Goal: Transaction & Acquisition: Purchase product/service

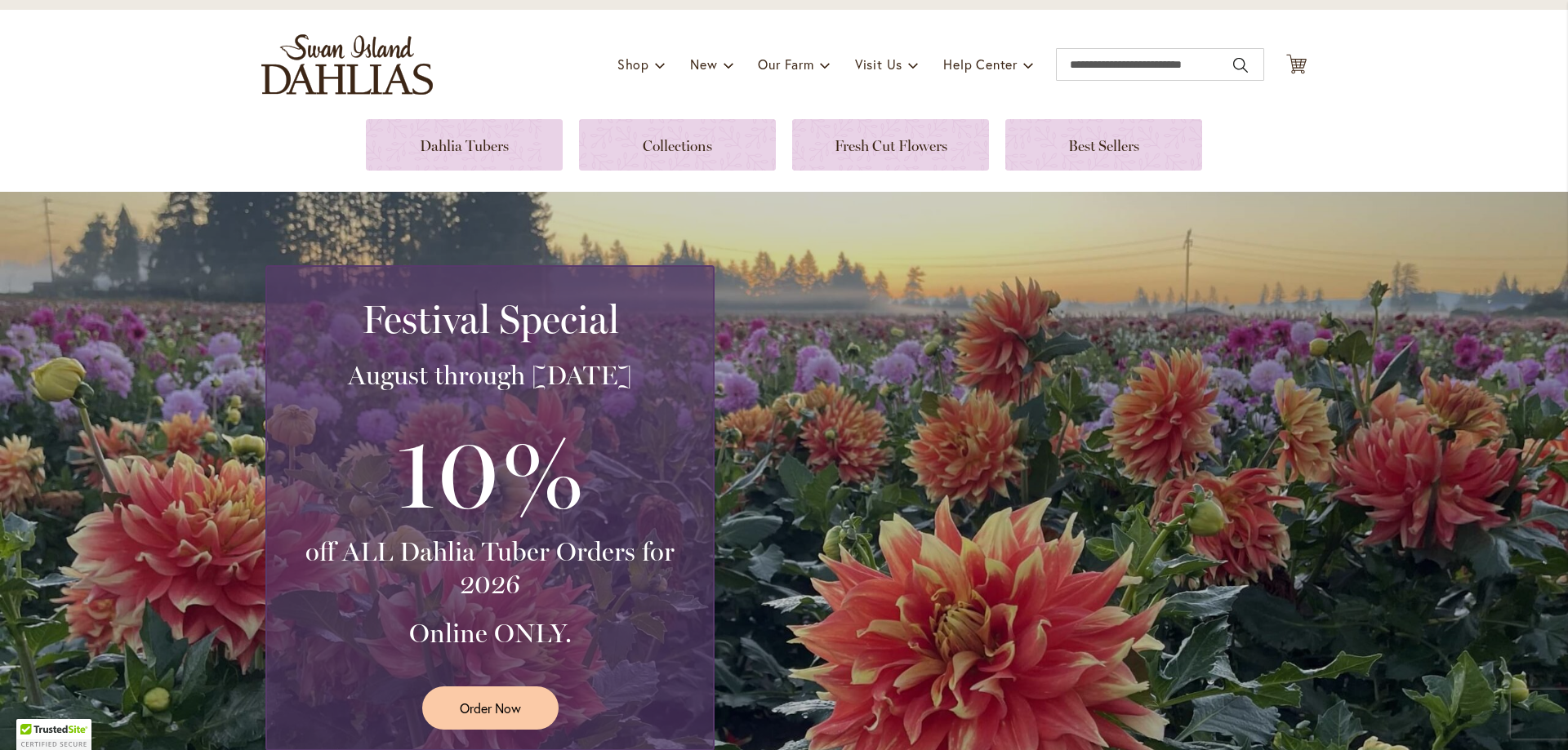
scroll to position [82, 0]
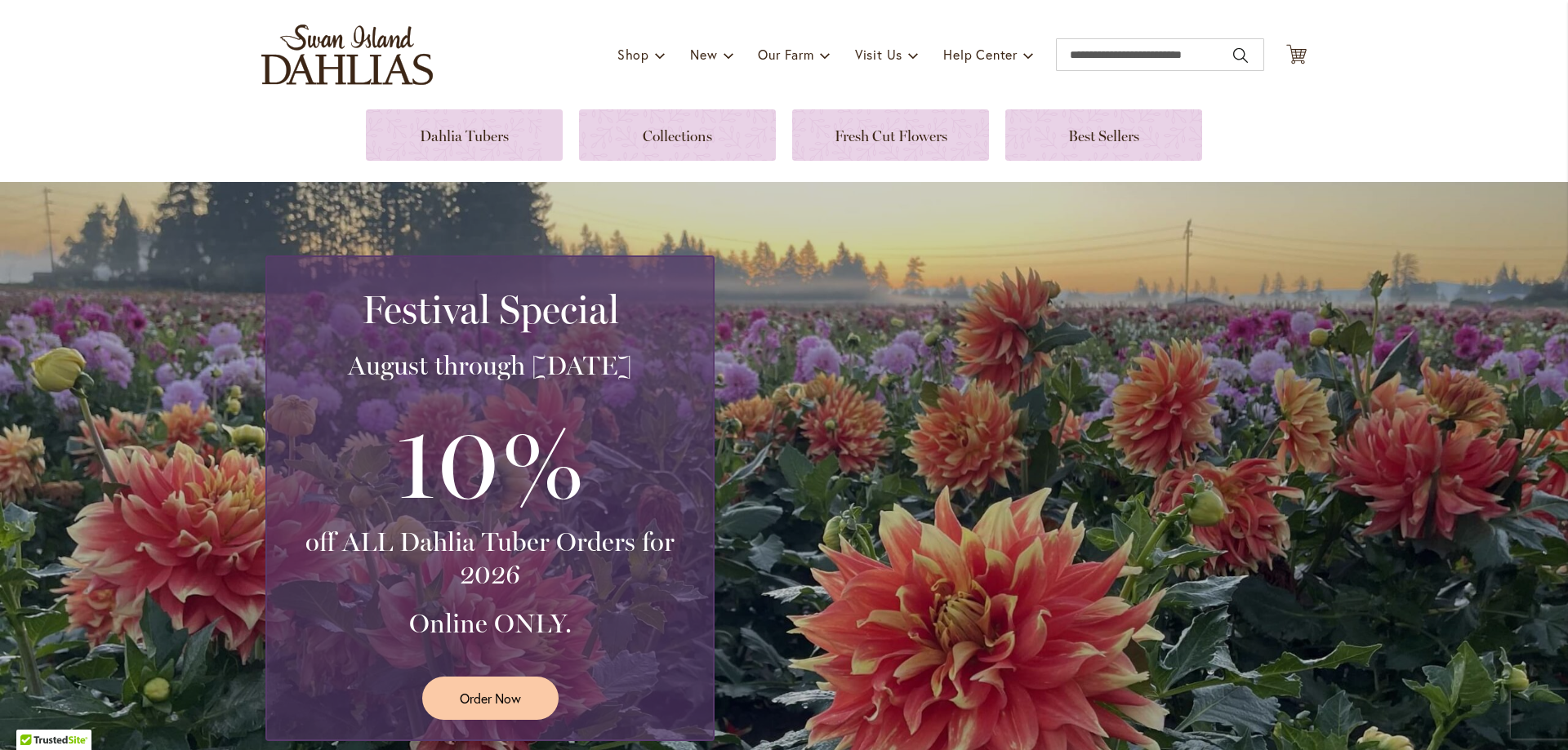
scroll to position [82, 0]
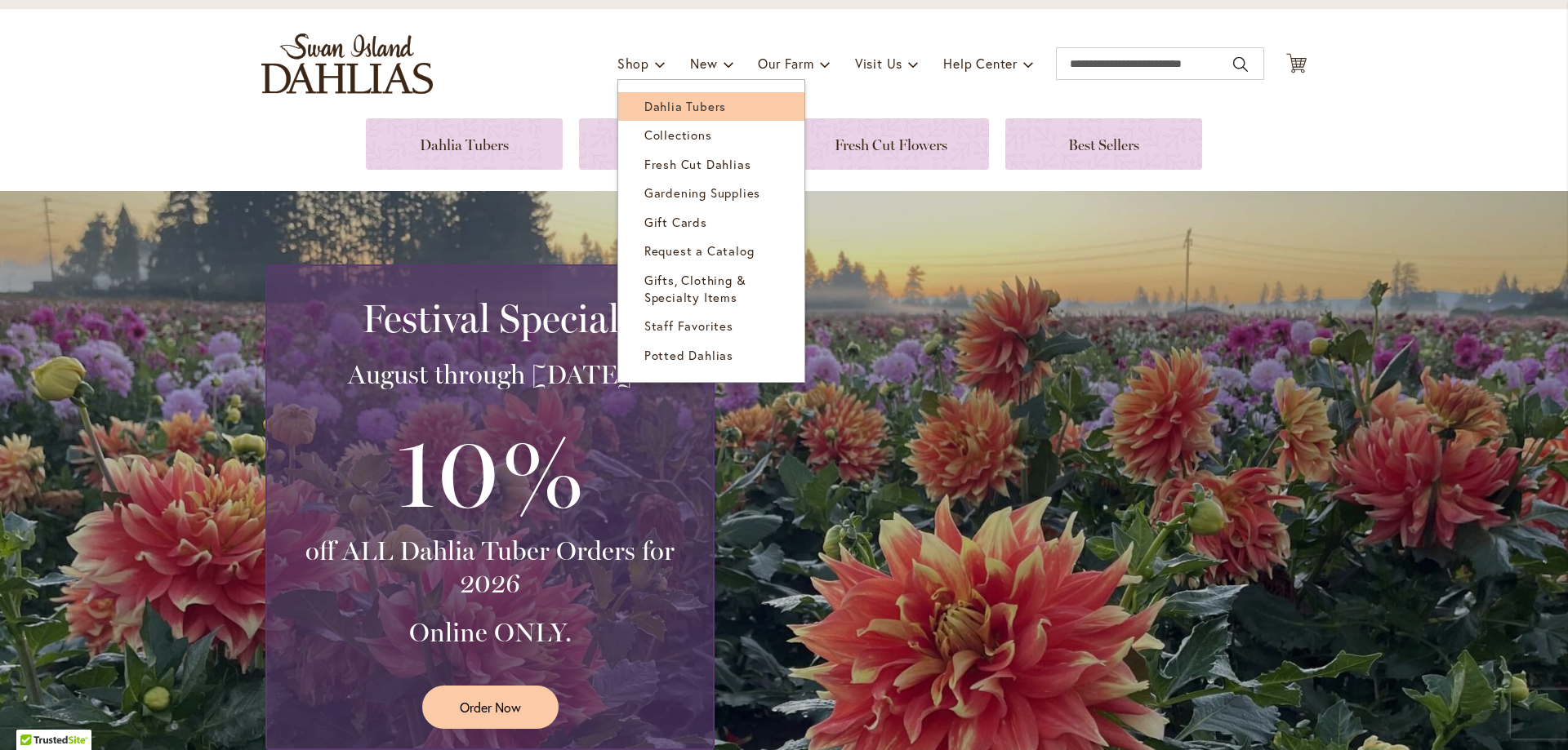
click at [651, 107] on span "Dahlia Tubers" at bounding box center [685, 105] width 82 height 16
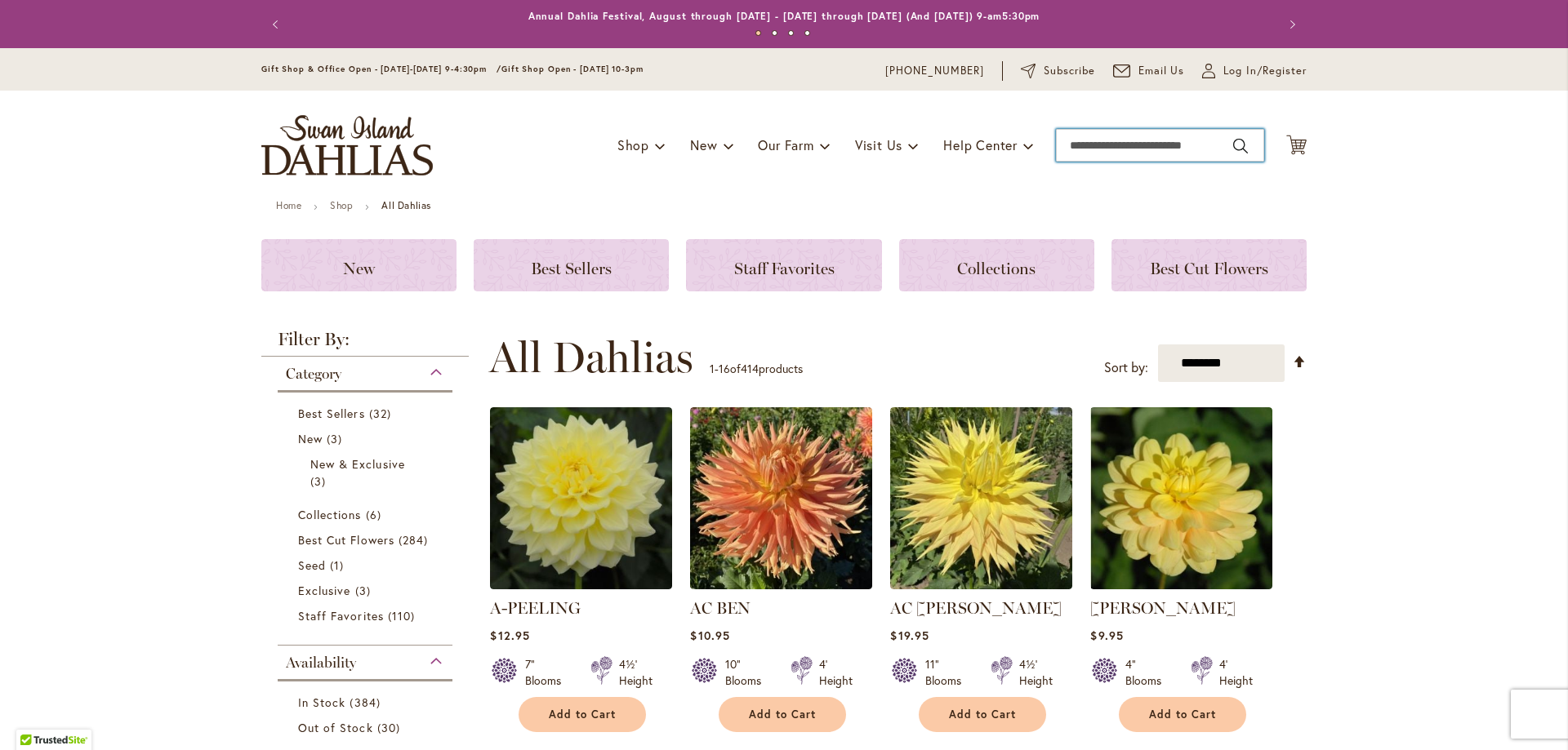
click at [1135, 148] on input "Search" at bounding box center [1160, 145] width 208 height 33
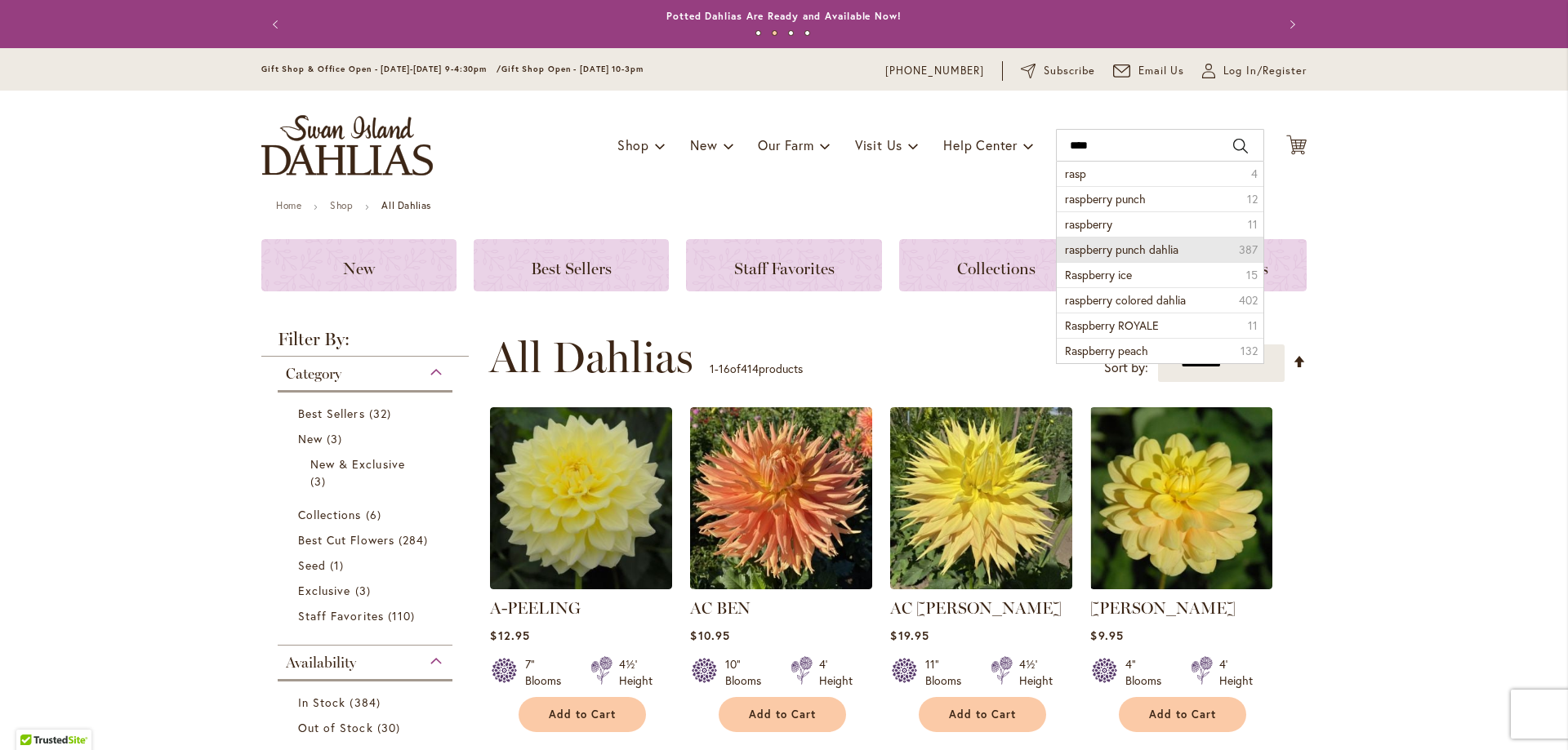
click at [1133, 240] on li "raspberry punch dahlia 387" at bounding box center [1159, 249] width 206 height 25
type input "**********"
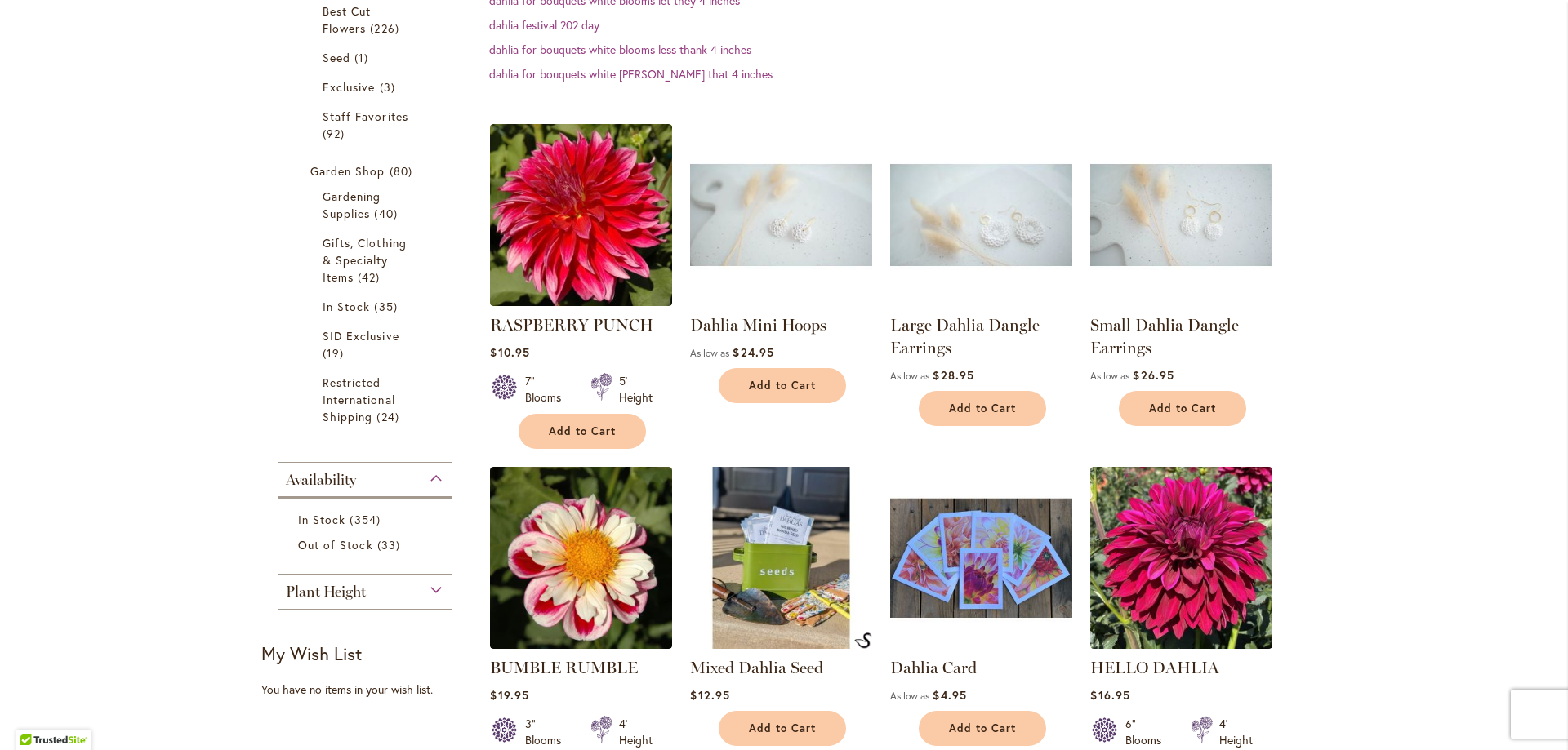
scroll to position [490, 0]
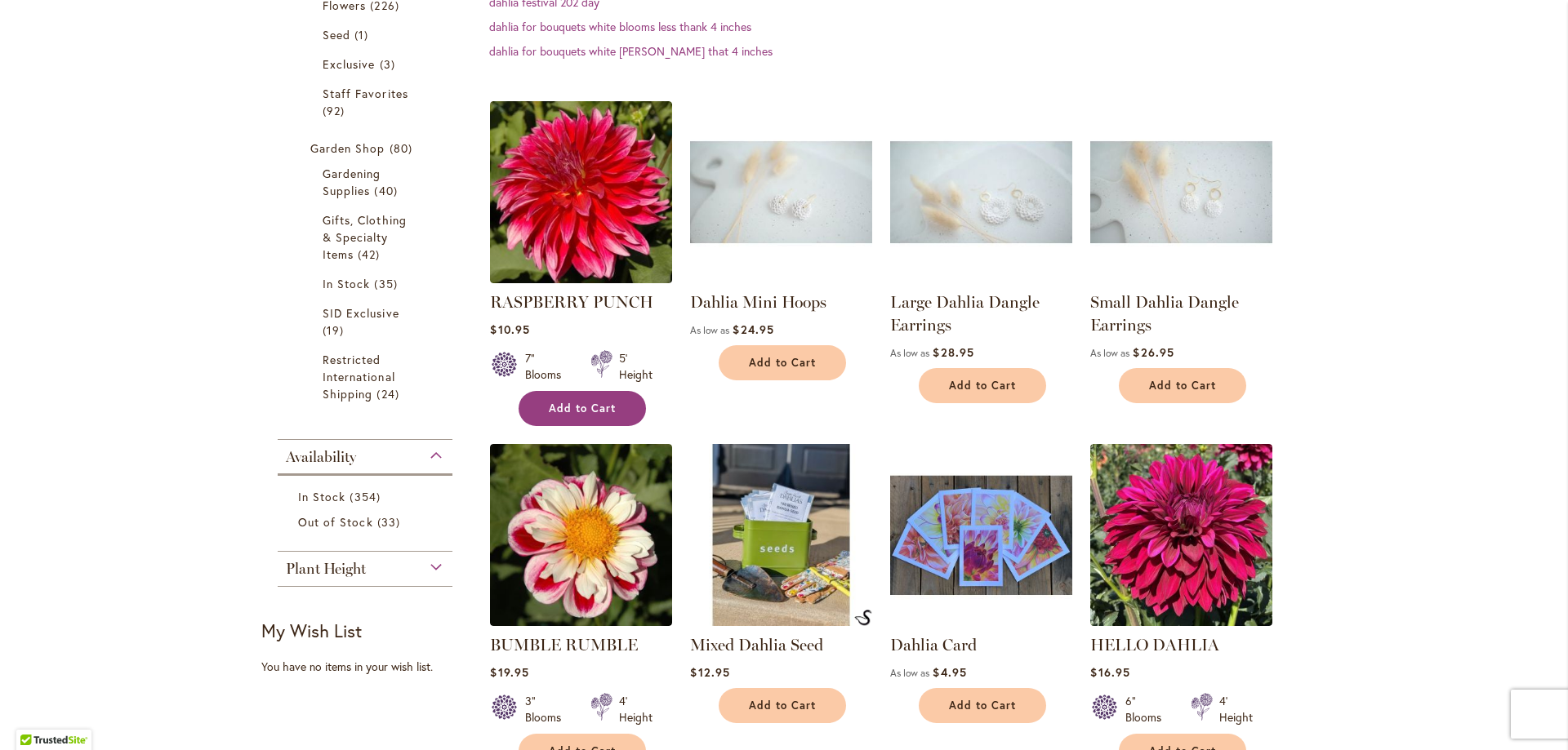
click at [602, 396] on button "Add to Cart" at bounding box center [582, 409] width 128 height 35
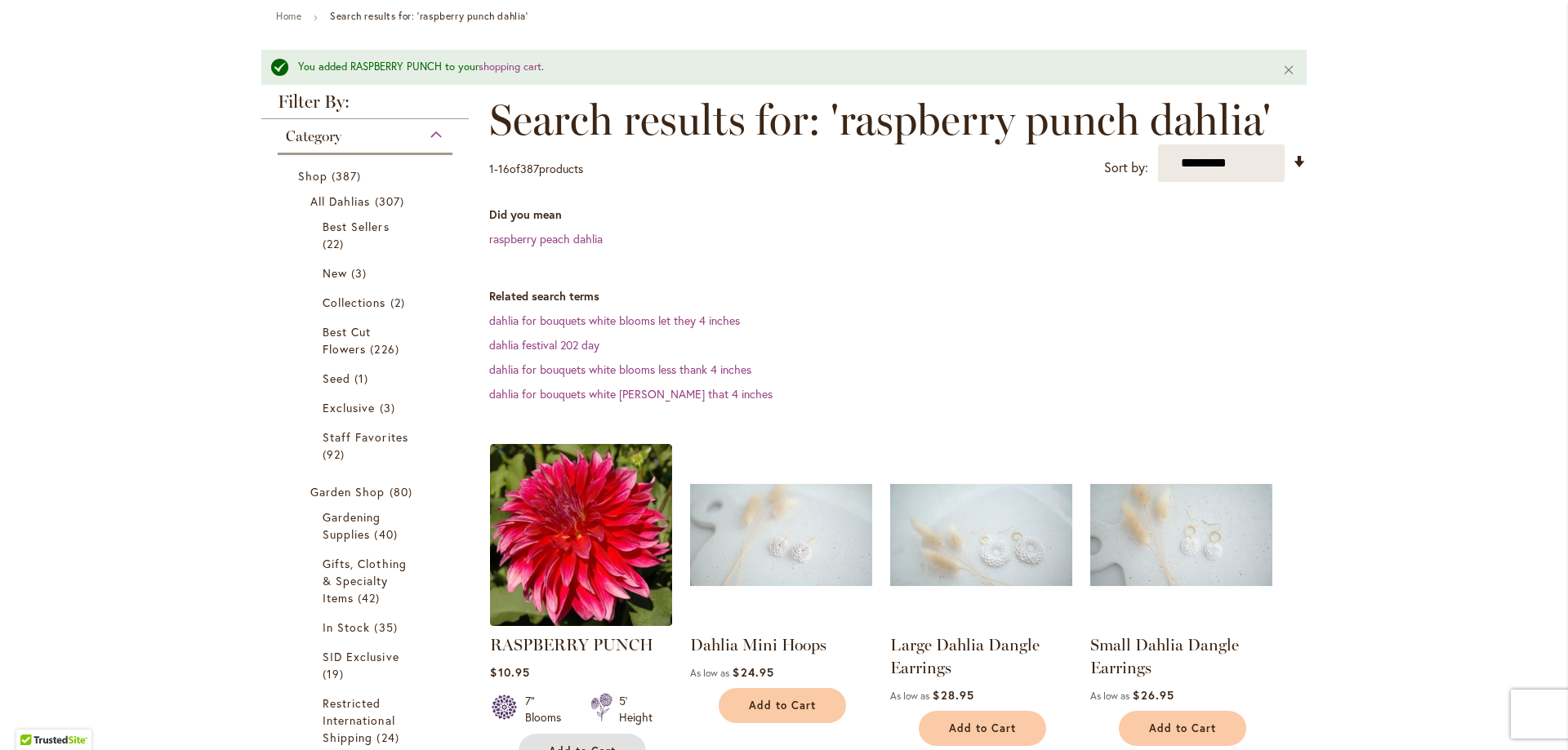
scroll to position [0, 0]
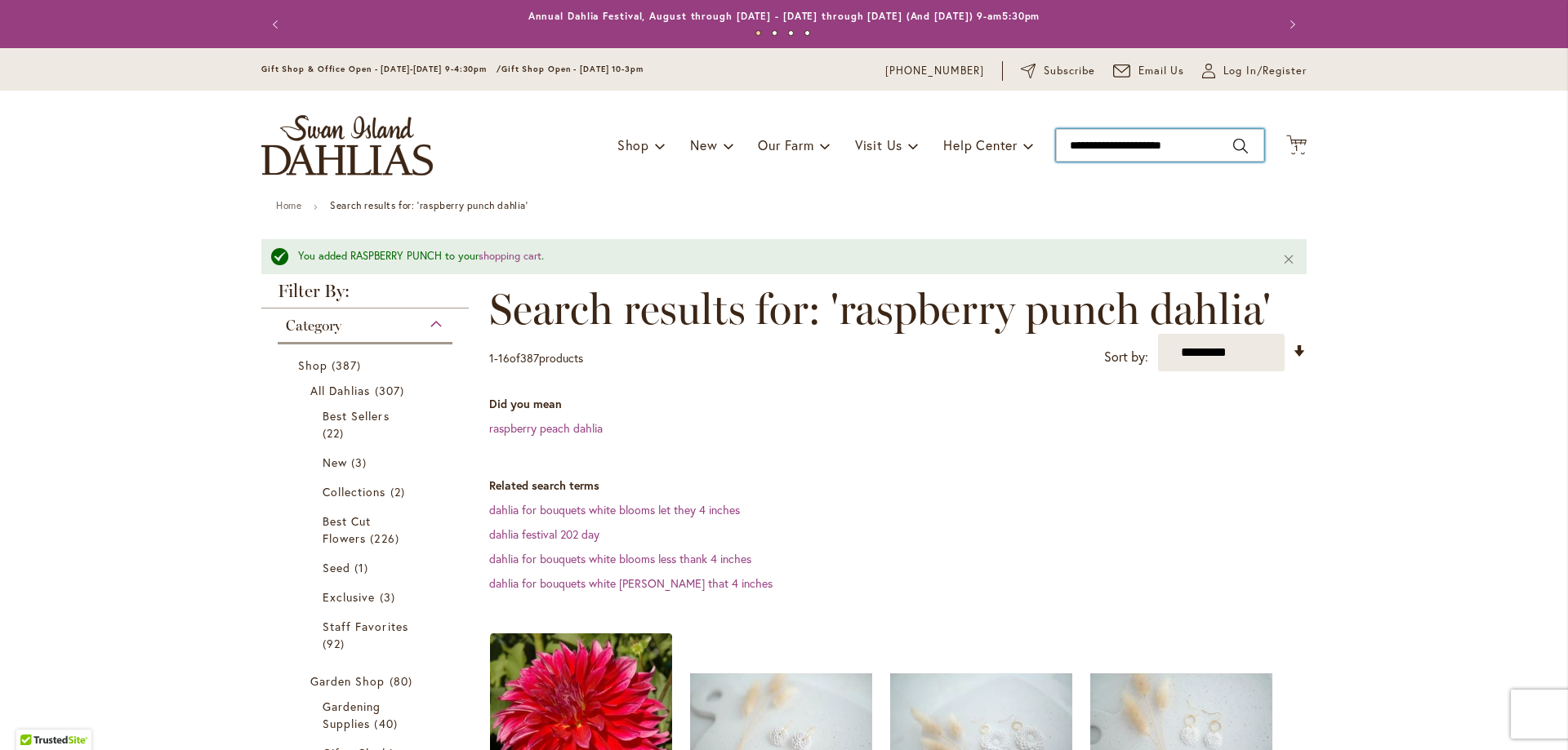
click at [1202, 143] on input "**********" at bounding box center [1160, 145] width 208 height 33
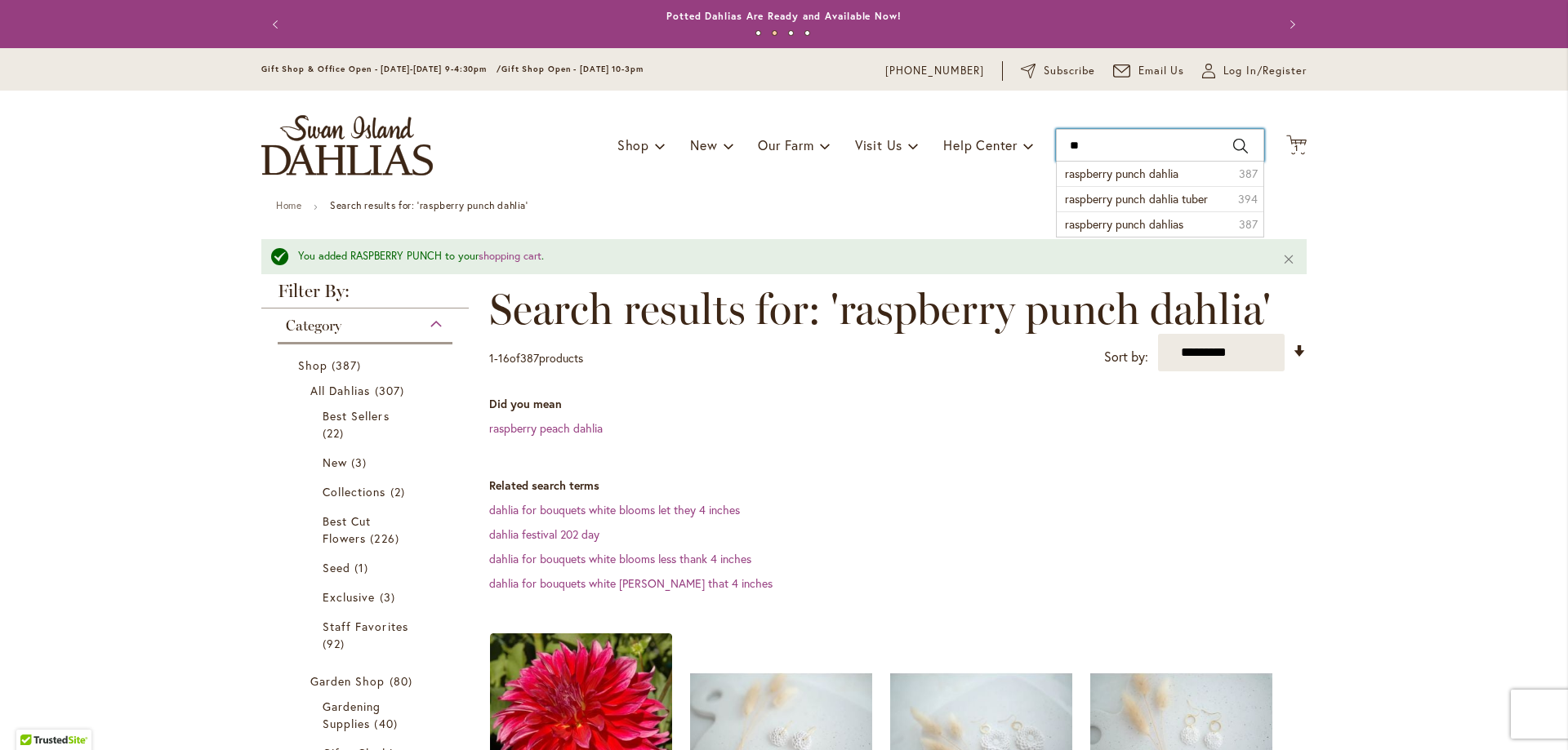
type input "*"
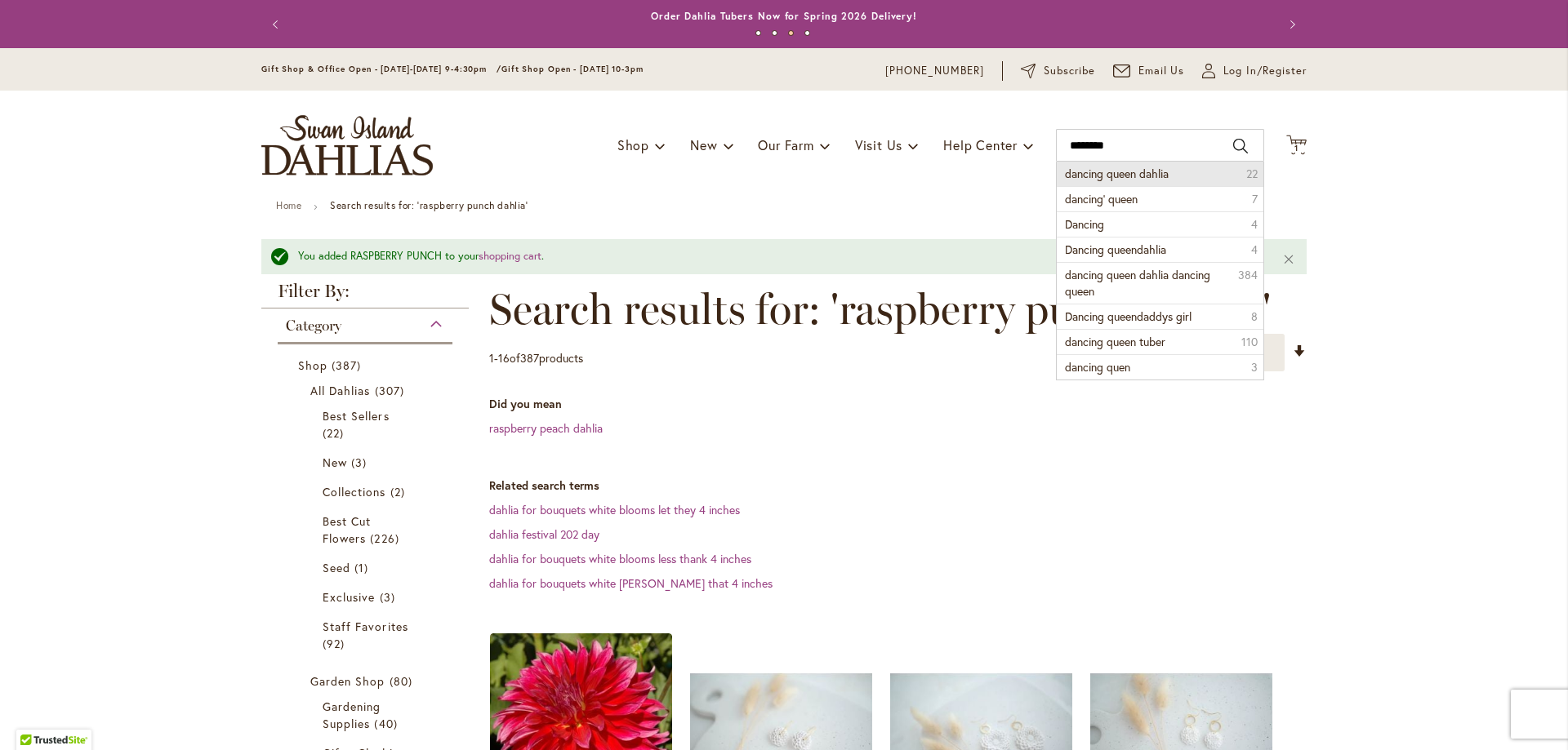
click at [1166, 178] on li "dancing queen dahlia 22" at bounding box center [1159, 175] width 206 height 25
type input "**********"
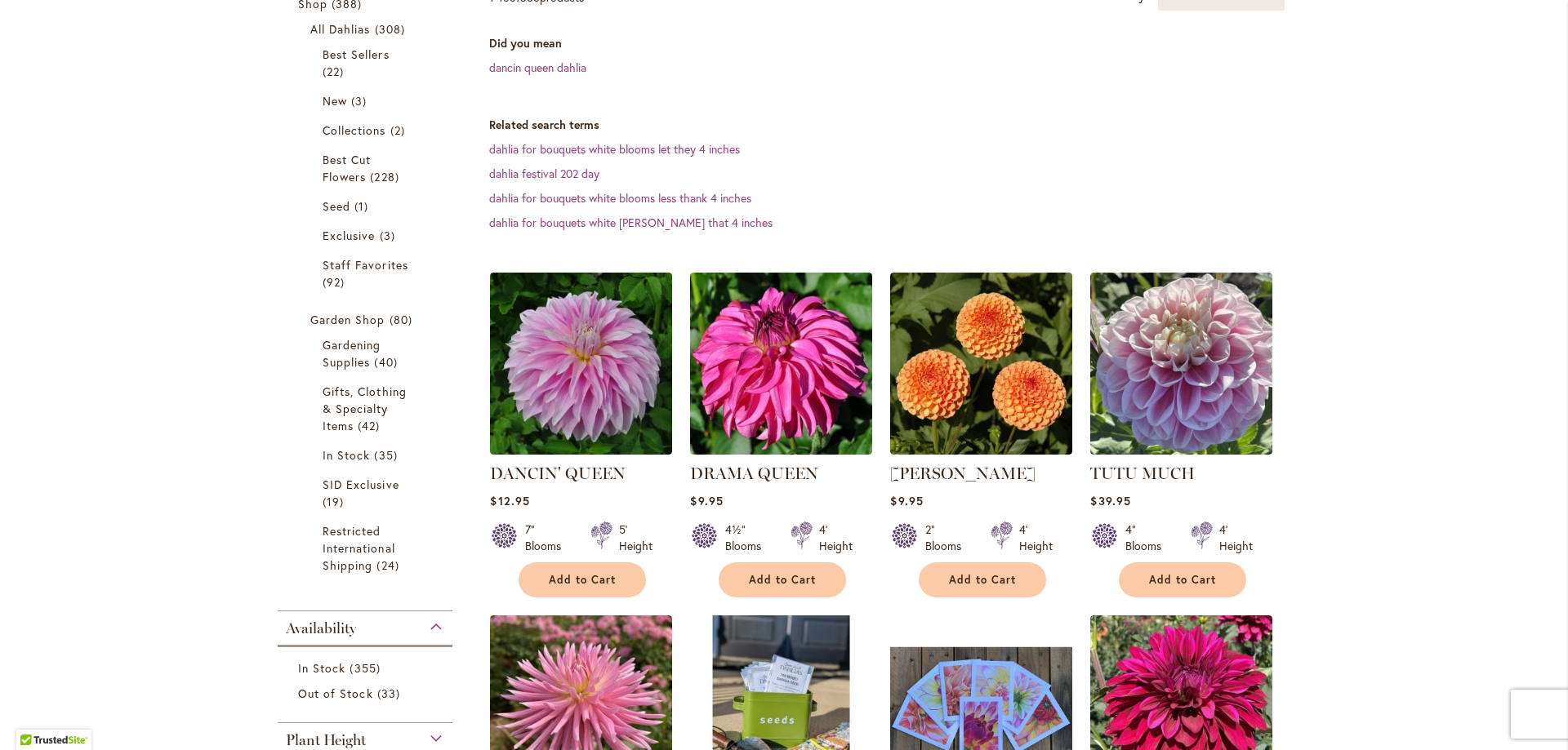
scroll to position [326, 0]
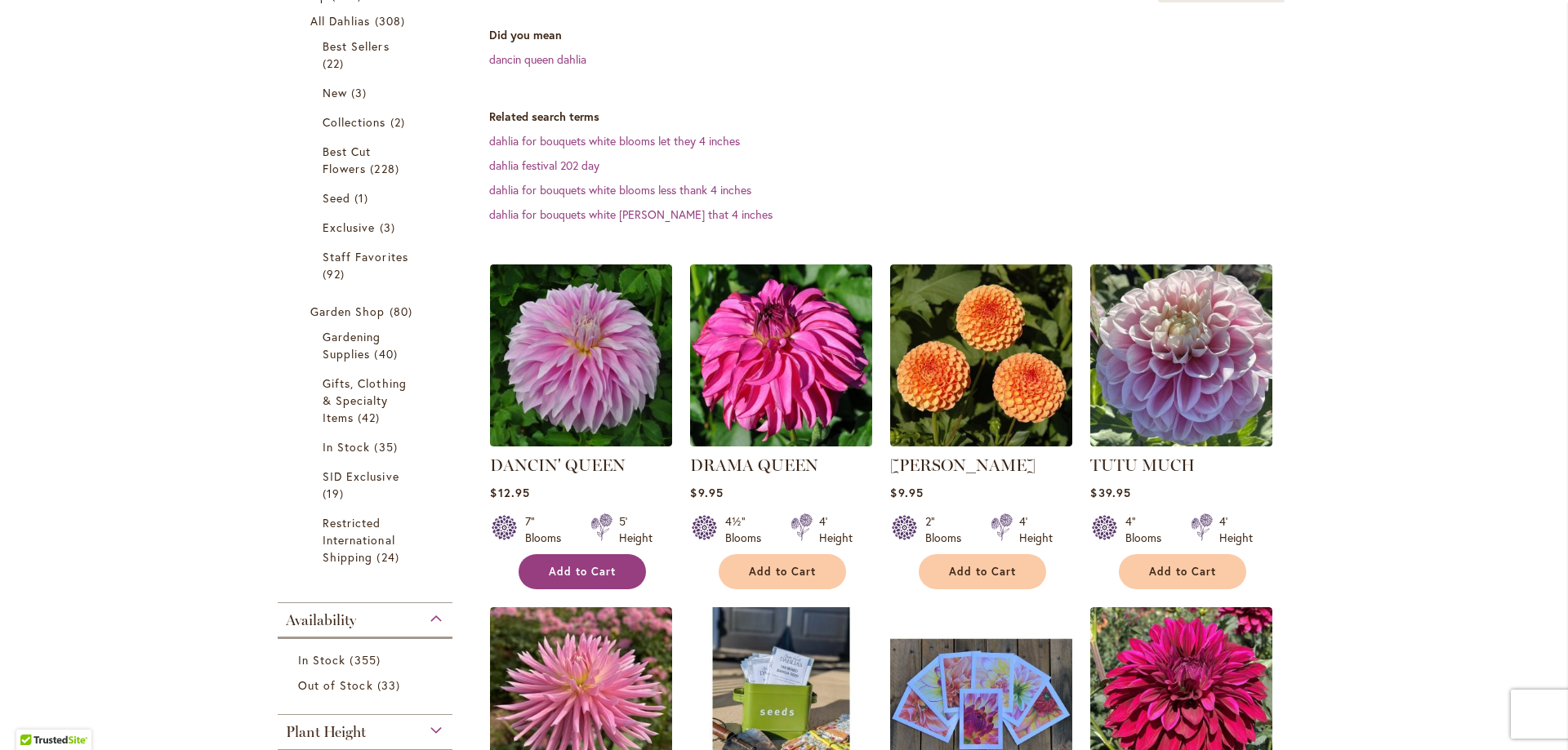
click at [569, 562] on button "Add to Cart" at bounding box center [582, 572] width 128 height 35
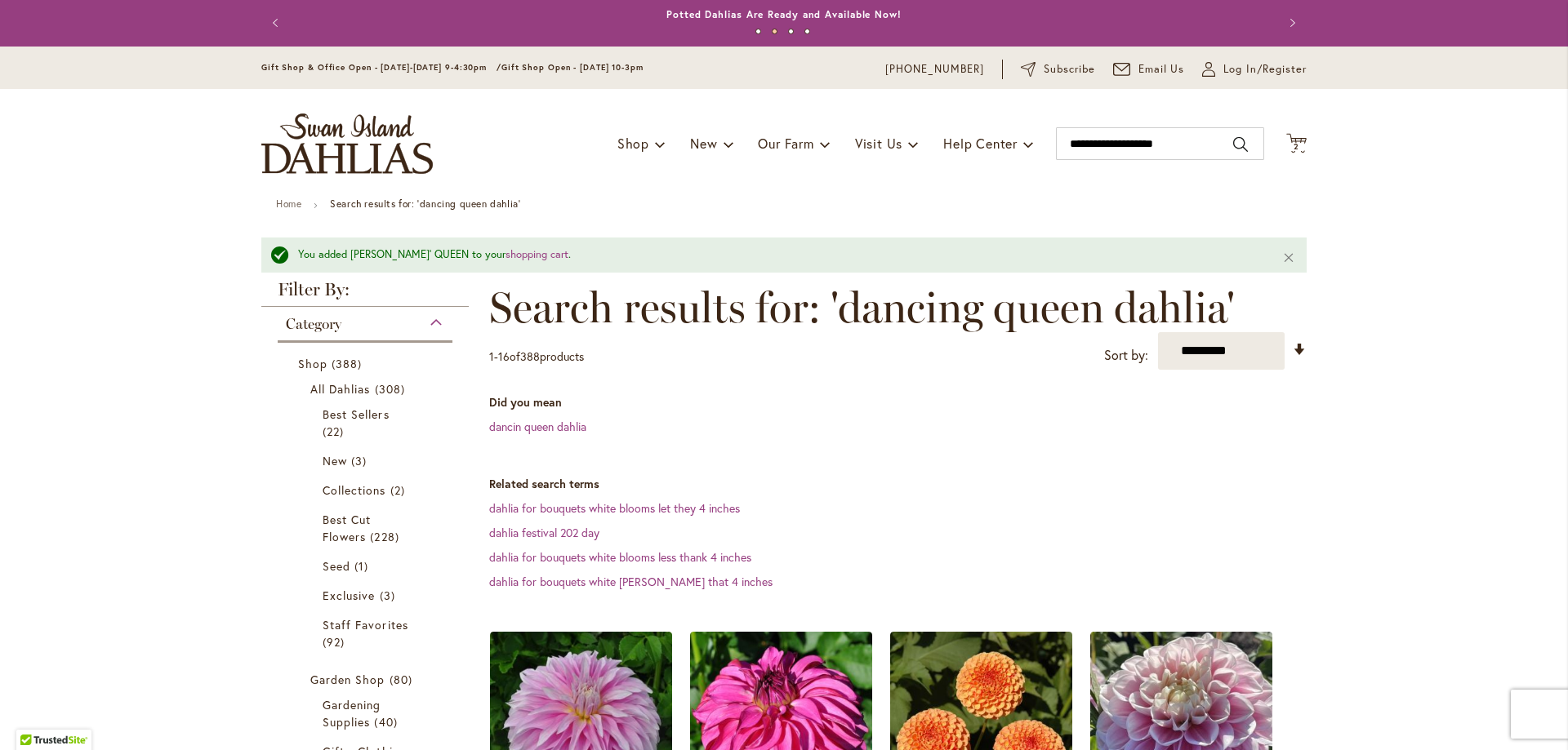
scroll to position [0, 0]
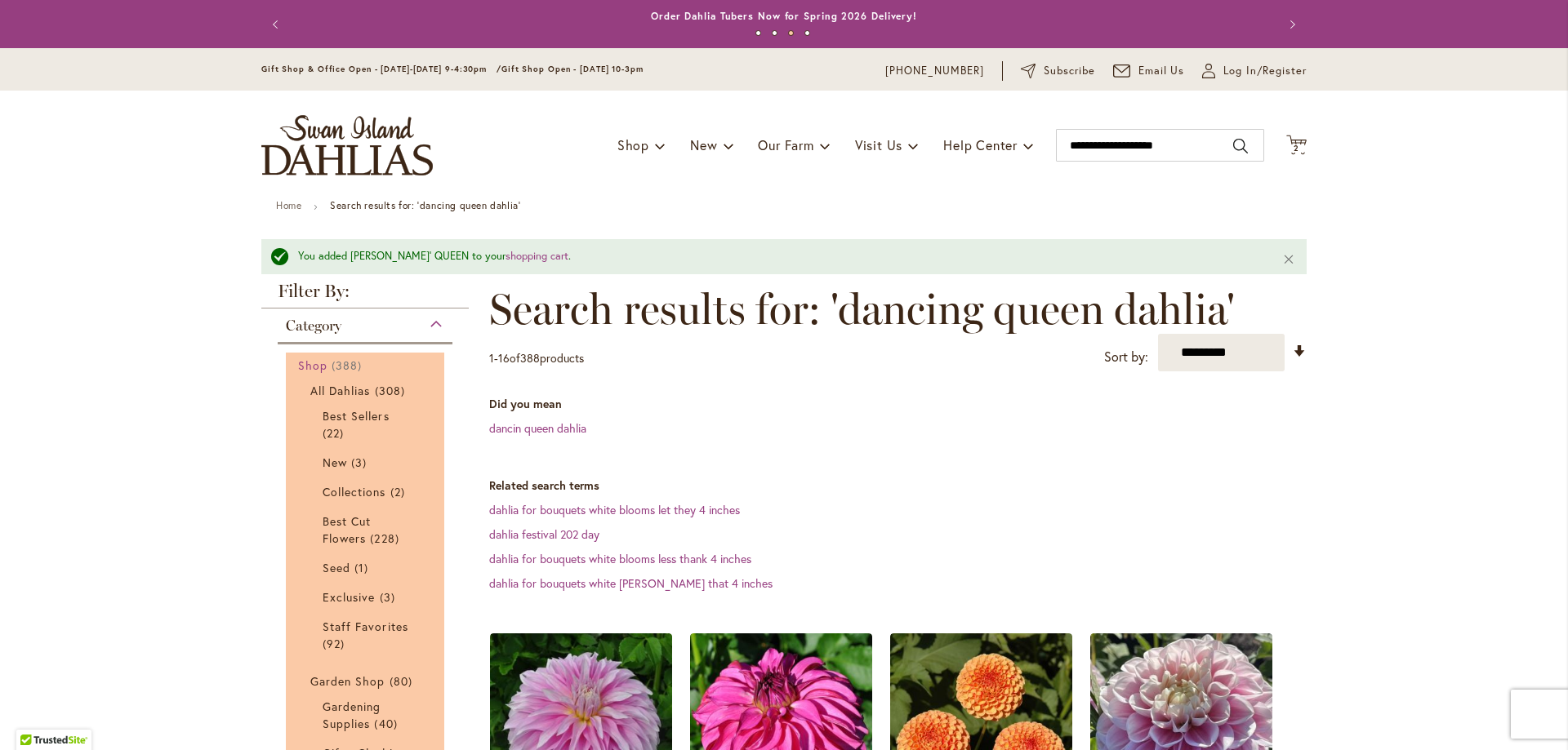
click at [317, 364] on span "Shop" at bounding box center [313, 365] width 30 height 15
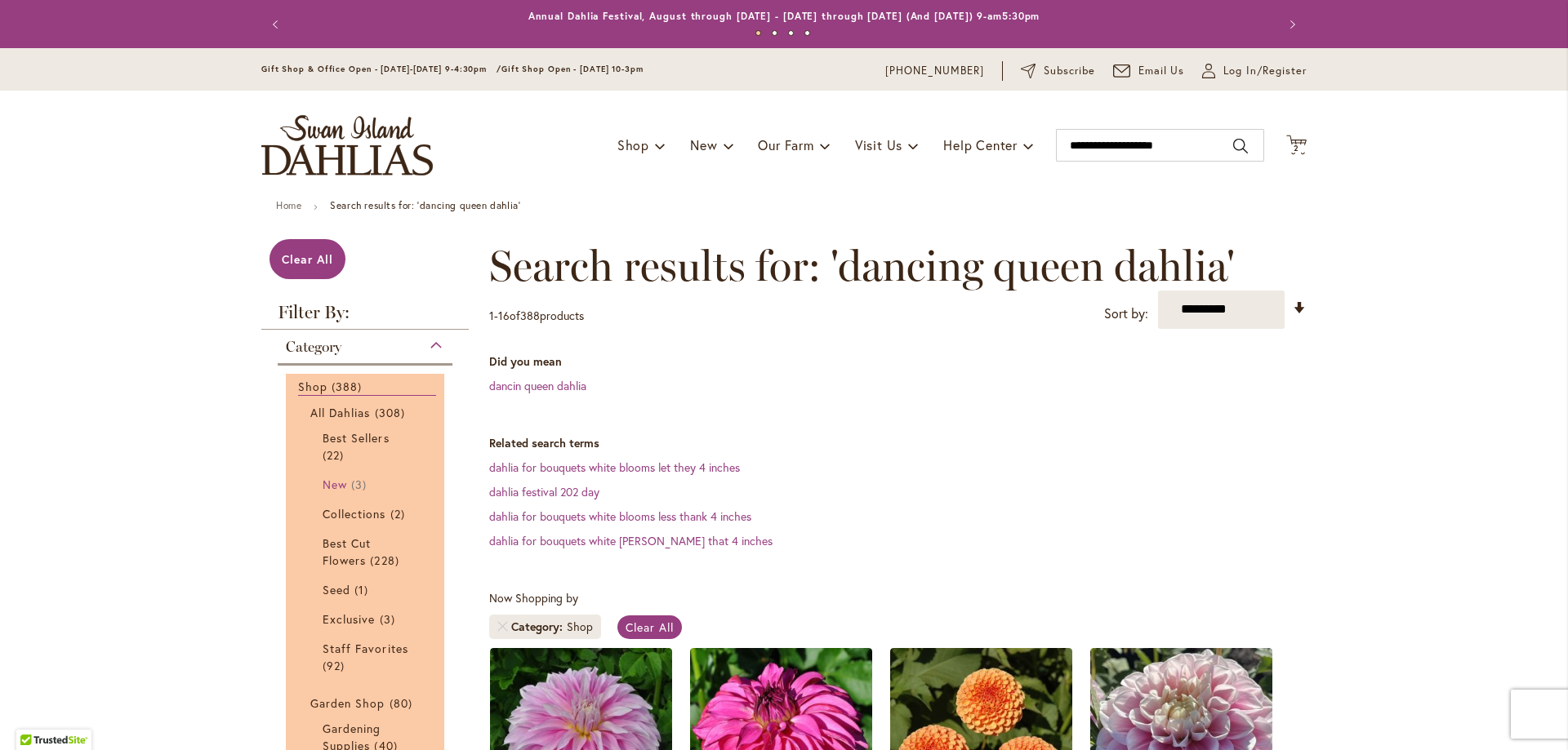
click at [334, 480] on span "New" at bounding box center [335, 484] width 25 height 15
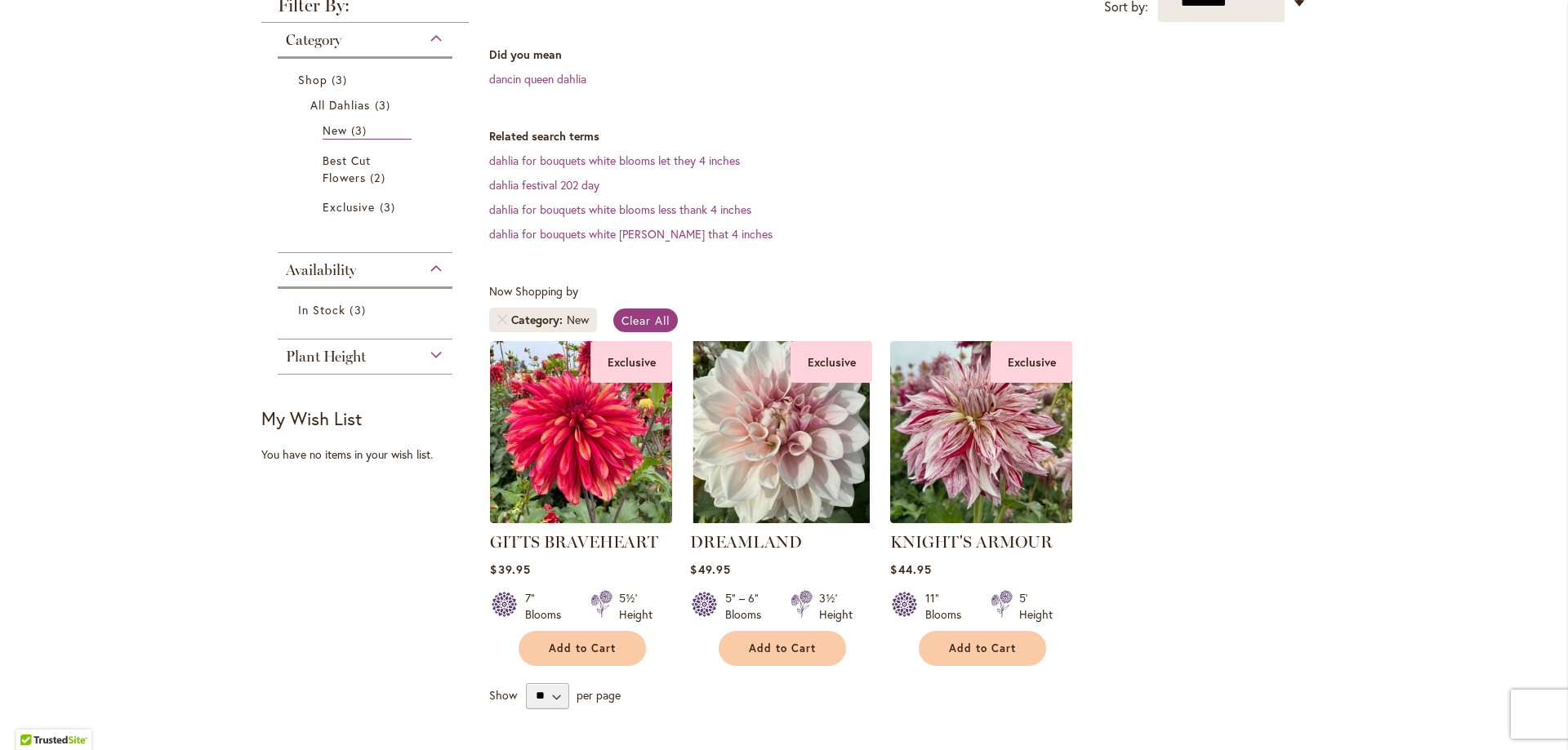
scroll to position [326, 0]
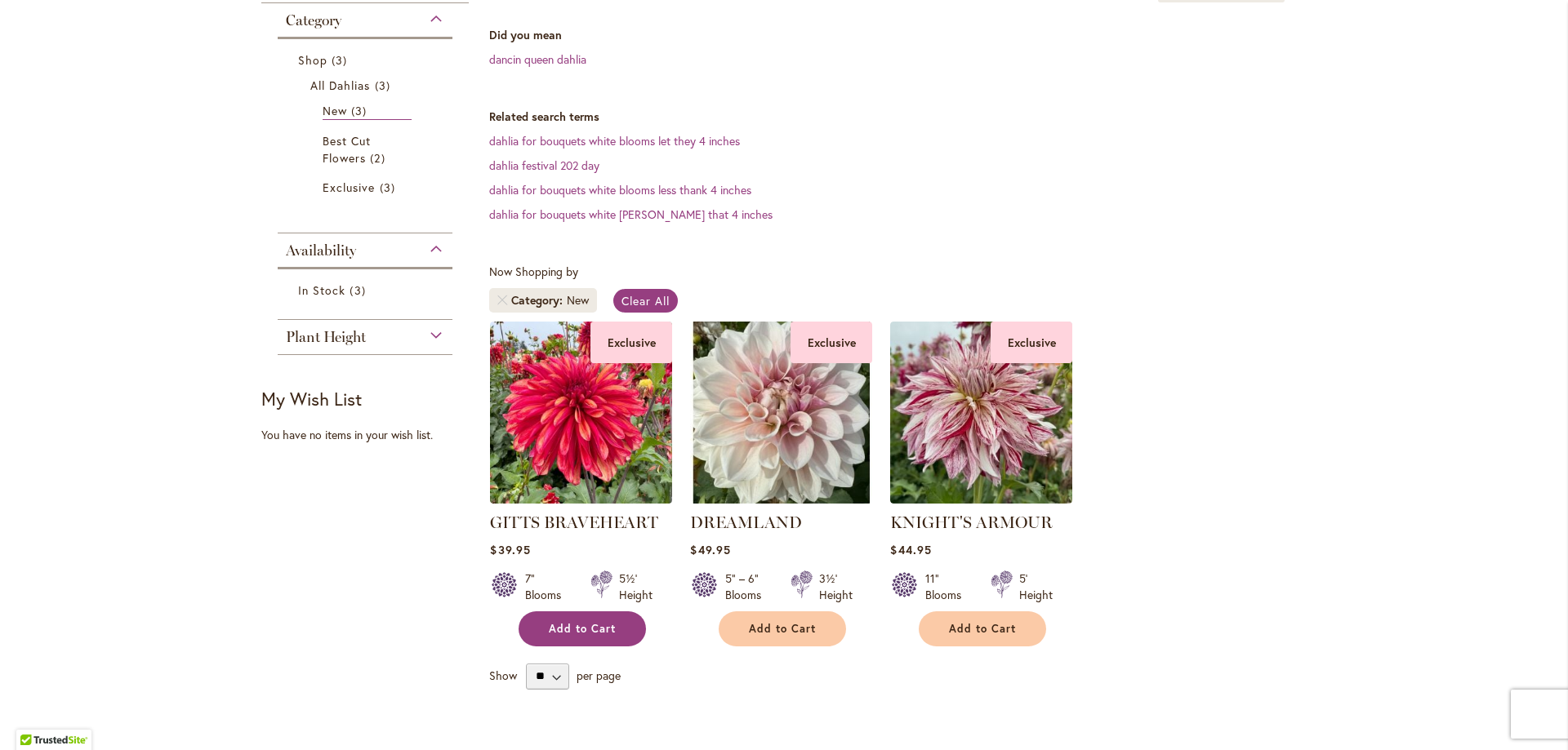
click at [585, 626] on span "Add to Cart" at bounding box center [582, 629] width 67 height 13
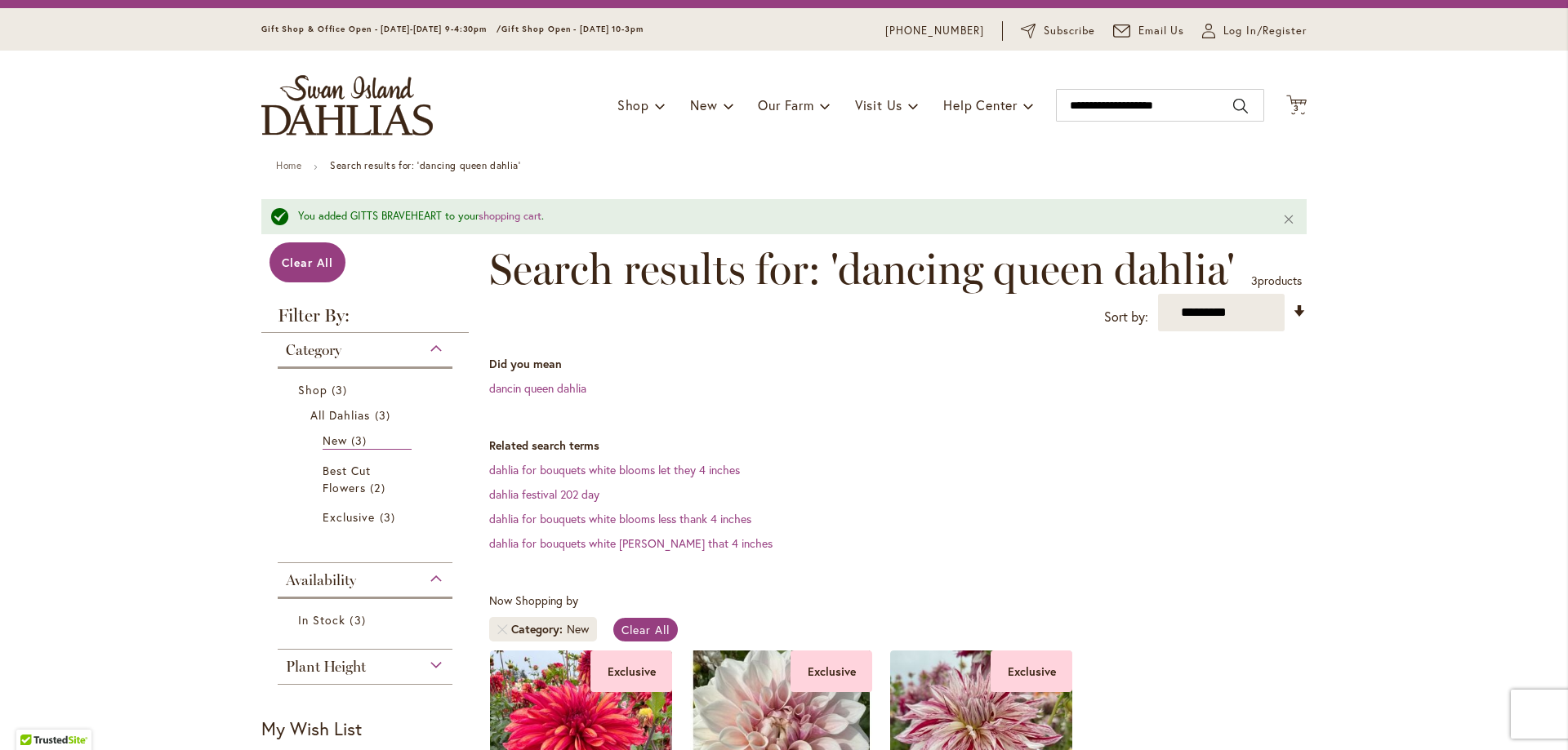
scroll to position [0, 0]
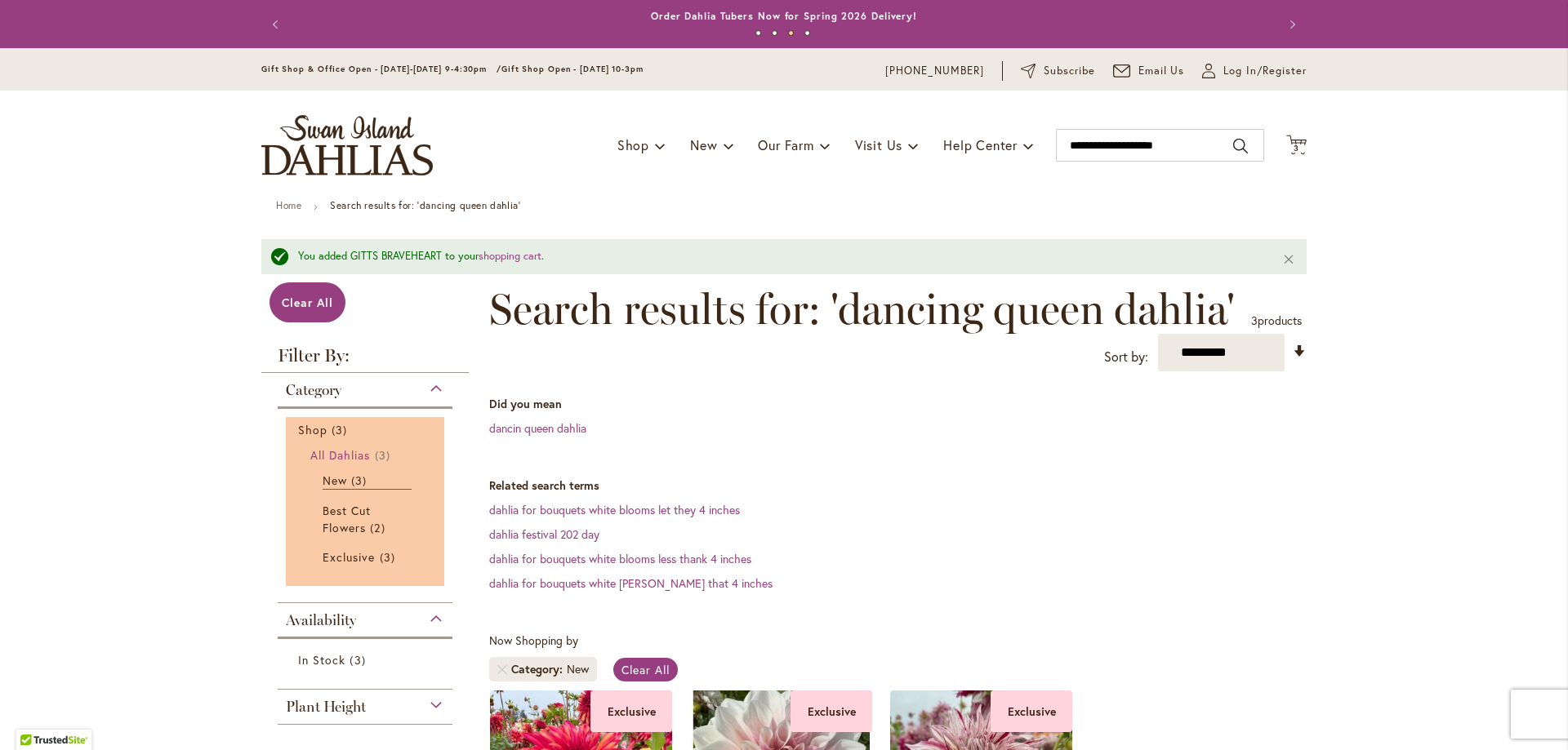
click at [311, 451] on span "All Dahlias" at bounding box center [340, 455] width 60 height 15
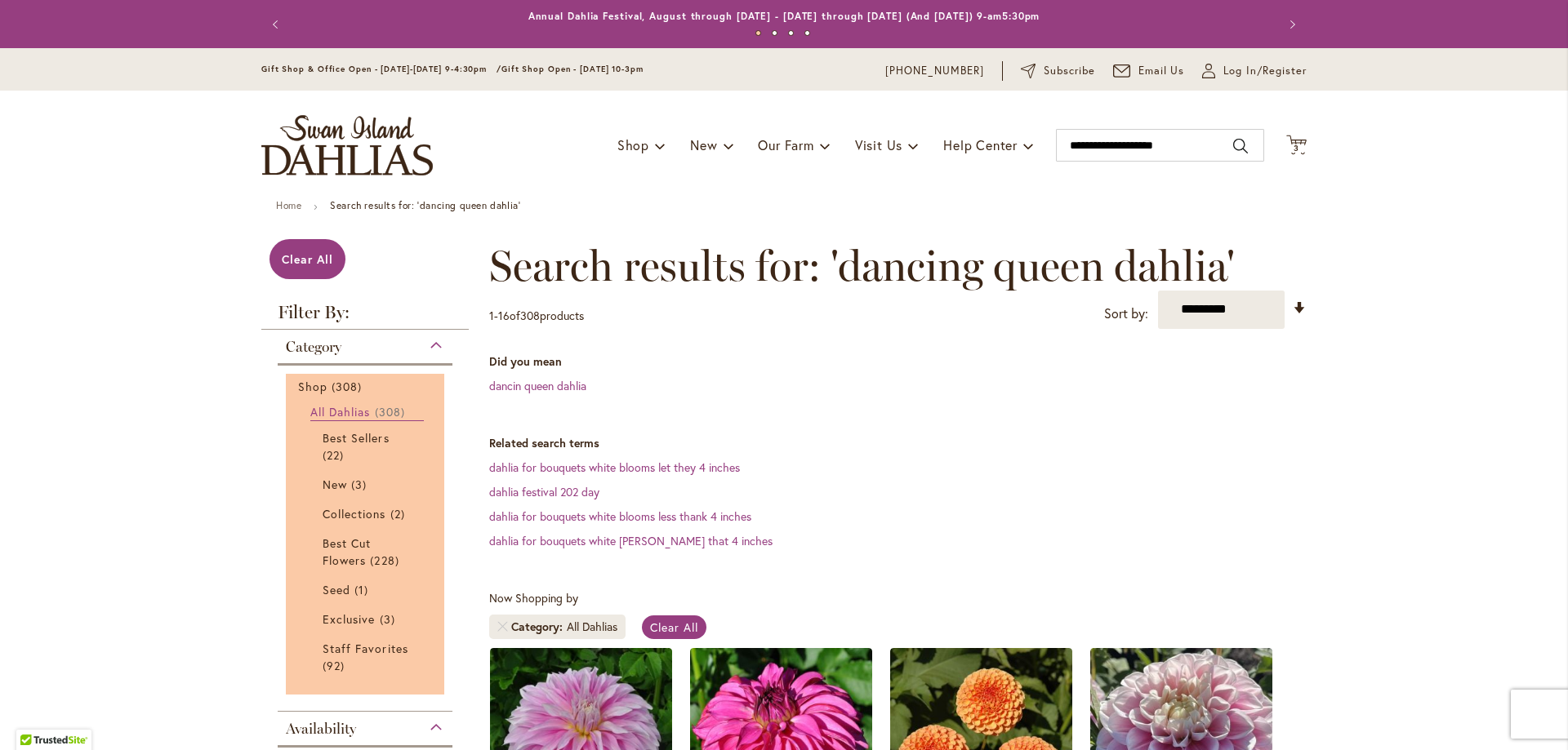
click at [365, 407] on span "All Dahlias" at bounding box center [340, 411] width 60 height 15
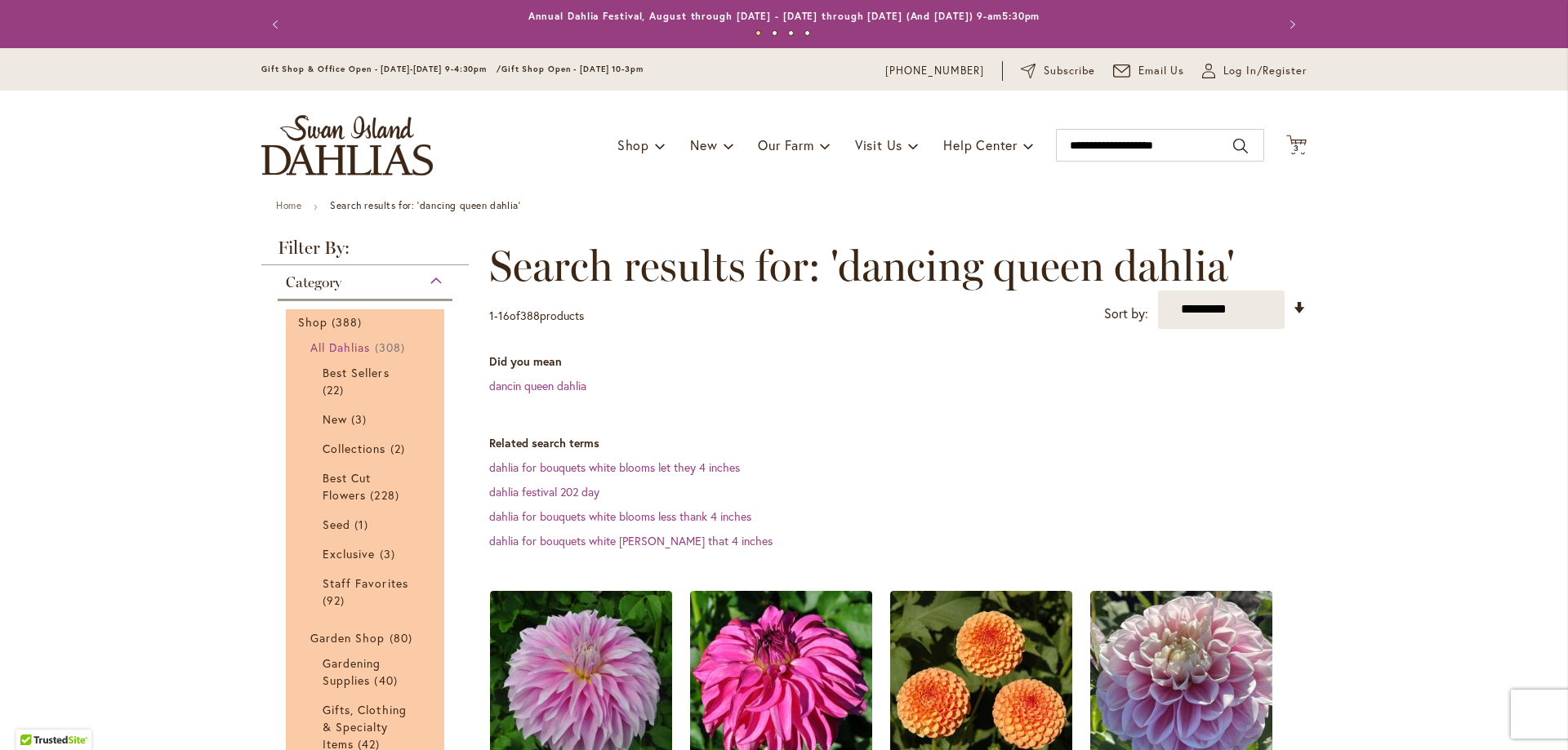
click at [332, 347] on span "All Dahlias" at bounding box center [340, 347] width 60 height 15
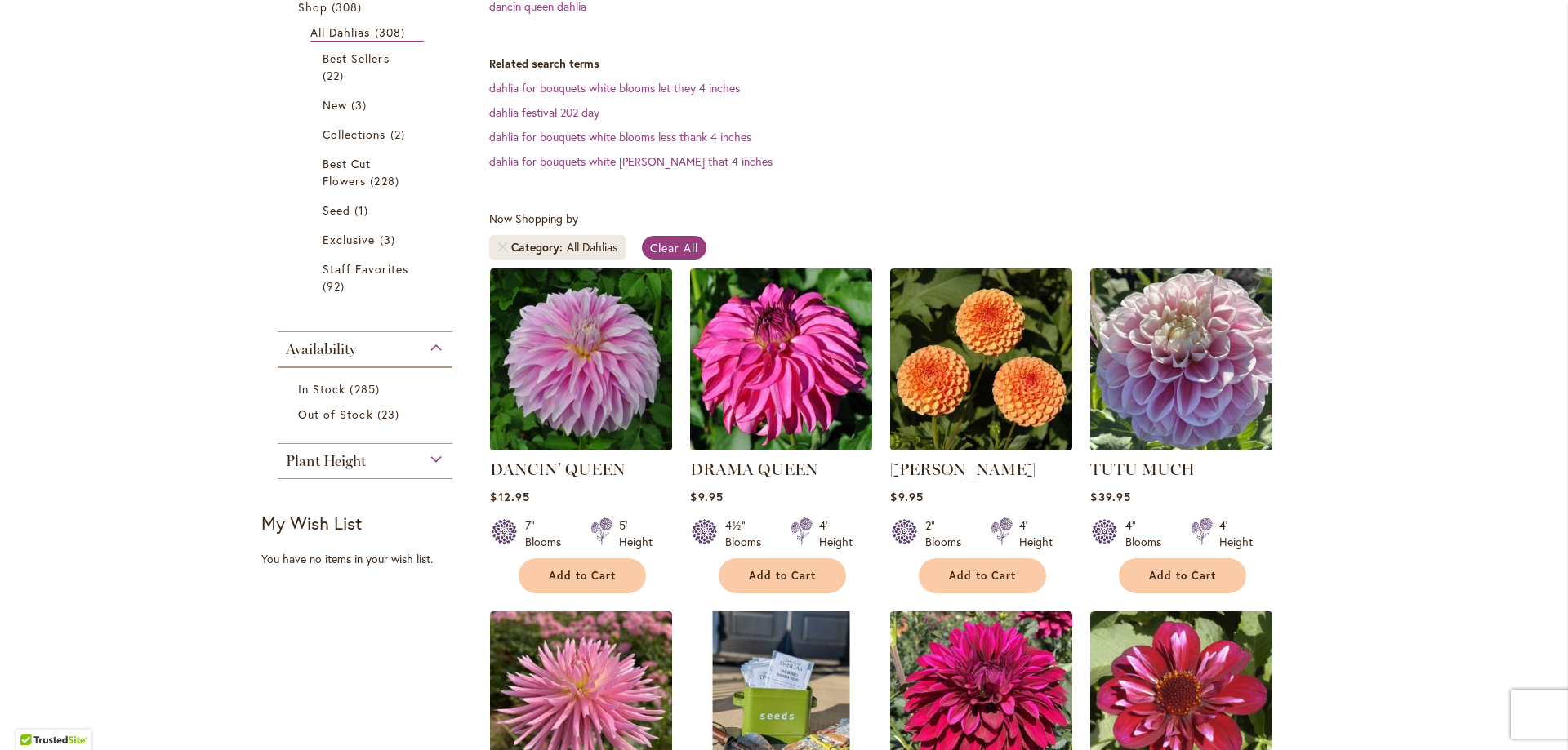
scroll to position [409, 0]
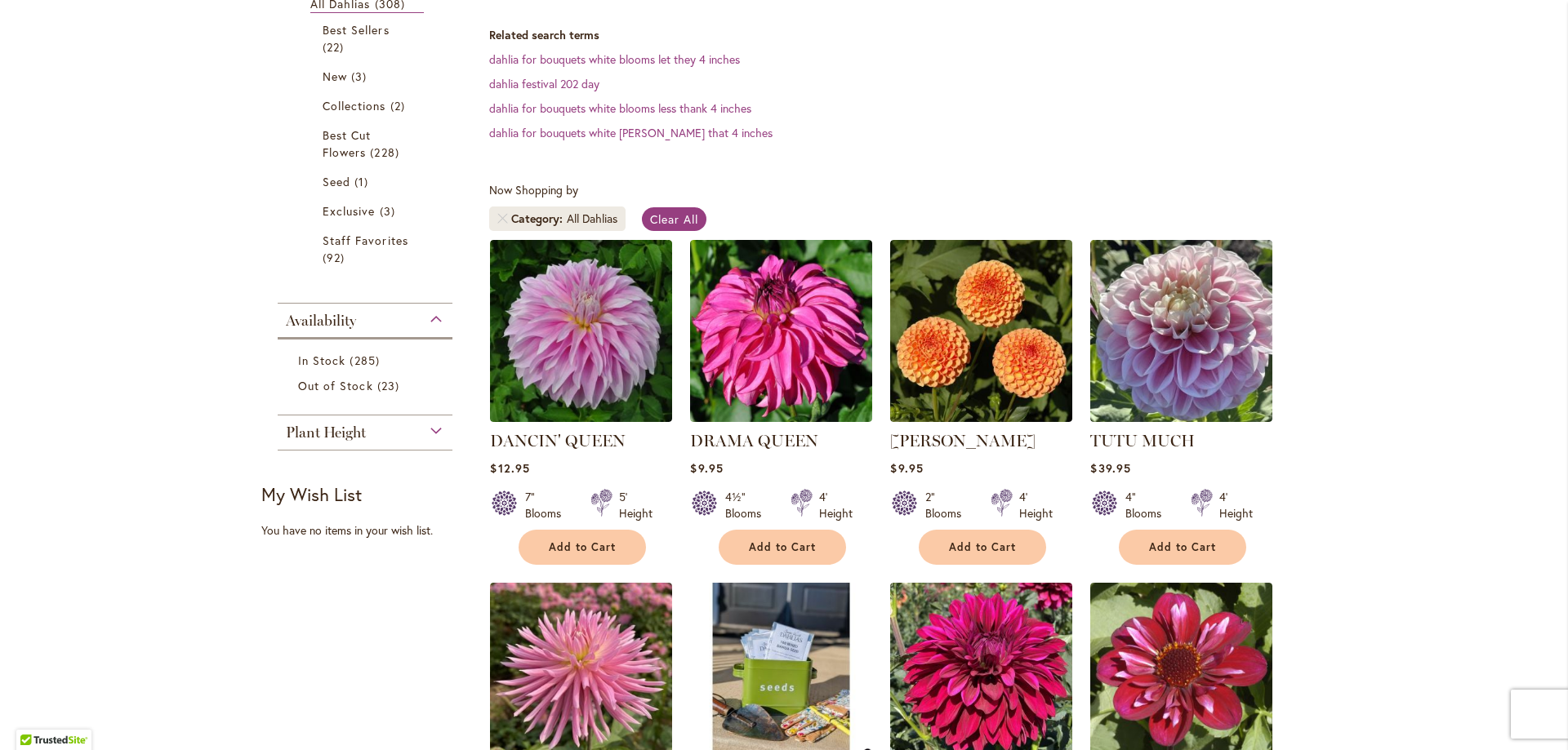
click at [350, 431] on span "Plant Height" at bounding box center [325, 433] width 80 height 18
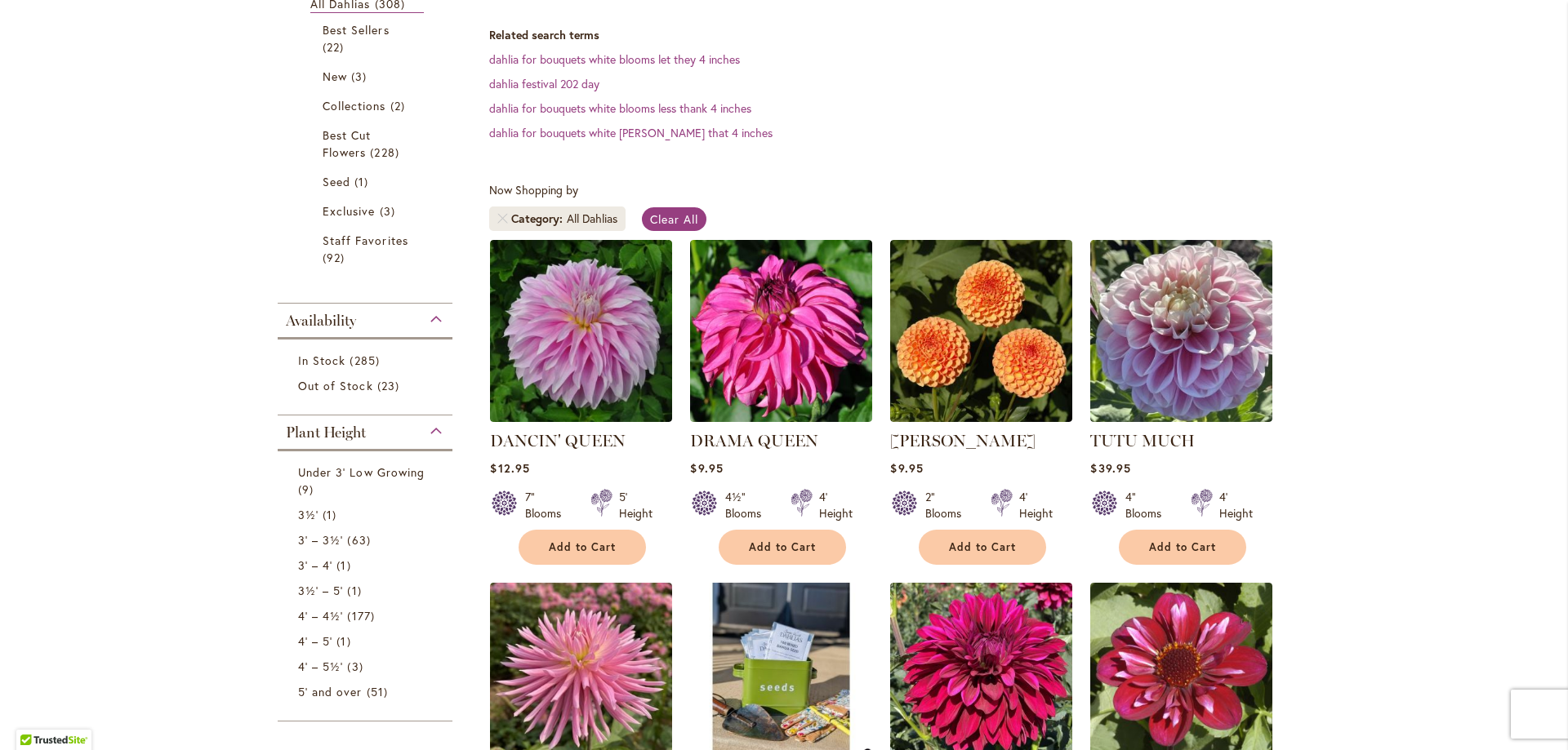
click at [350, 431] on span "Plant Height" at bounding box center [325, 433] width 80 height 18
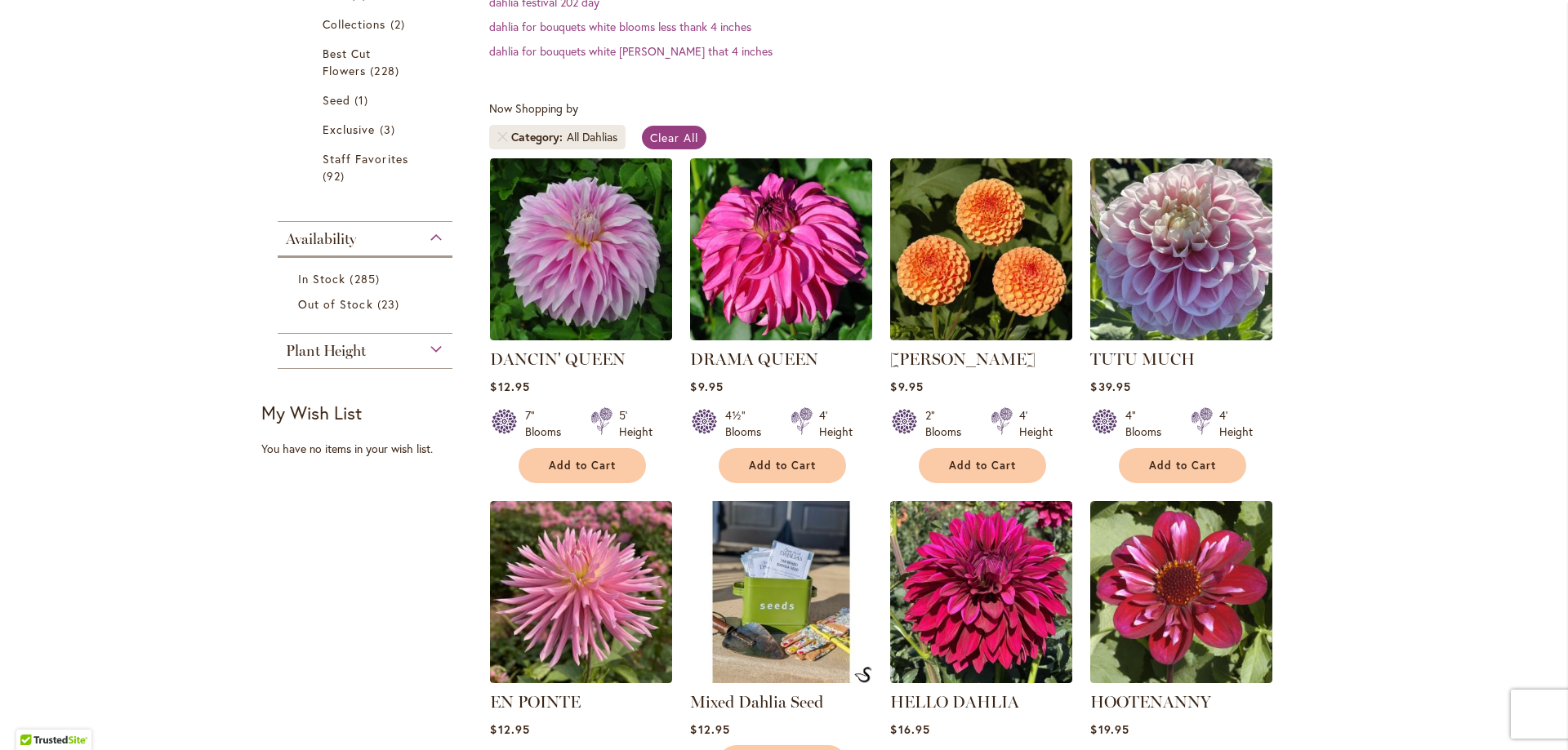
scroll to position [0, 0]
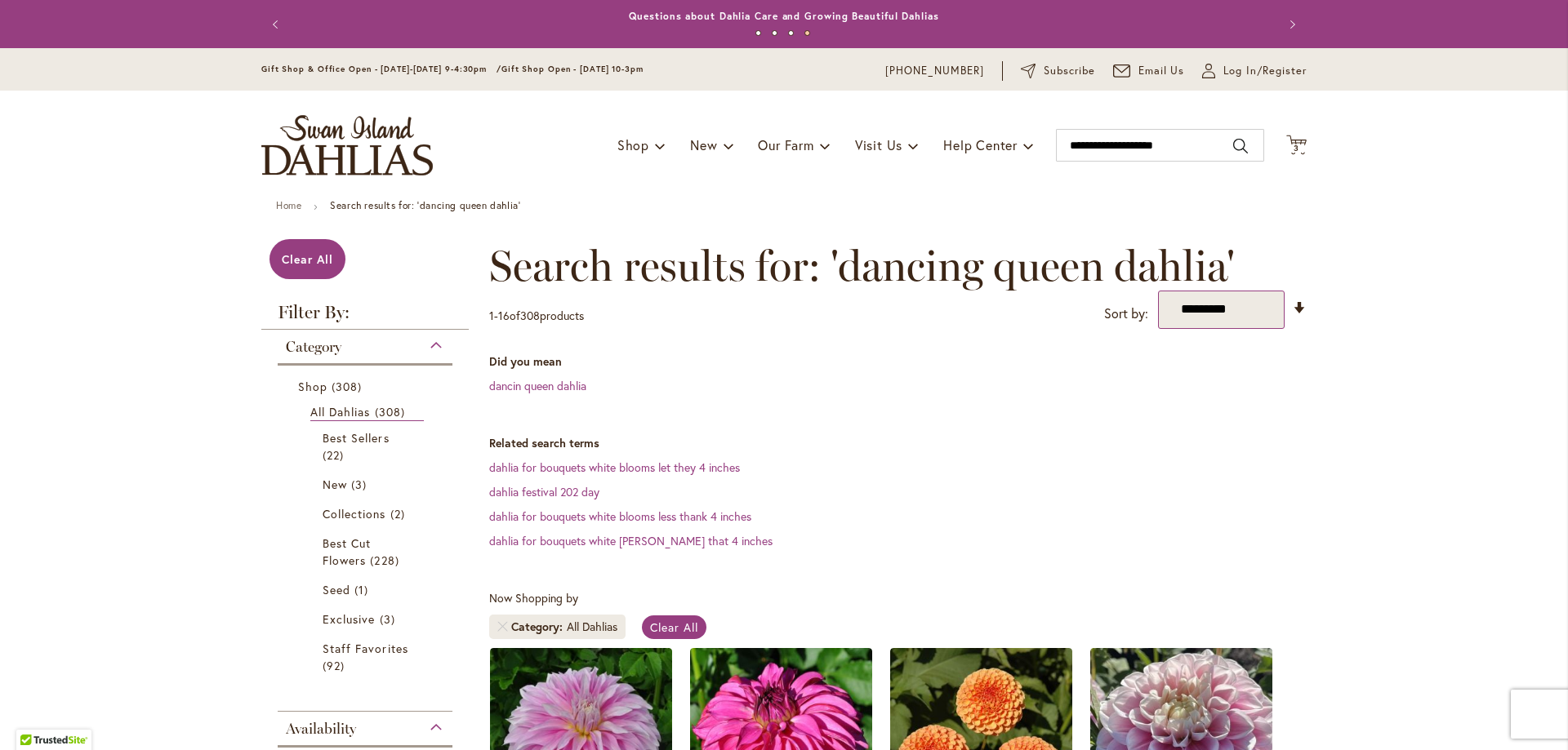
click at [1273, 306] on select "**********" at bounding box center [1222, 310] width 127 height 38
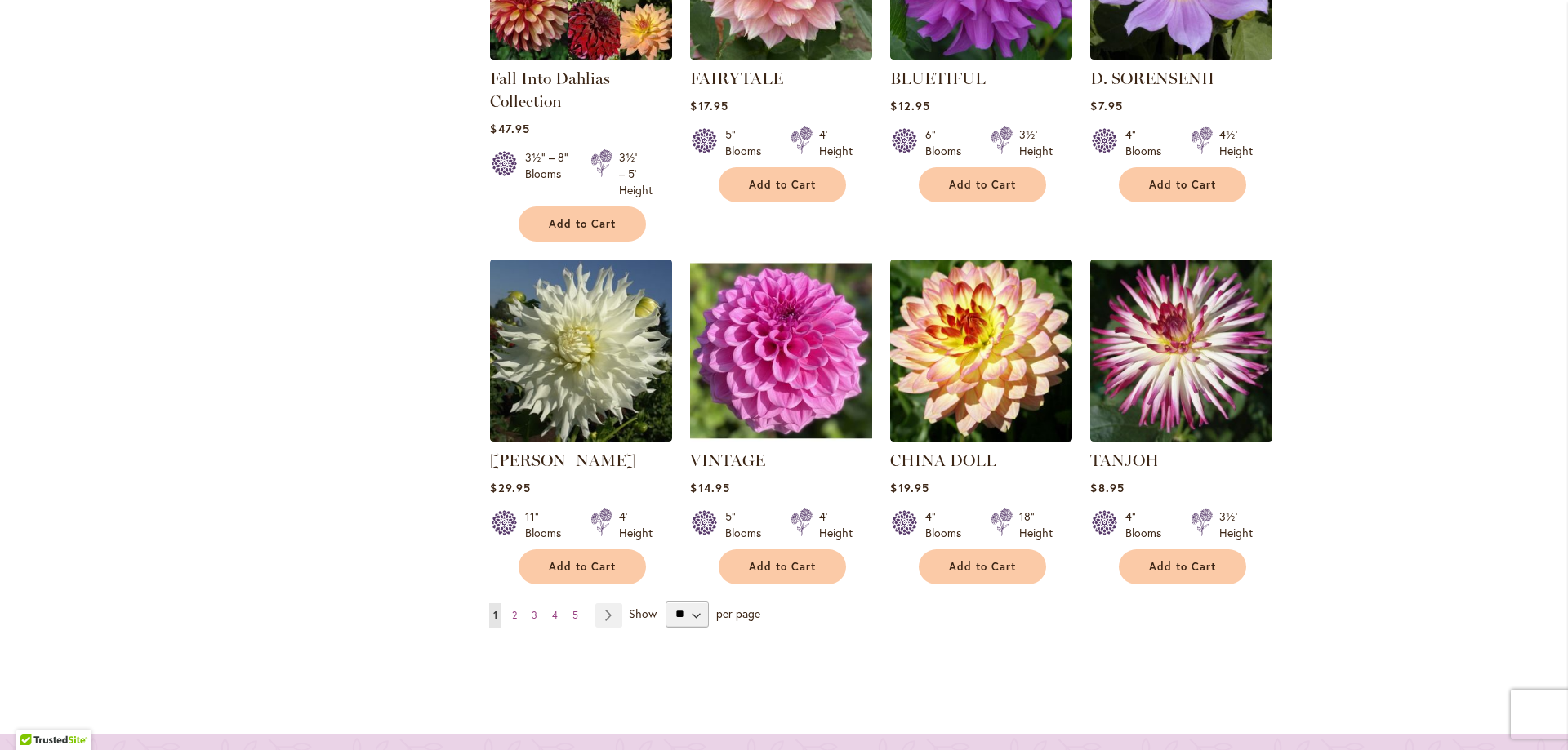
scroll to position [1551, 0]
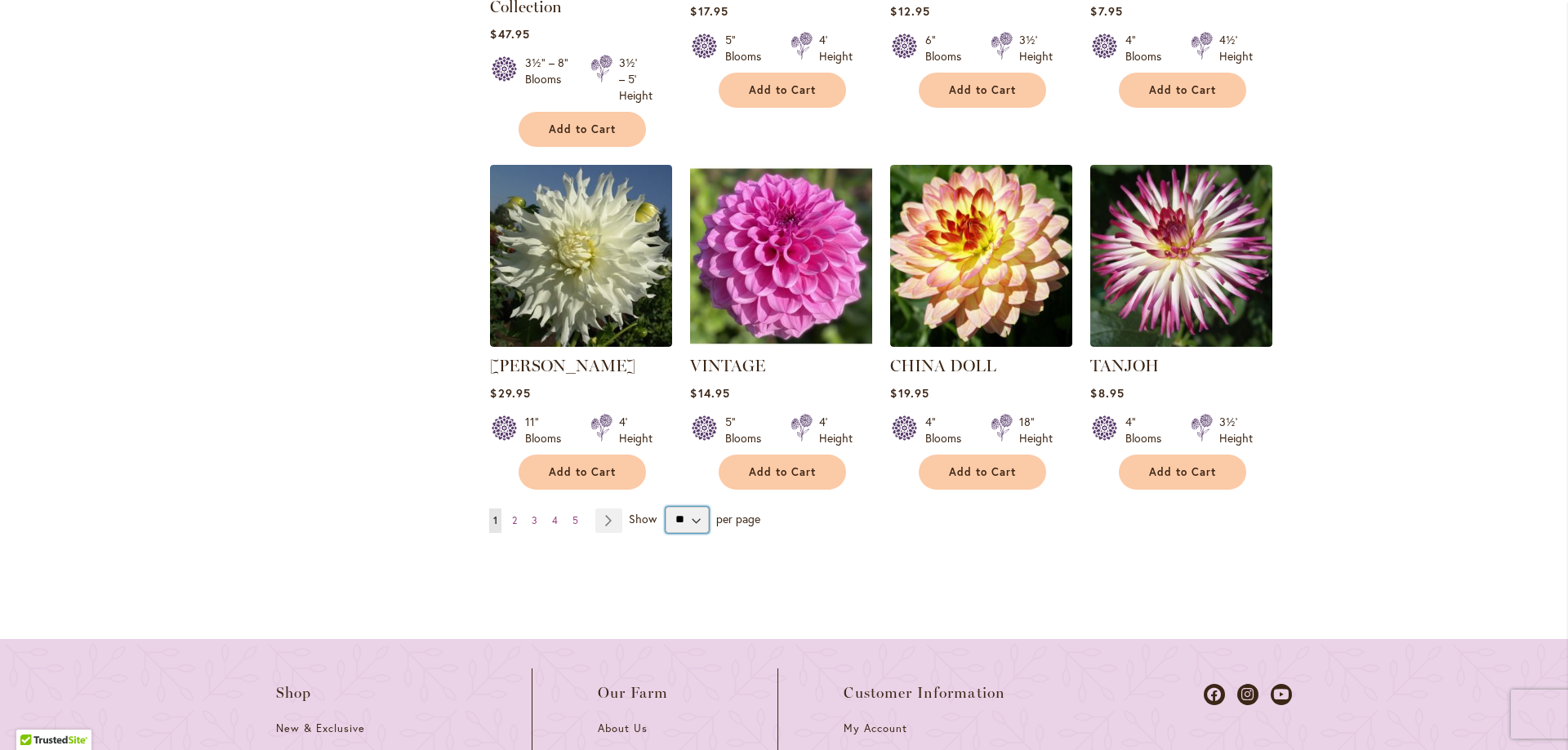
click at [691, 510] on select "** ** ** **" at bounding box center [687, 520] width 43 height 26
select select "**"
click at [666, 507] on select "** ** ** **" at bounding box center [687, 520] width 43 height 26
click at [727, 518] on span "per page" at bounding box center [738, 518] width 44 height 15
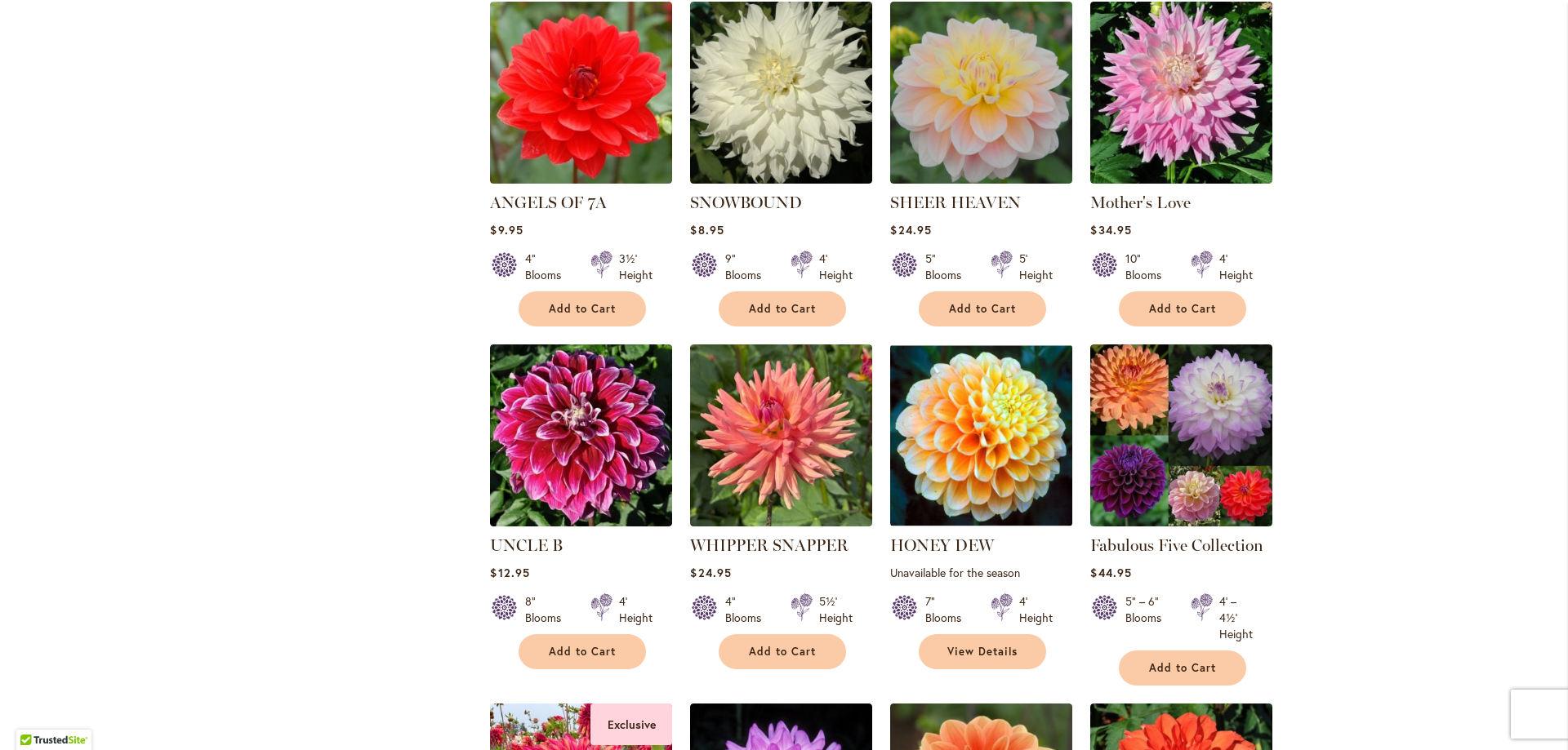
scroll to position [4245, 0]
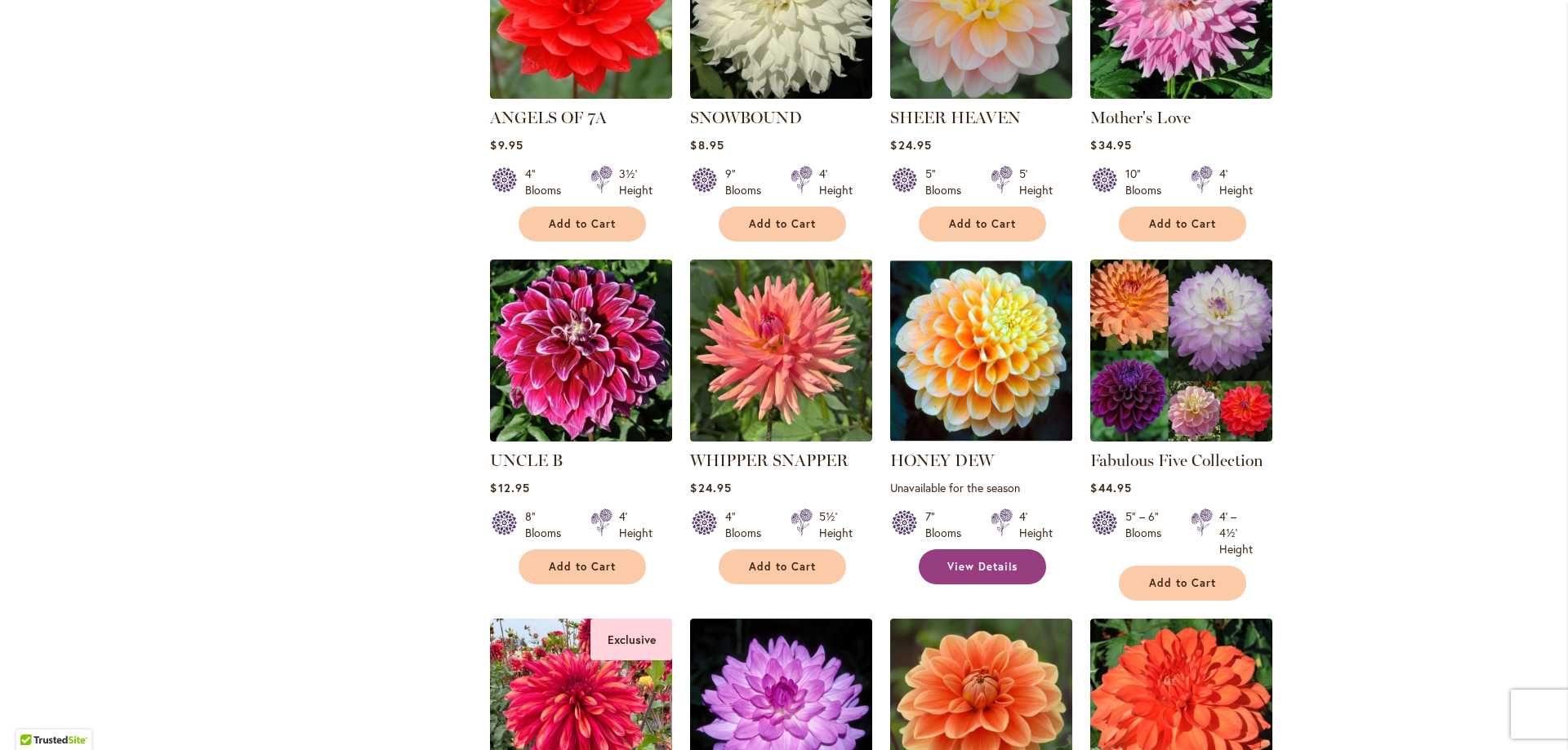
click at [1011, 560] on span "View Details" at bounding box center [982, 567] width 70 height 13
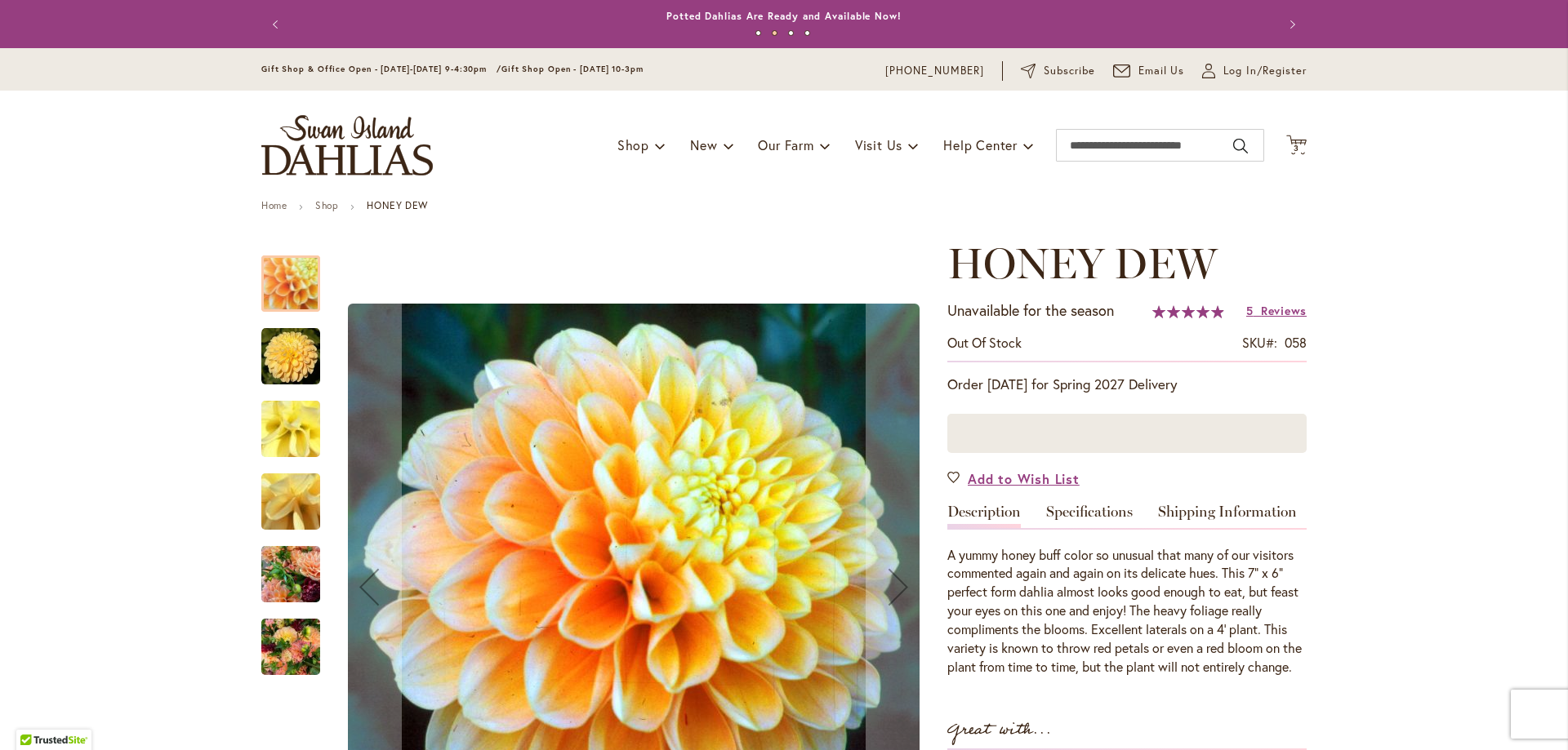
click at [1095, 433] on div at bounding box center [1127, 434] width 360 height 39
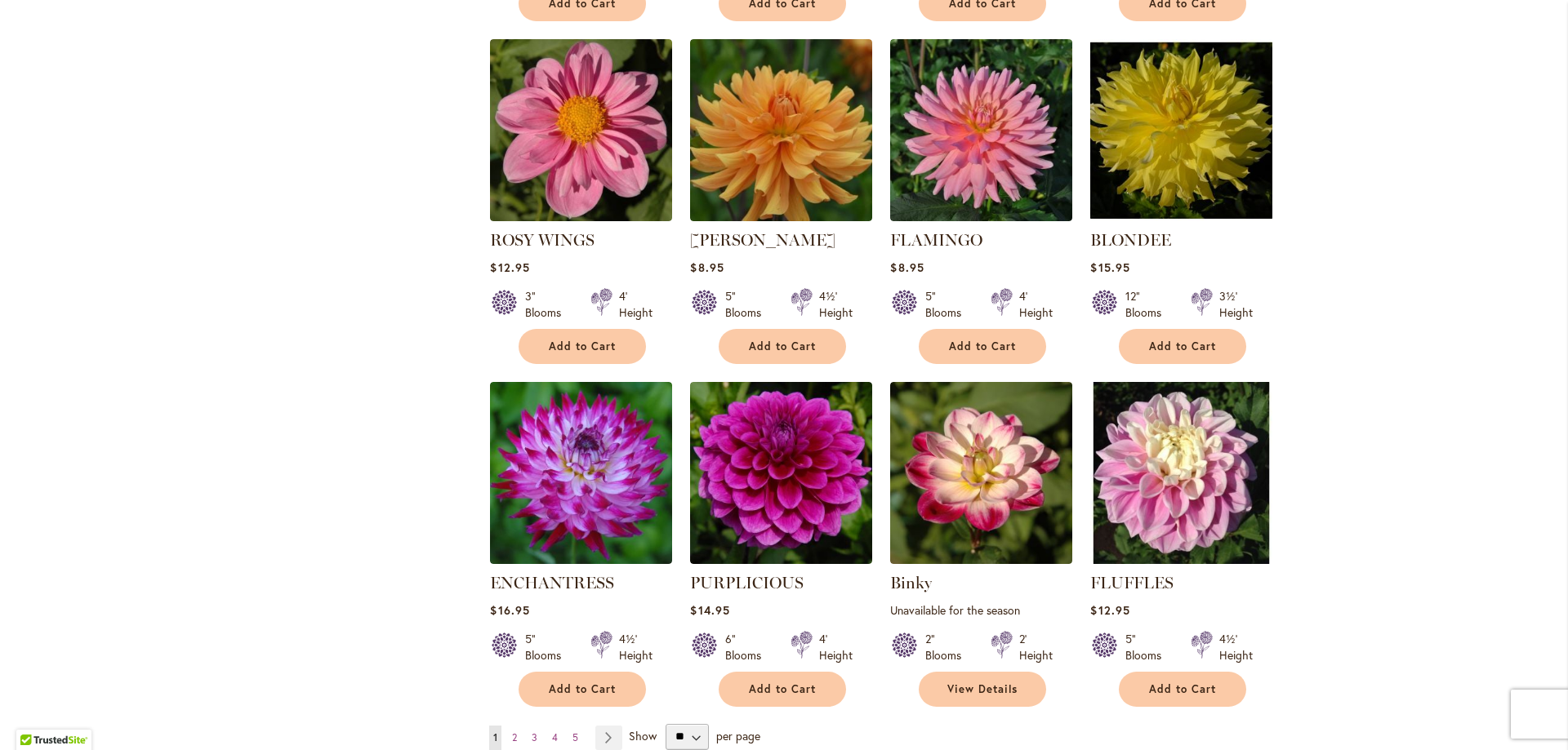
scroll to position [5551, 0]
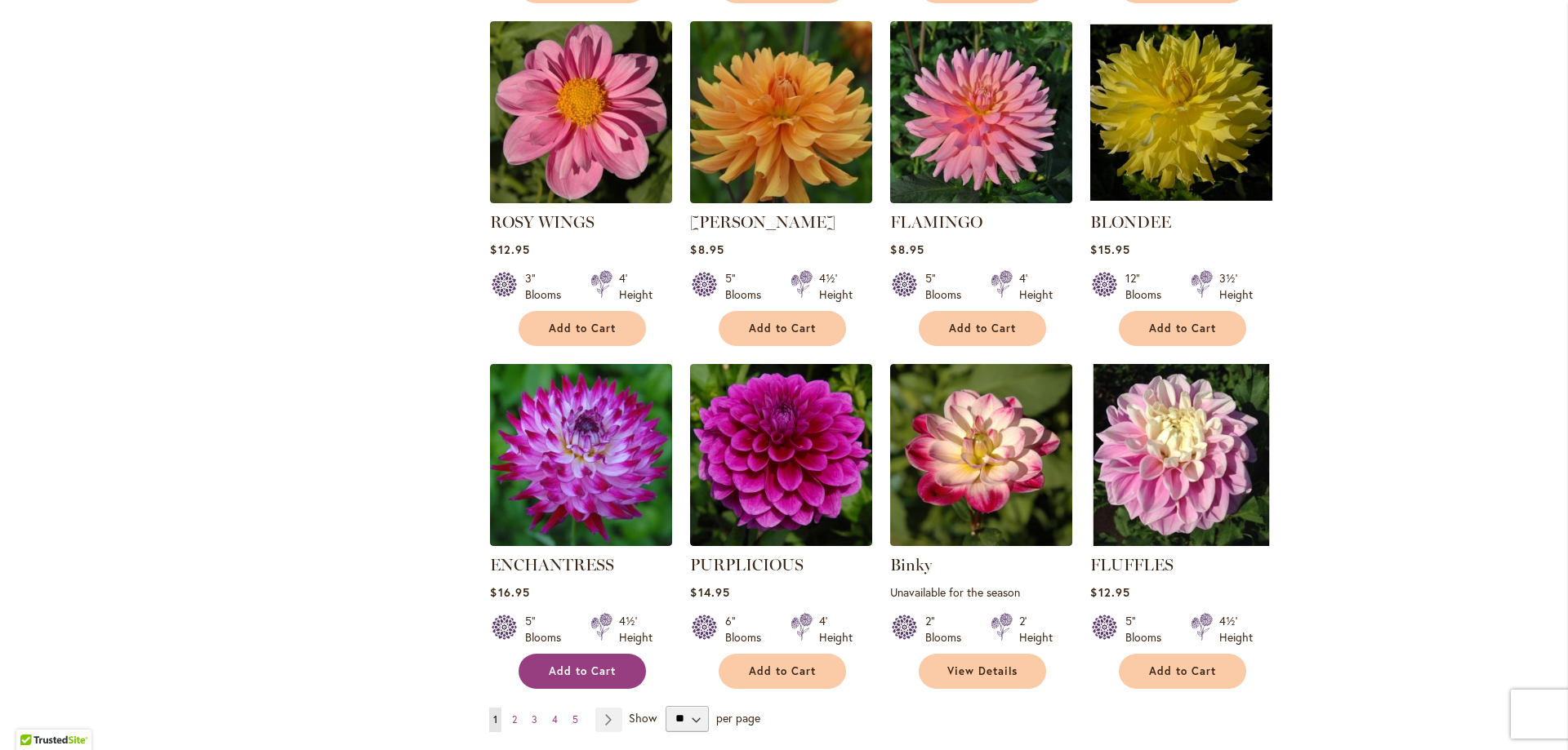
click at [587, 665] on span "Add to Cart" at bounding box center [582, 671] width 67 height 13
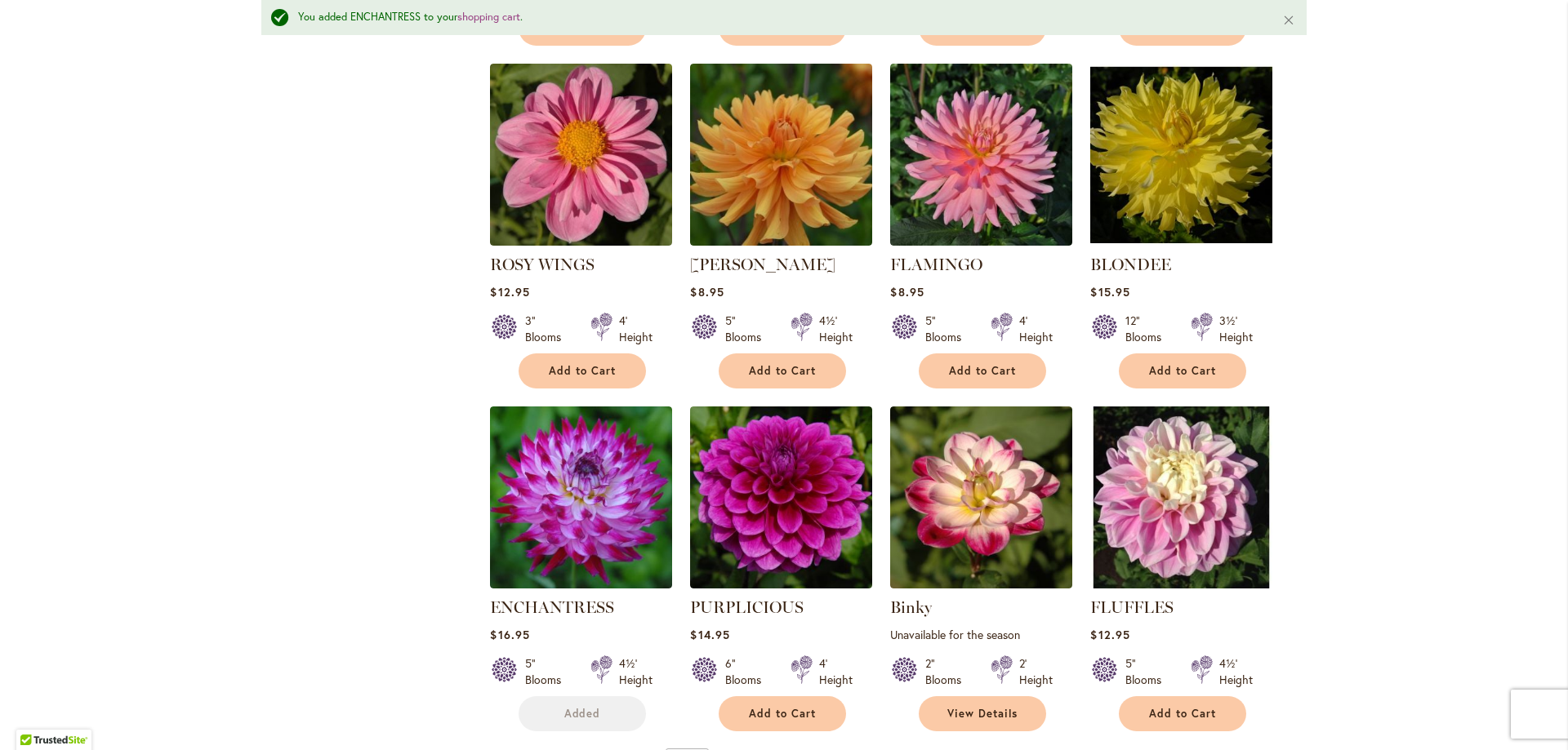
scroll to position [5593, 0]
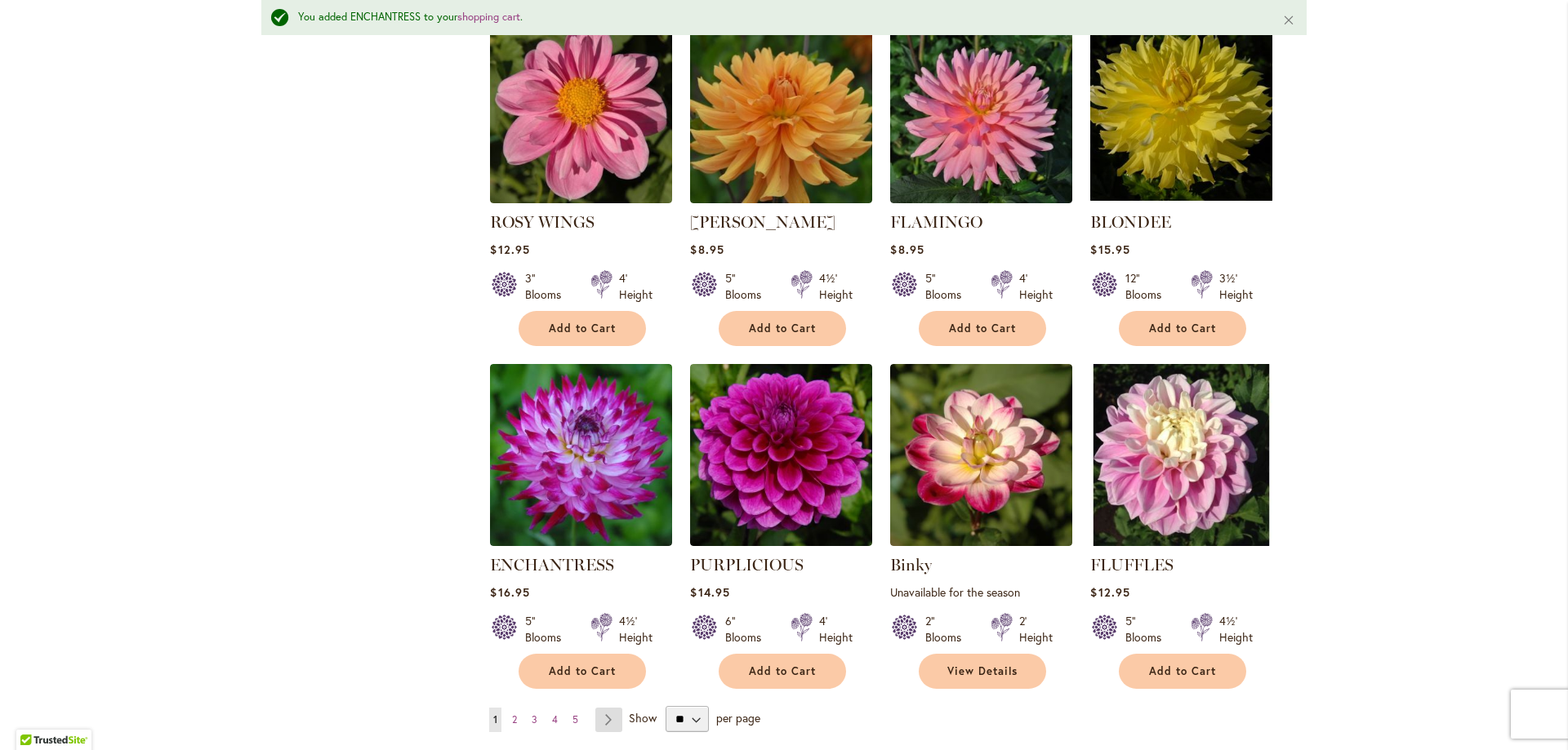
click at [603, 708] on link "Page Next" at bounding box center [608, 720] width 27 height 25
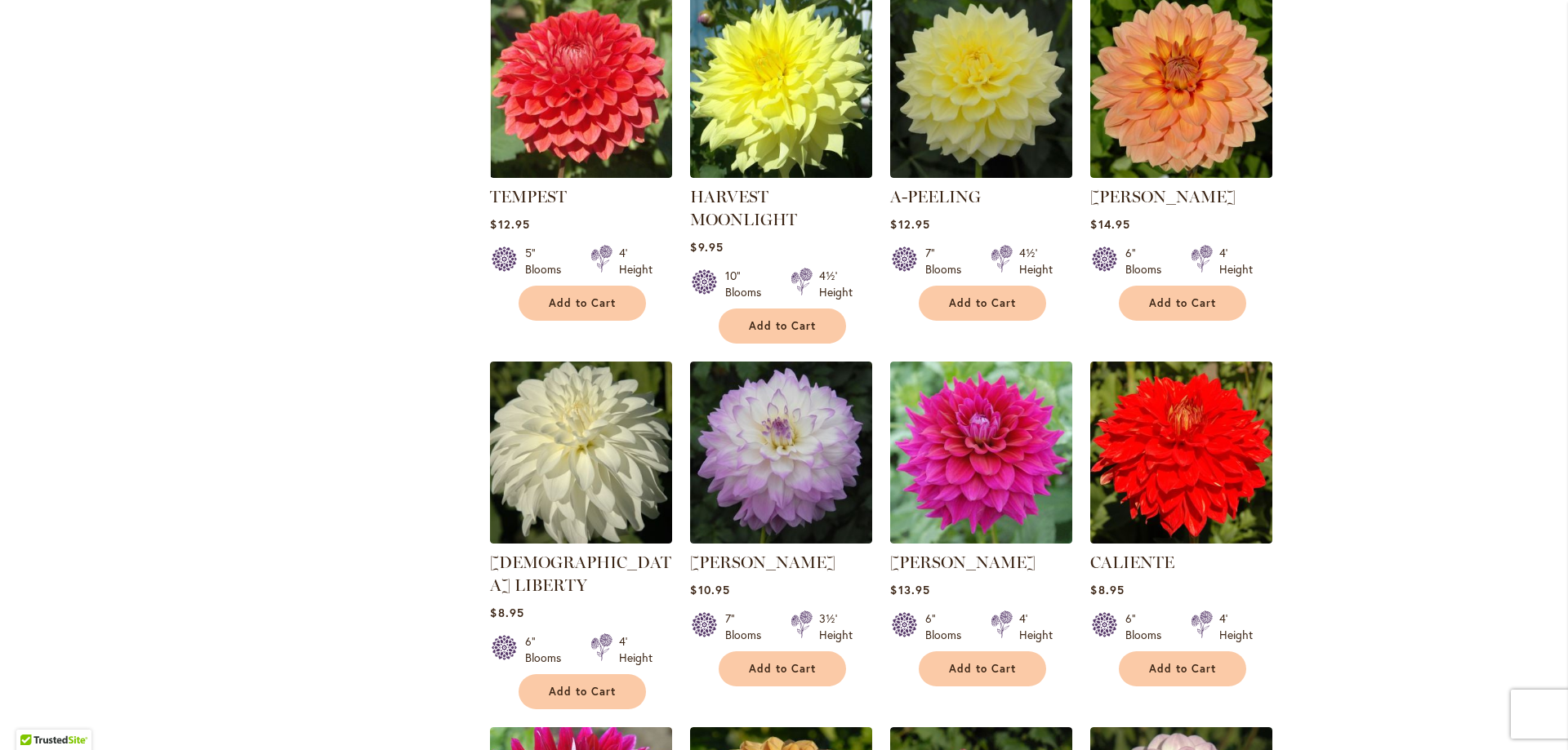
scroll to position [4171, 0]
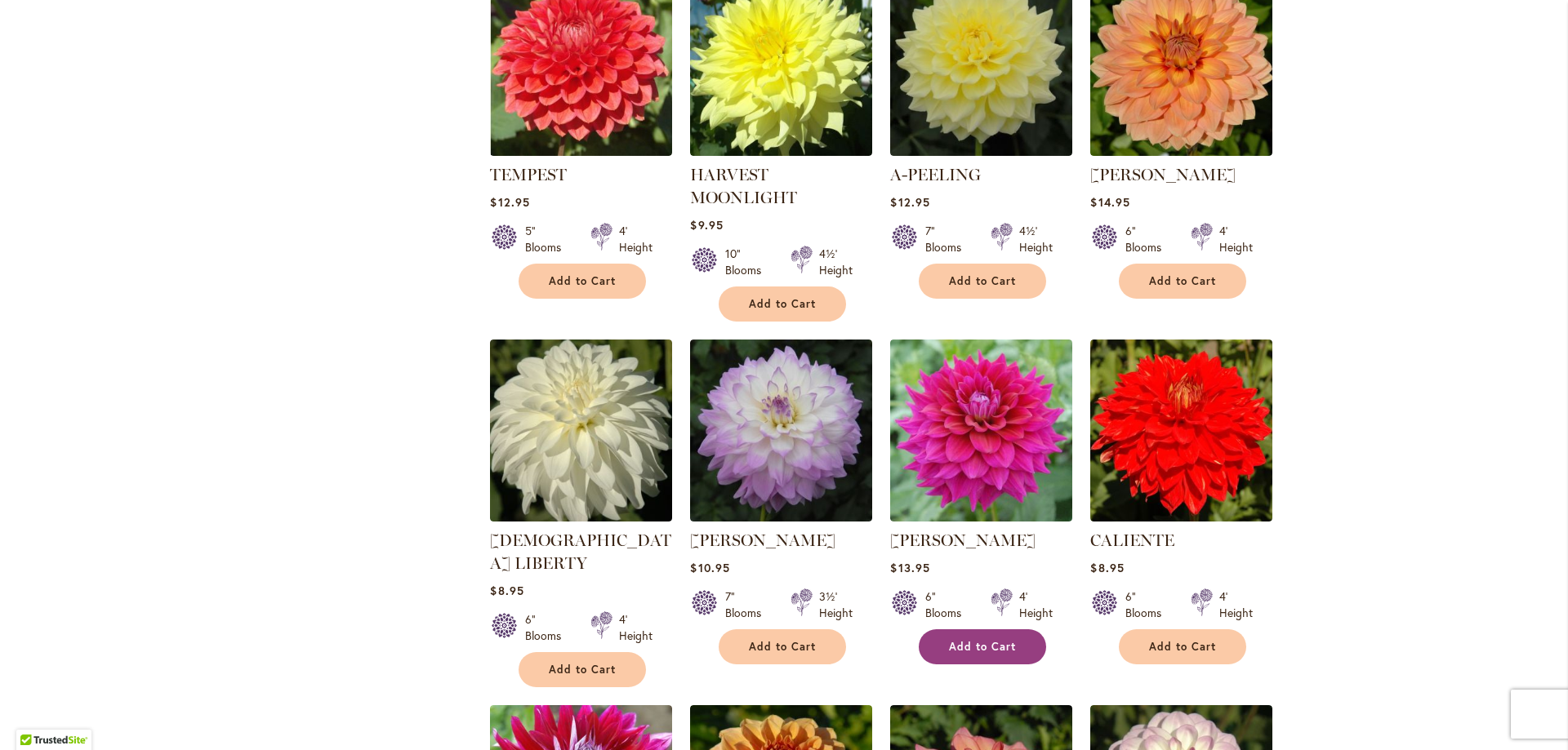
click at [958, 640] on span "Add to Cart" at bounding box center [983, 646] width 67 height 13
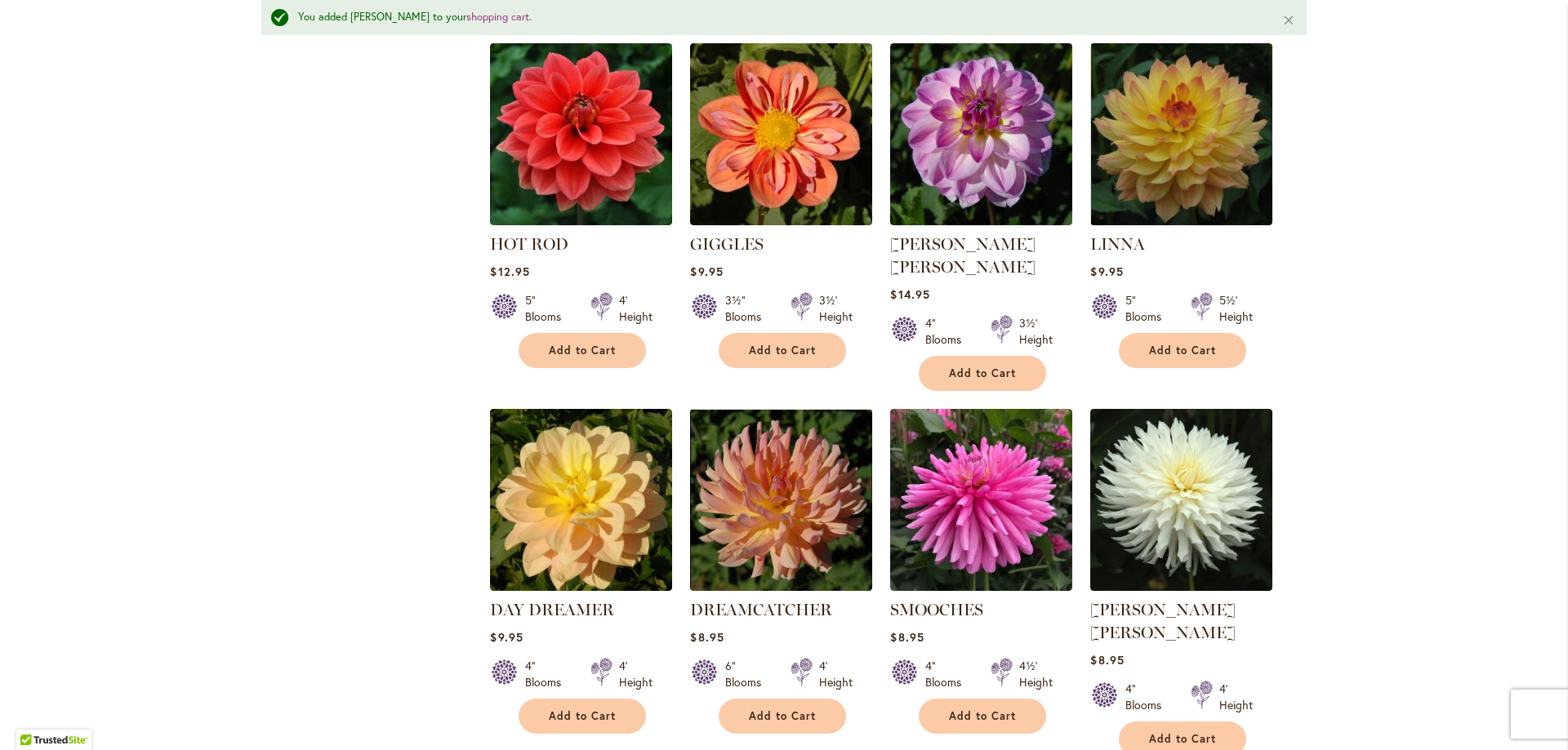
scroll to position [5602, 0]
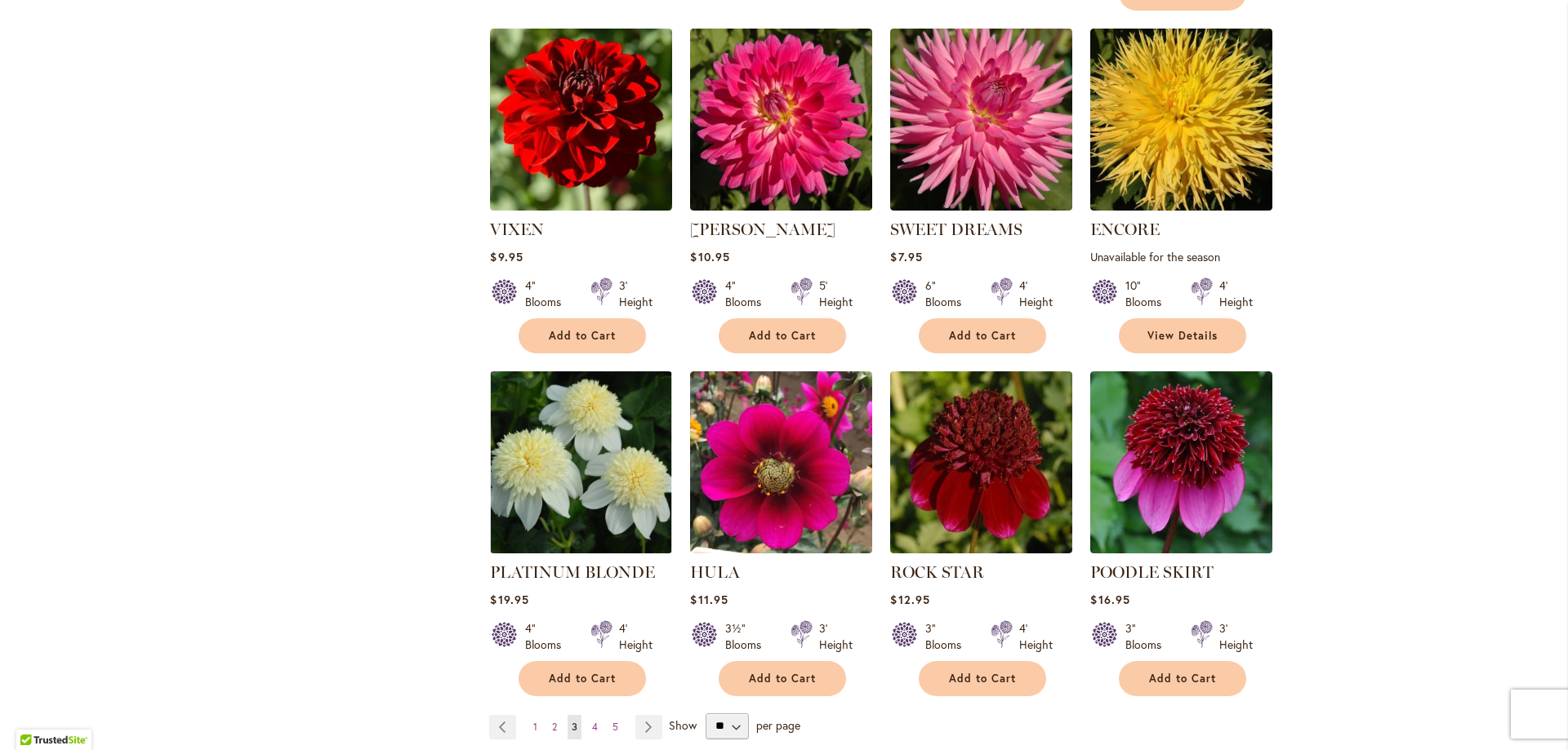
scroll to position [5559, 0]
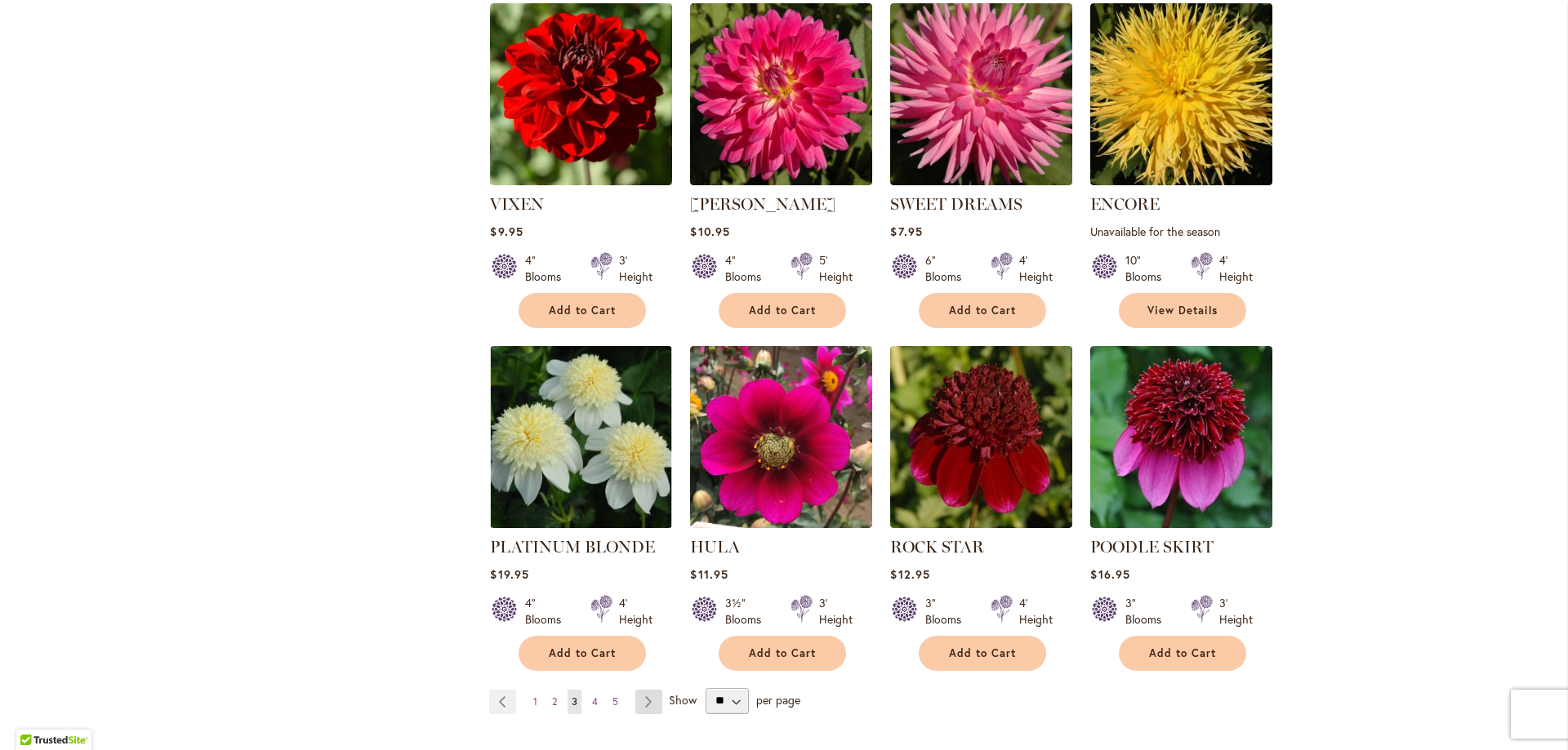
click at [643, 690] on link "Page Next" at bounding box center [649, 702] width 27 height 25
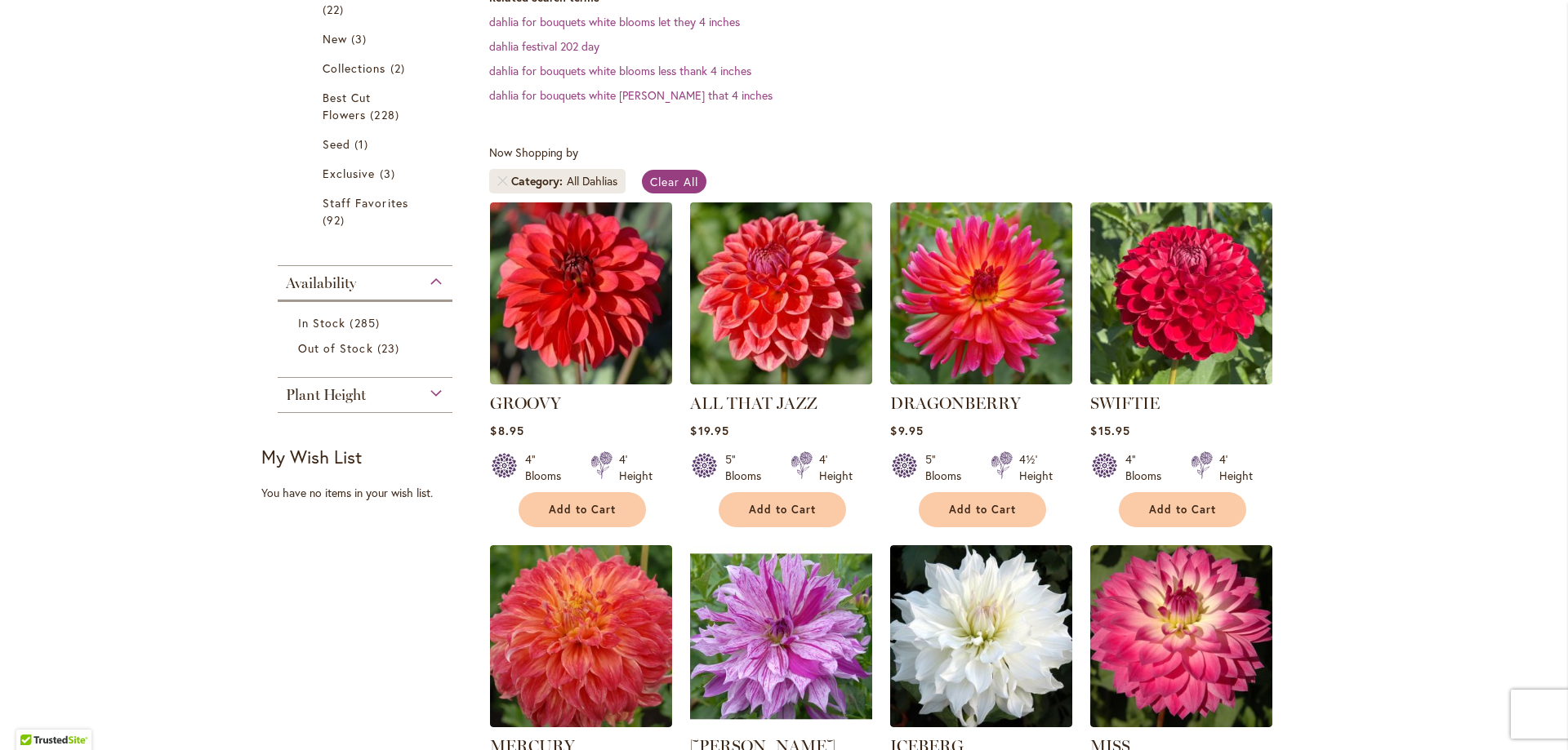
scroll to position [490, 0]
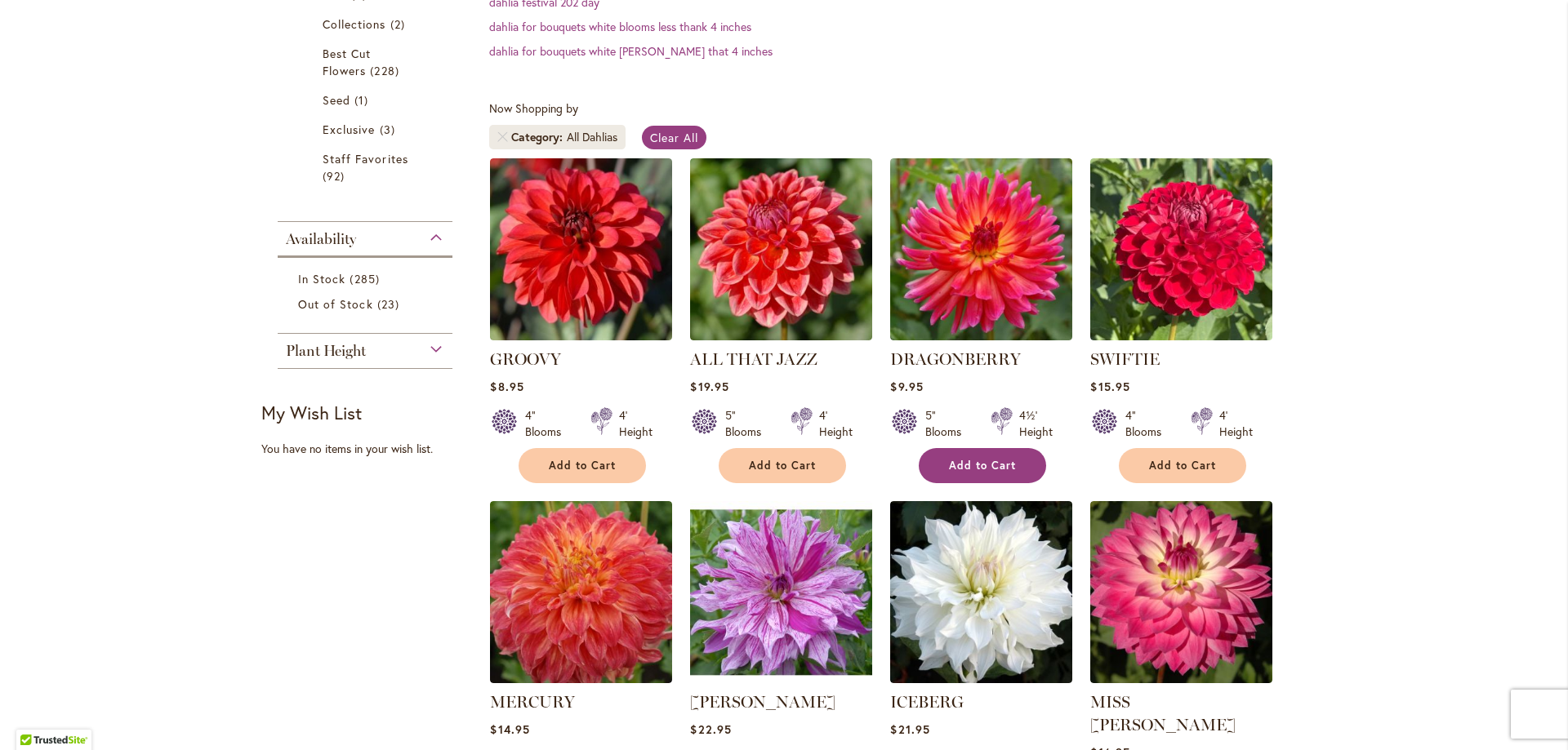
click at [949, 465] on span "Add to Cart" at bounding box center [983, 465] width 67 height 13
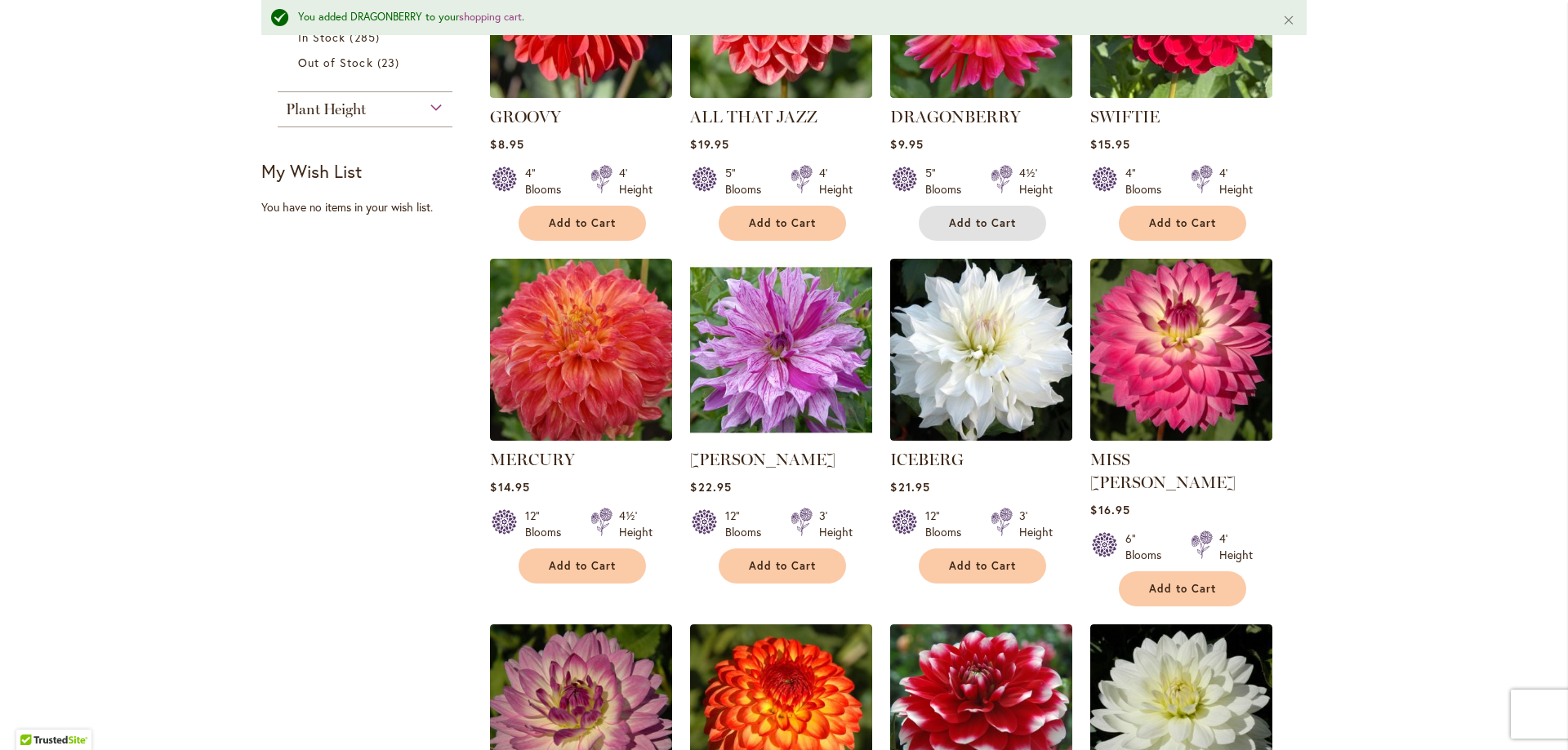
scroll to position [777, 0]
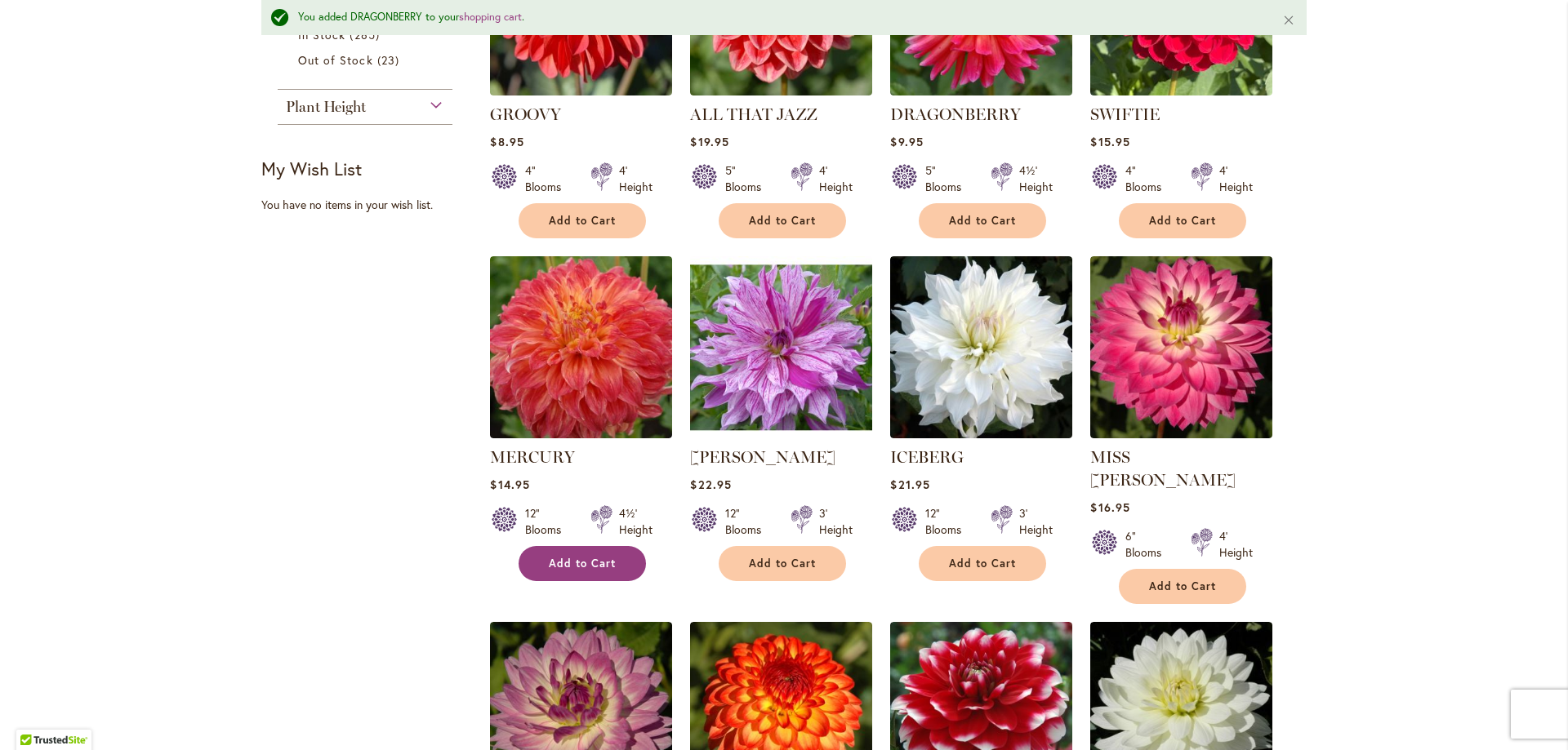
click at [561, 556] on span "Add to Cart" at bounding box center [582, 563] width 67 height 13
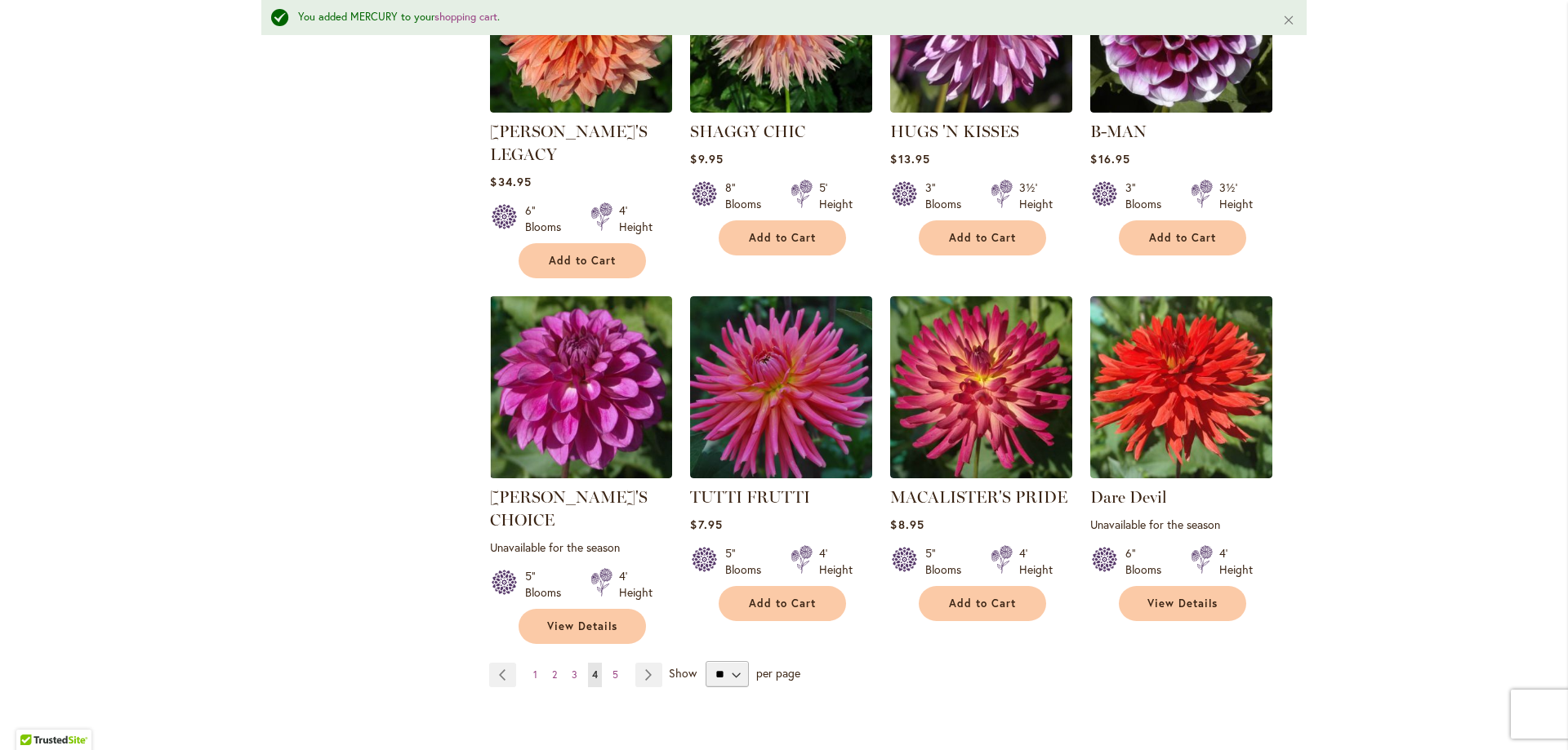
scroll to position [5675, 0]
click at [635, 662] on link "Page Next" at bounding box center [649, 674] width 27 height 25
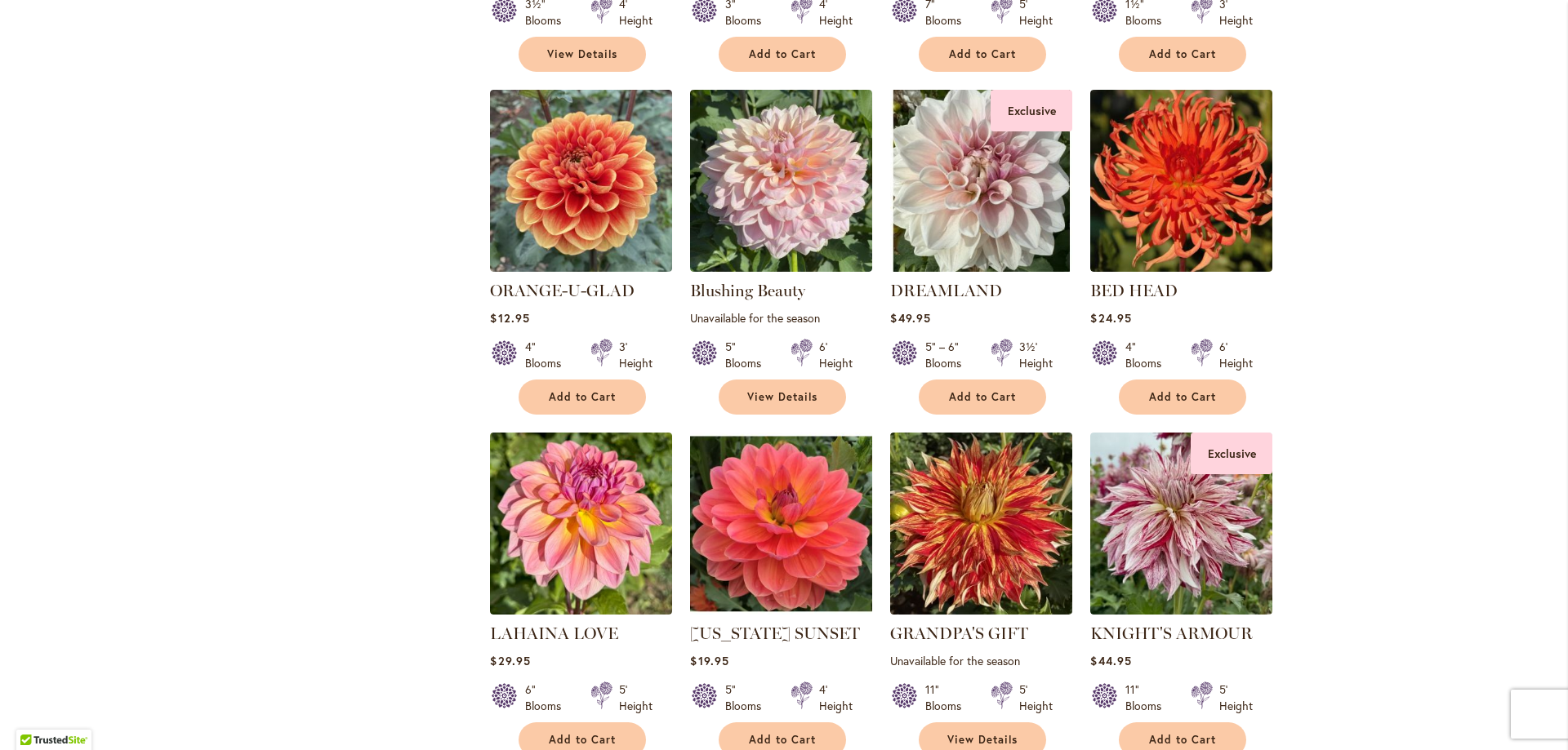
scroll to position [4417, 0]
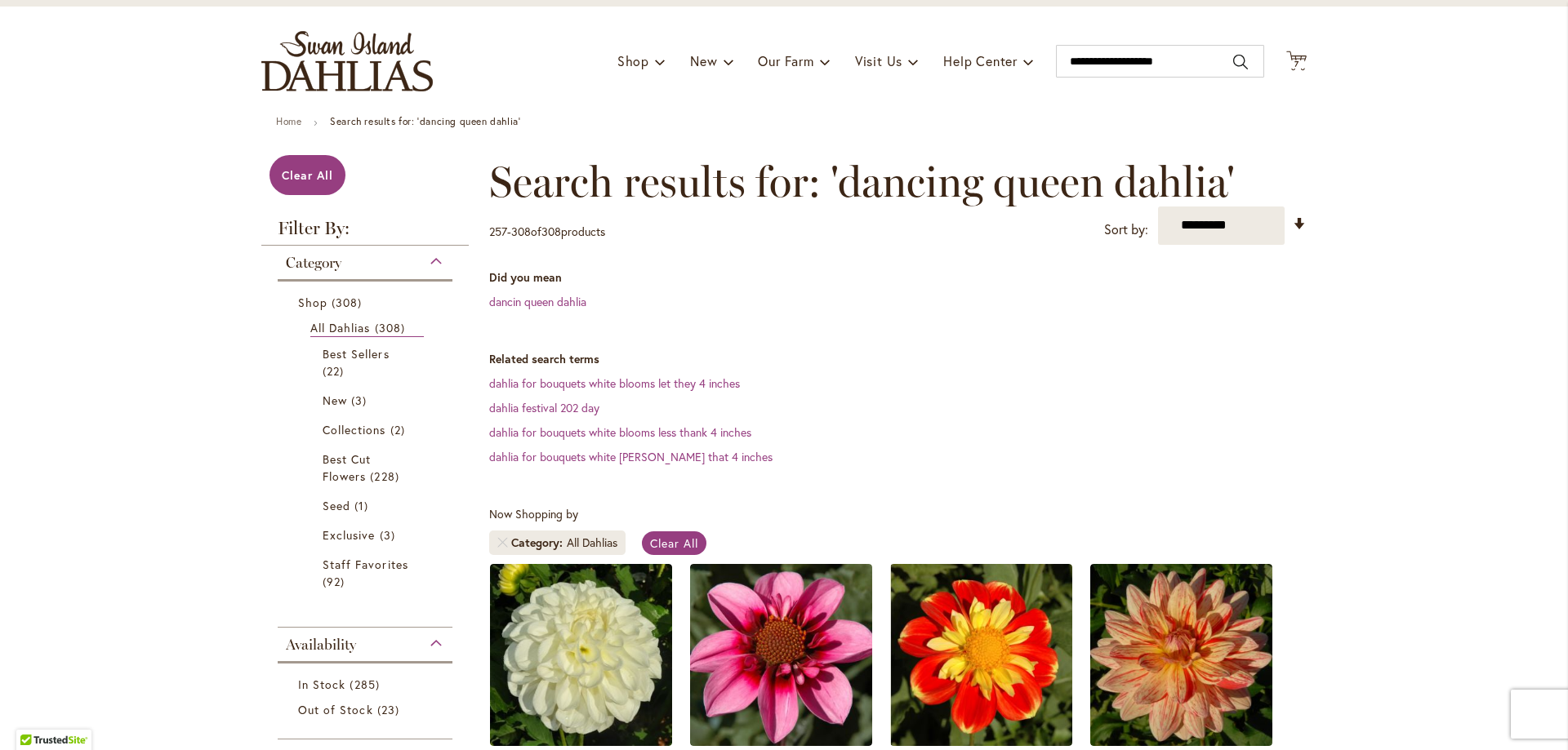
scroll to position [0, 0]
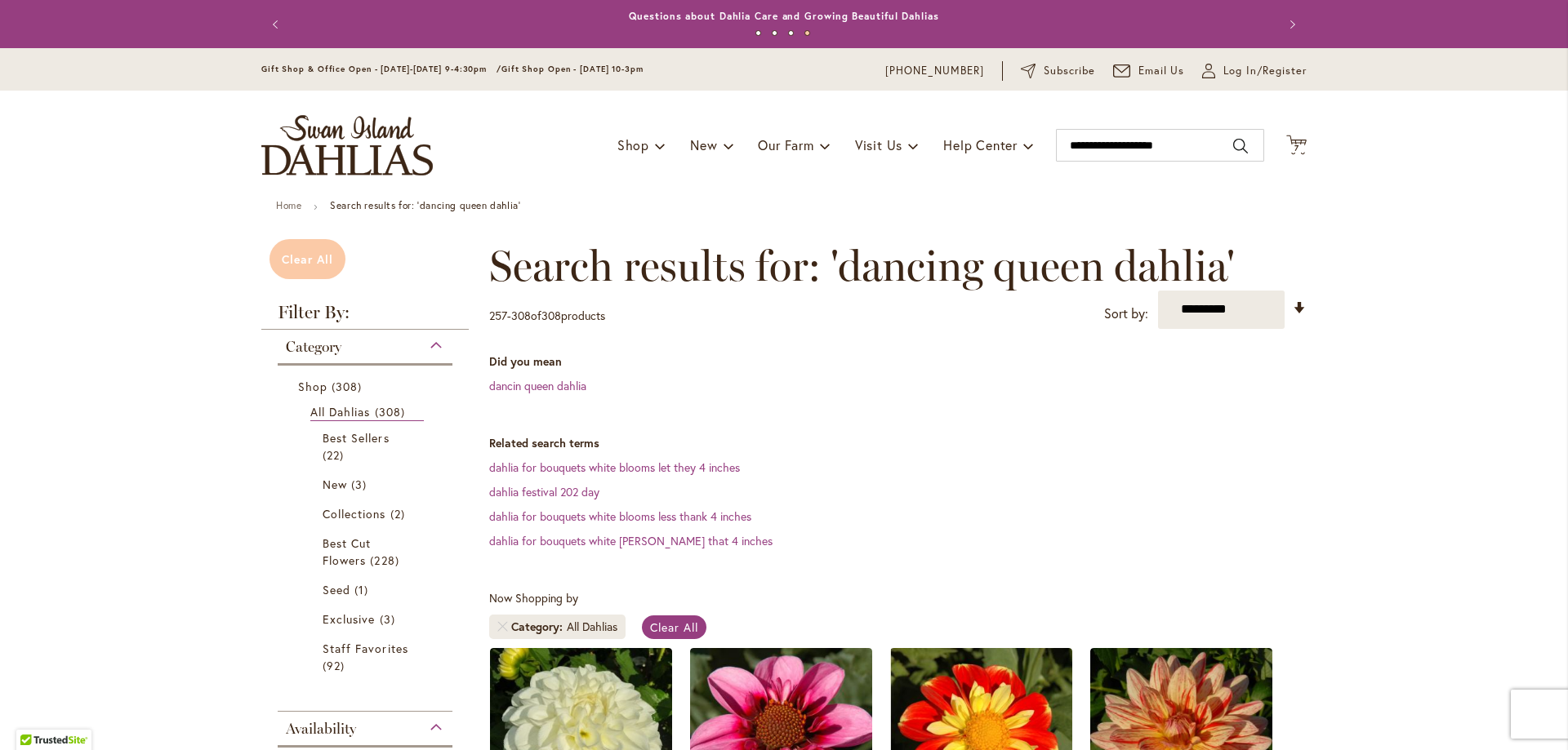
click at [321, 251] on span "Clear All" at bounding box center [308, 259] width 52 height 15
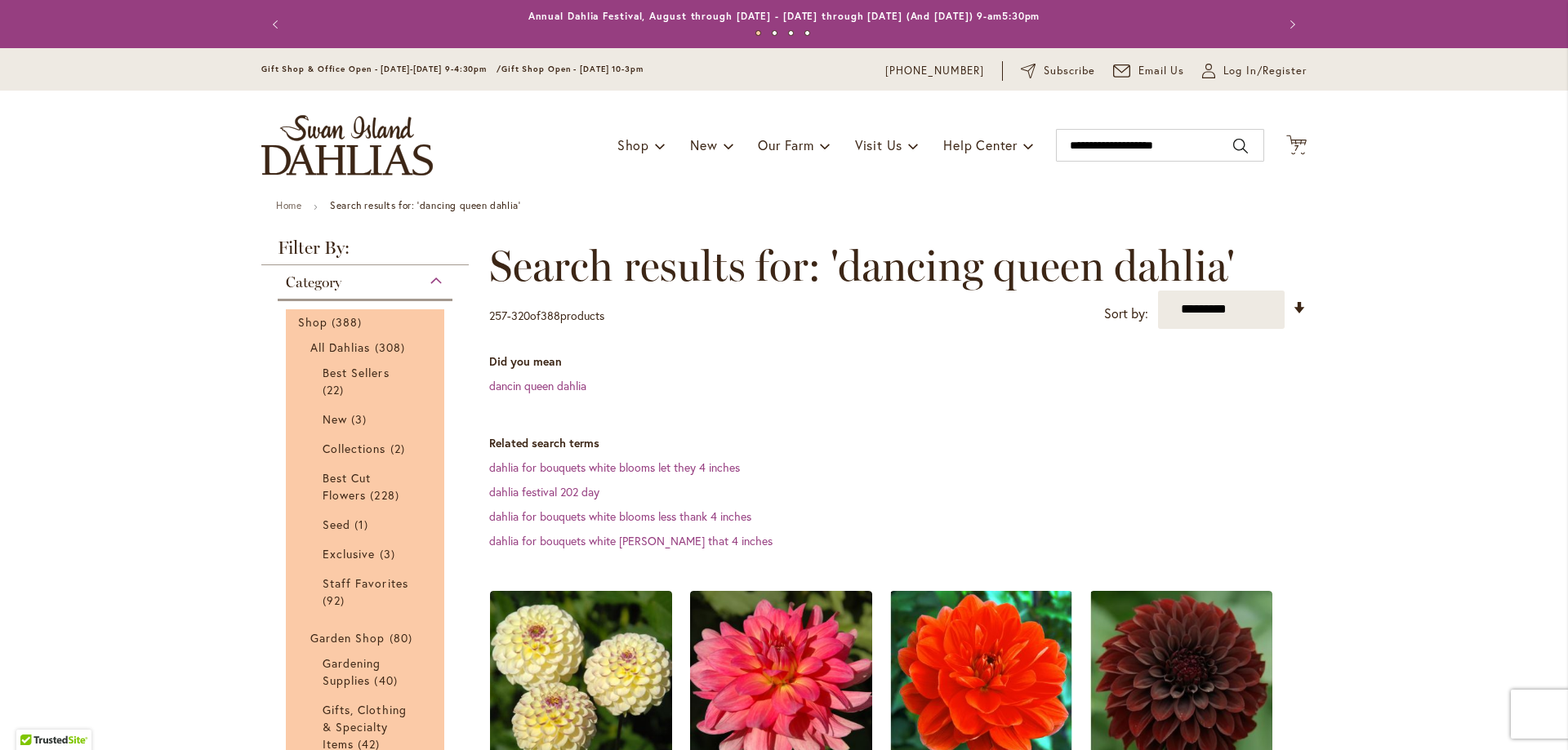
scroll to position [253, 0]
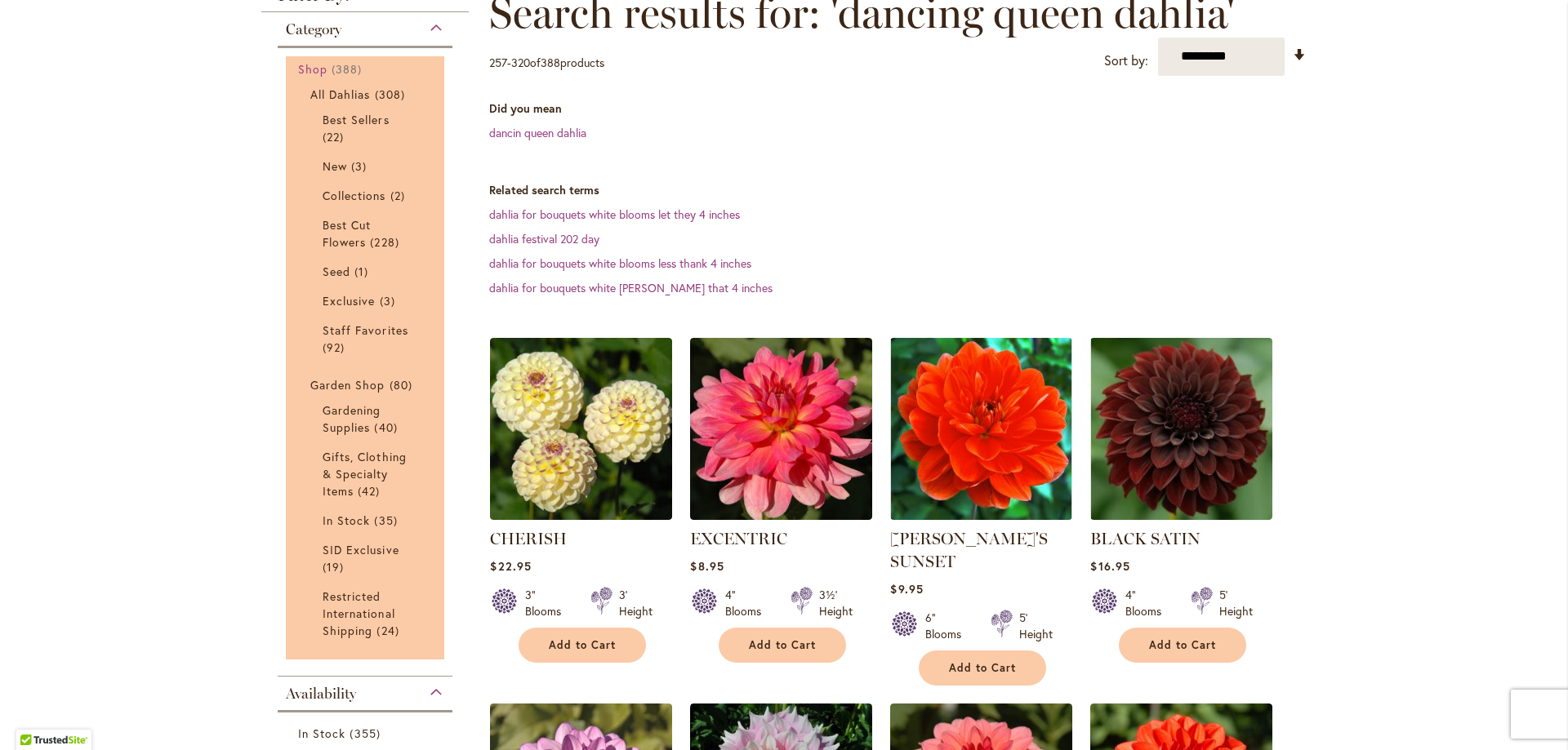
click at [303, 63] on span "Shop" at bounding box center [313, 69] width 30 height 15
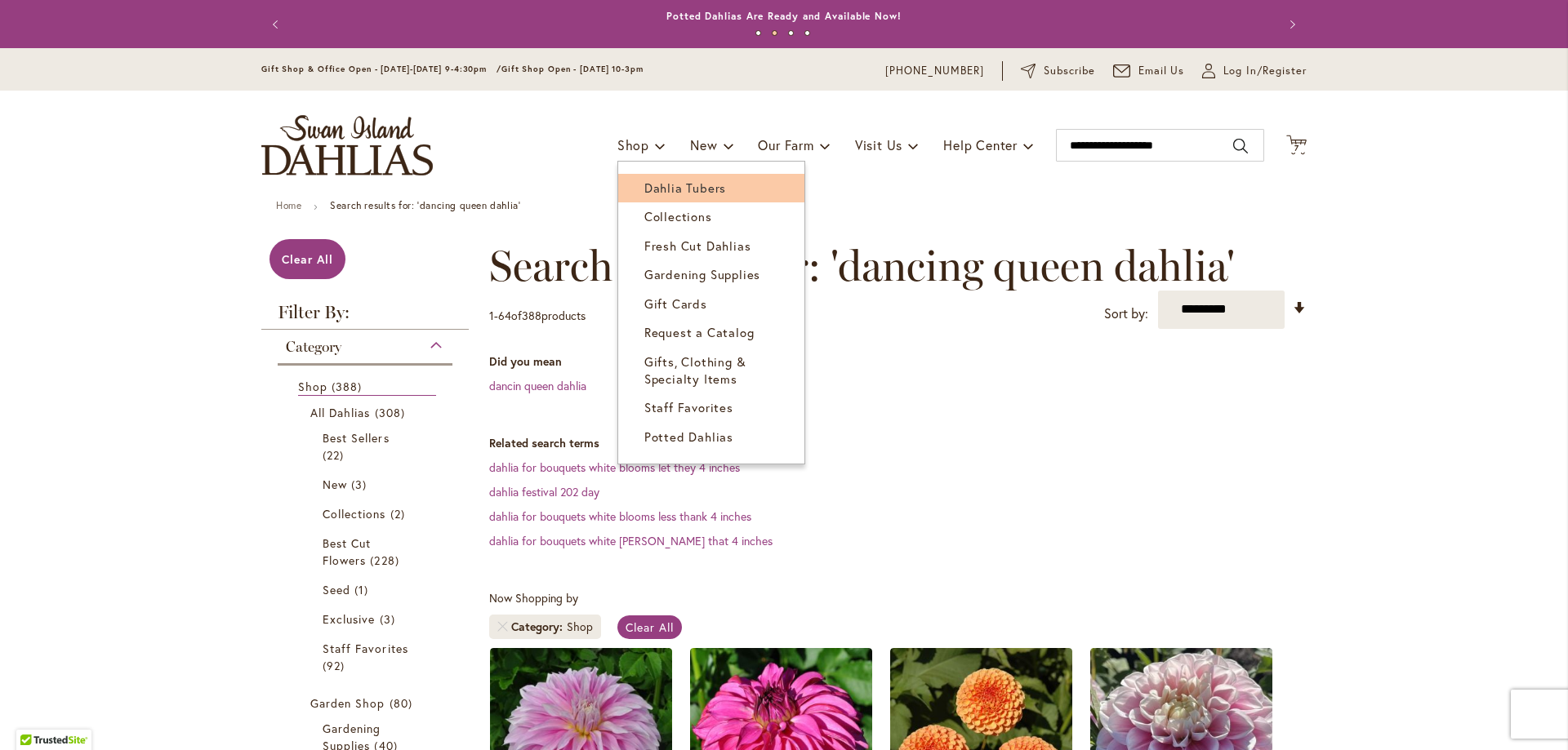
click at [667, 186] on span "Dahlia Tubers" at bounding box center [685, 187] width 82 height 16
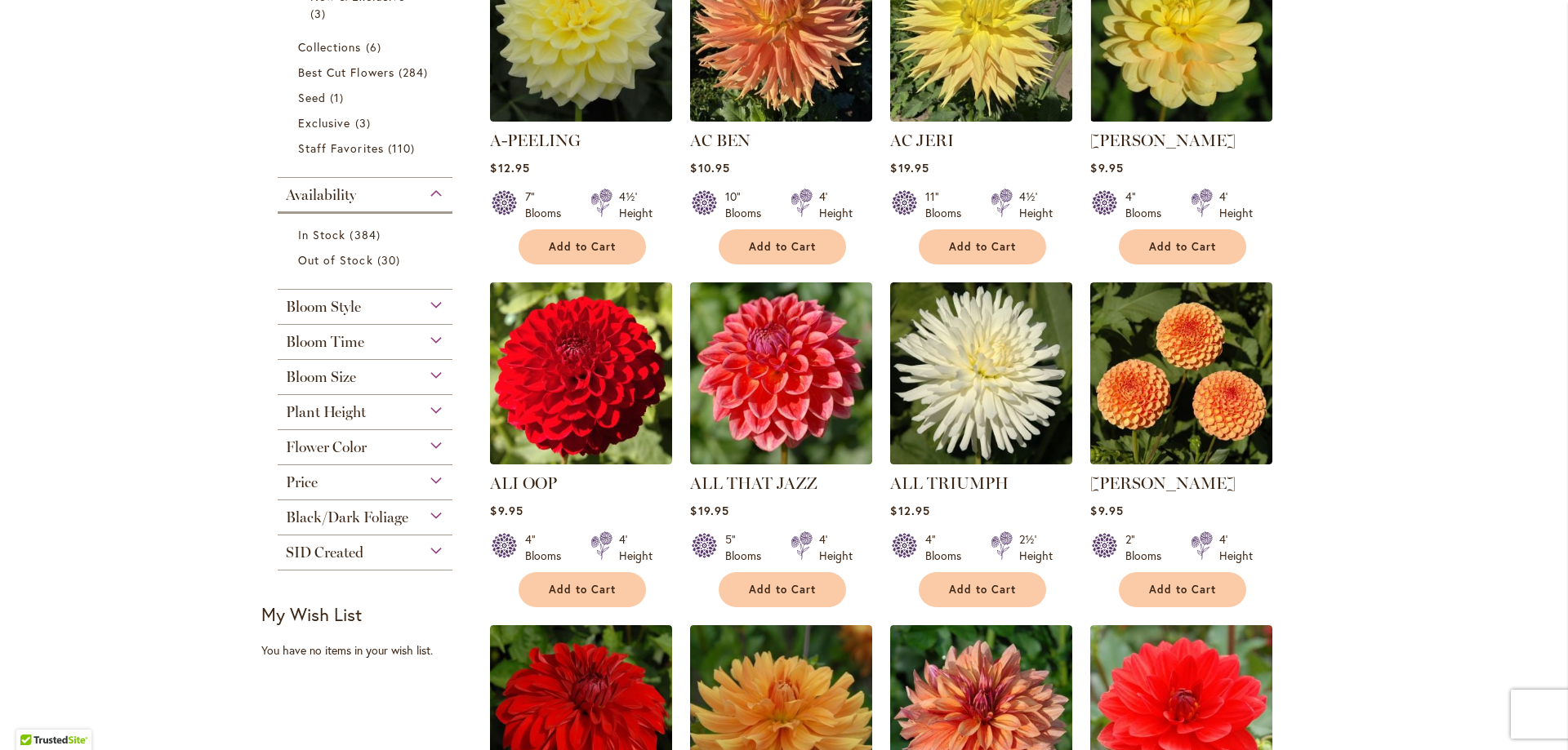
scroll to position [490, 0]
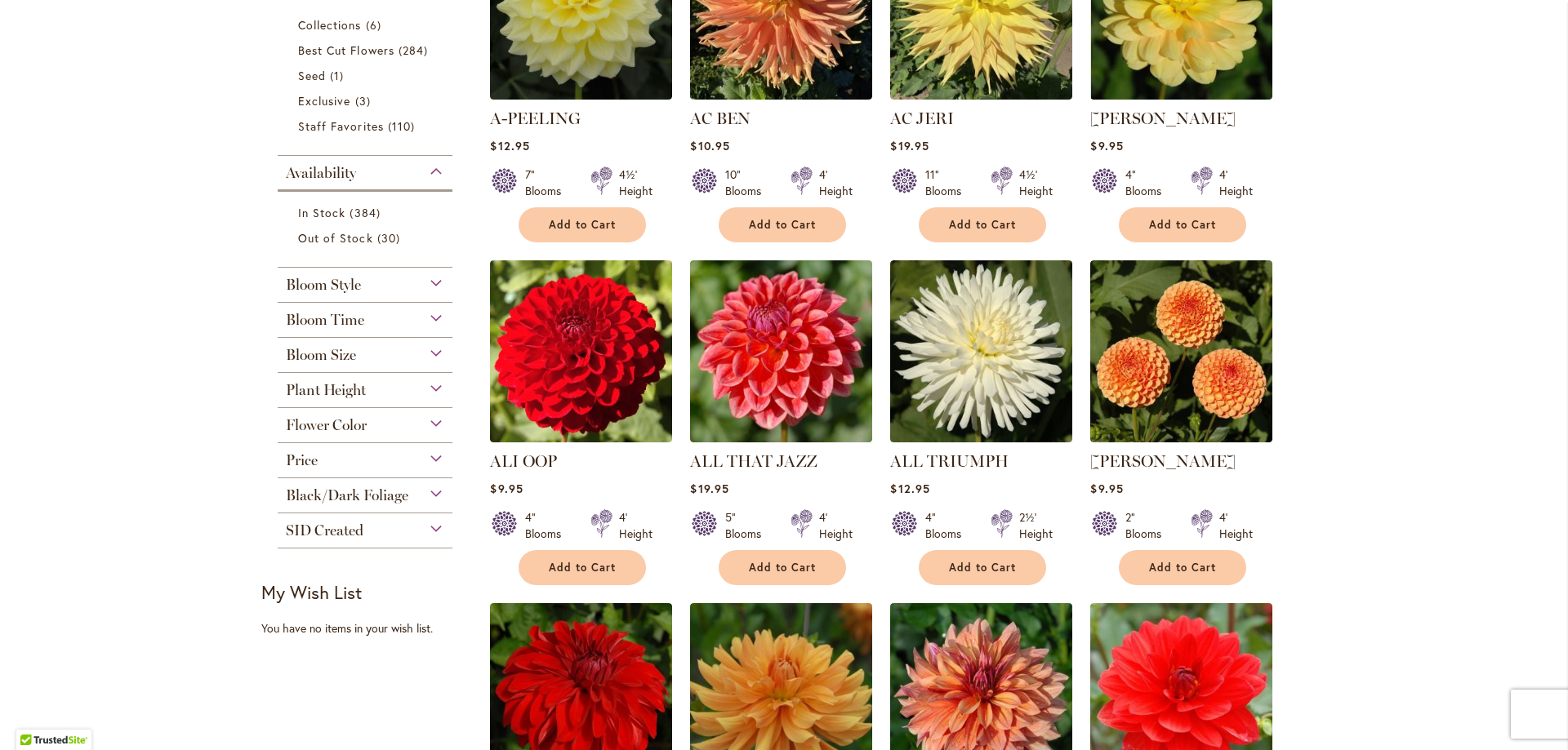
click at [431, 281] on div "Bloom Style" at bounding box center [365, 280] width 175 height 26
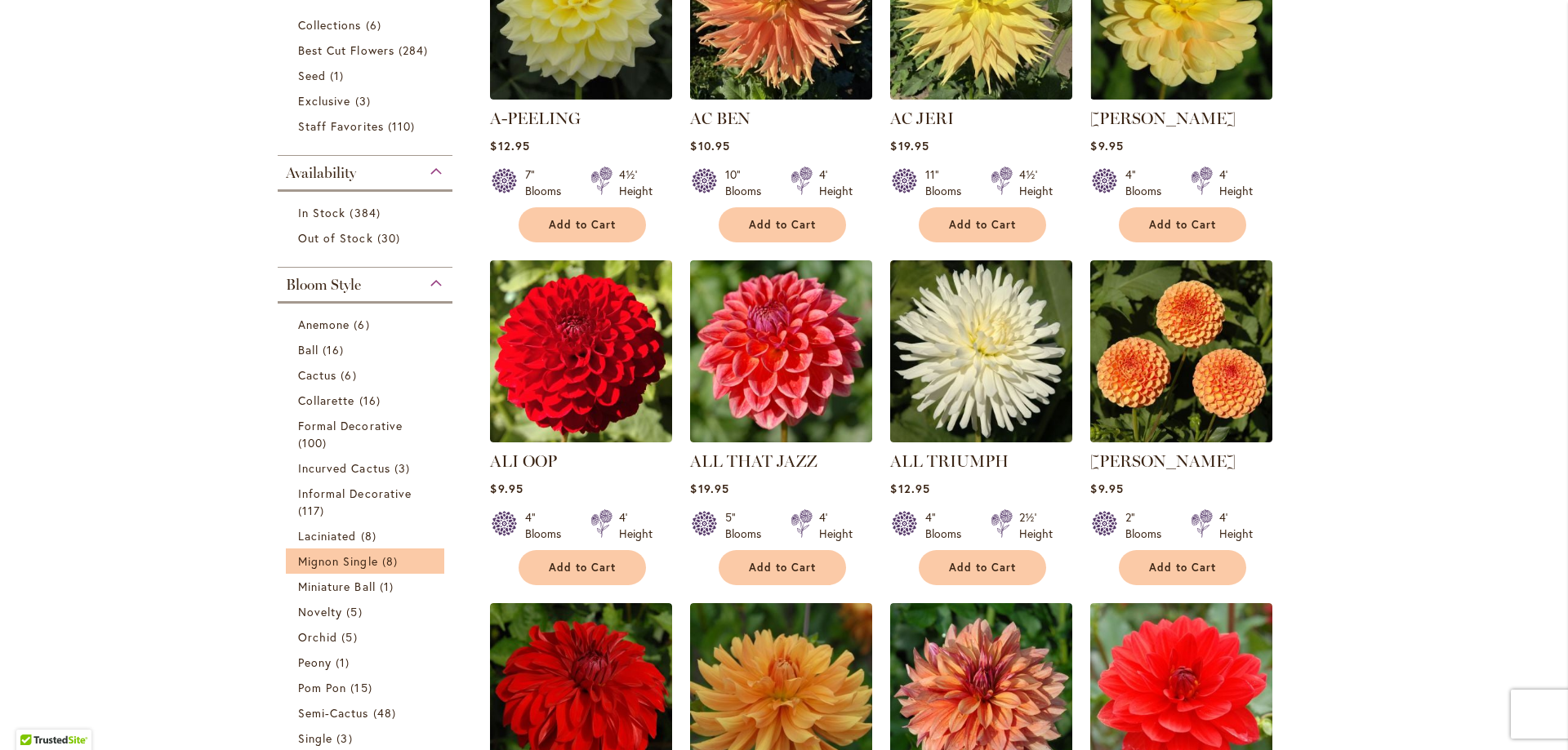
scroll to position [757, 0]
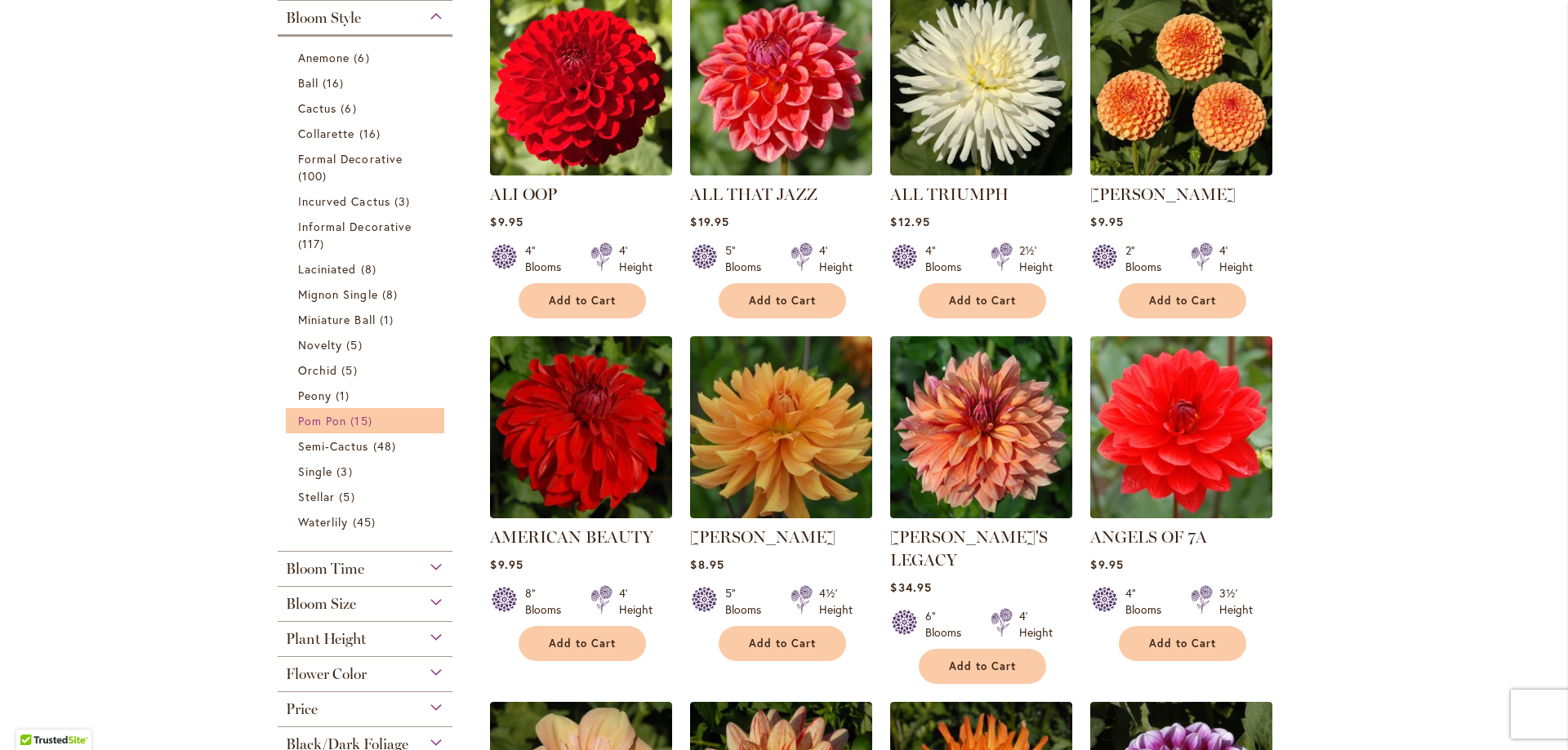
click at [350, 416] on span "15 items" at bounding box center [363, 421] width 25 height 17
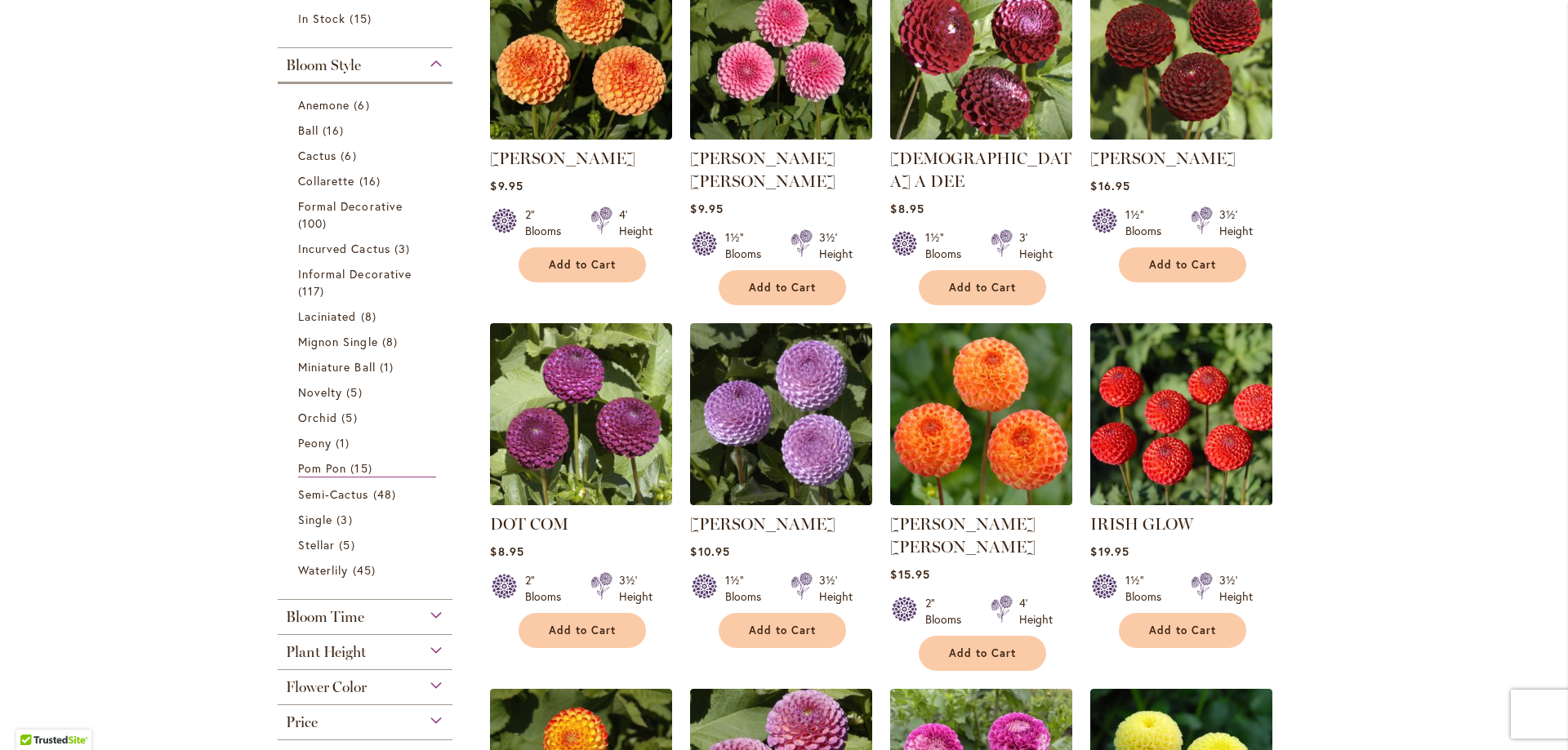
scroll to position [409, 0]
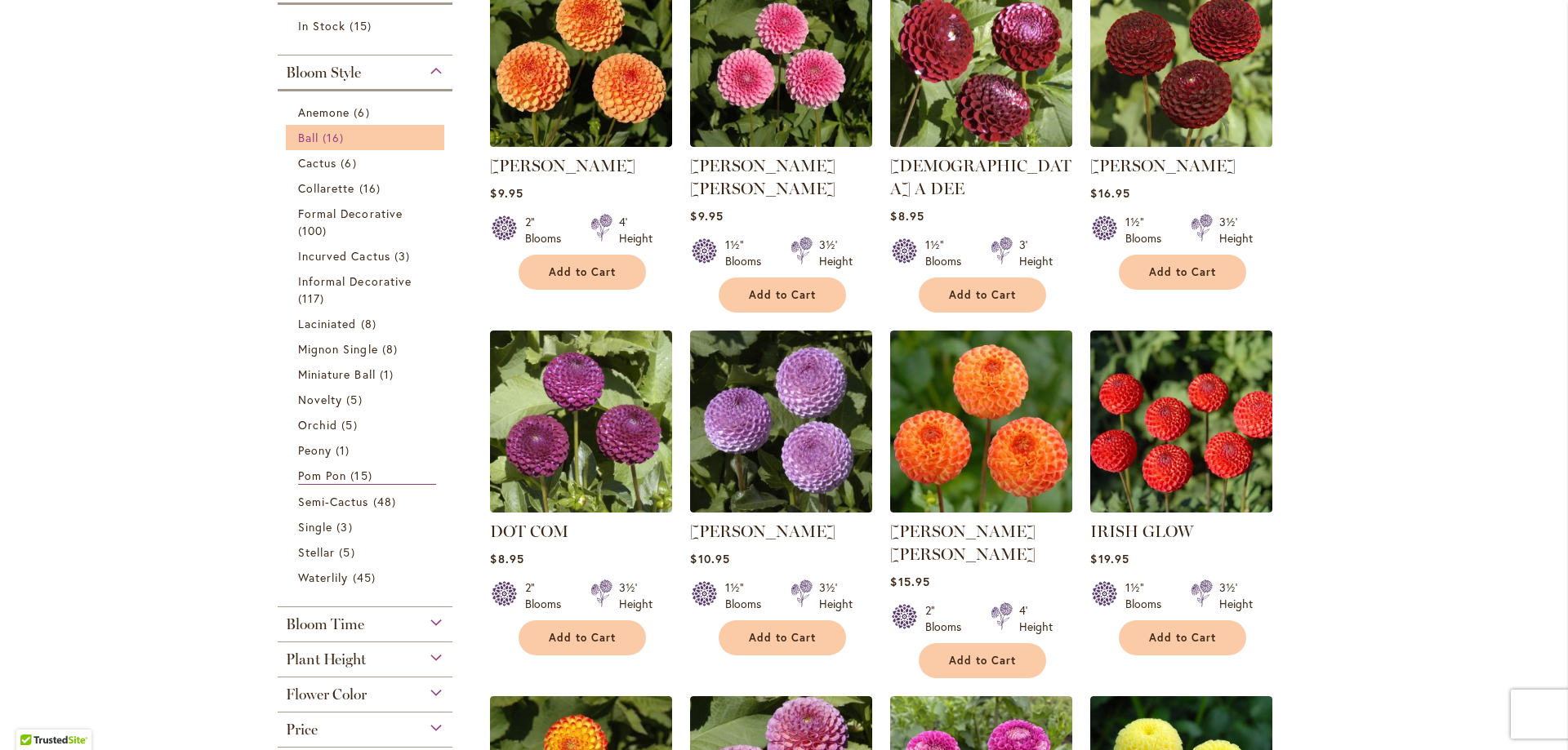
click at [327, 136] on span "16 items" at bounding box center [335, 137] width 25 height 17
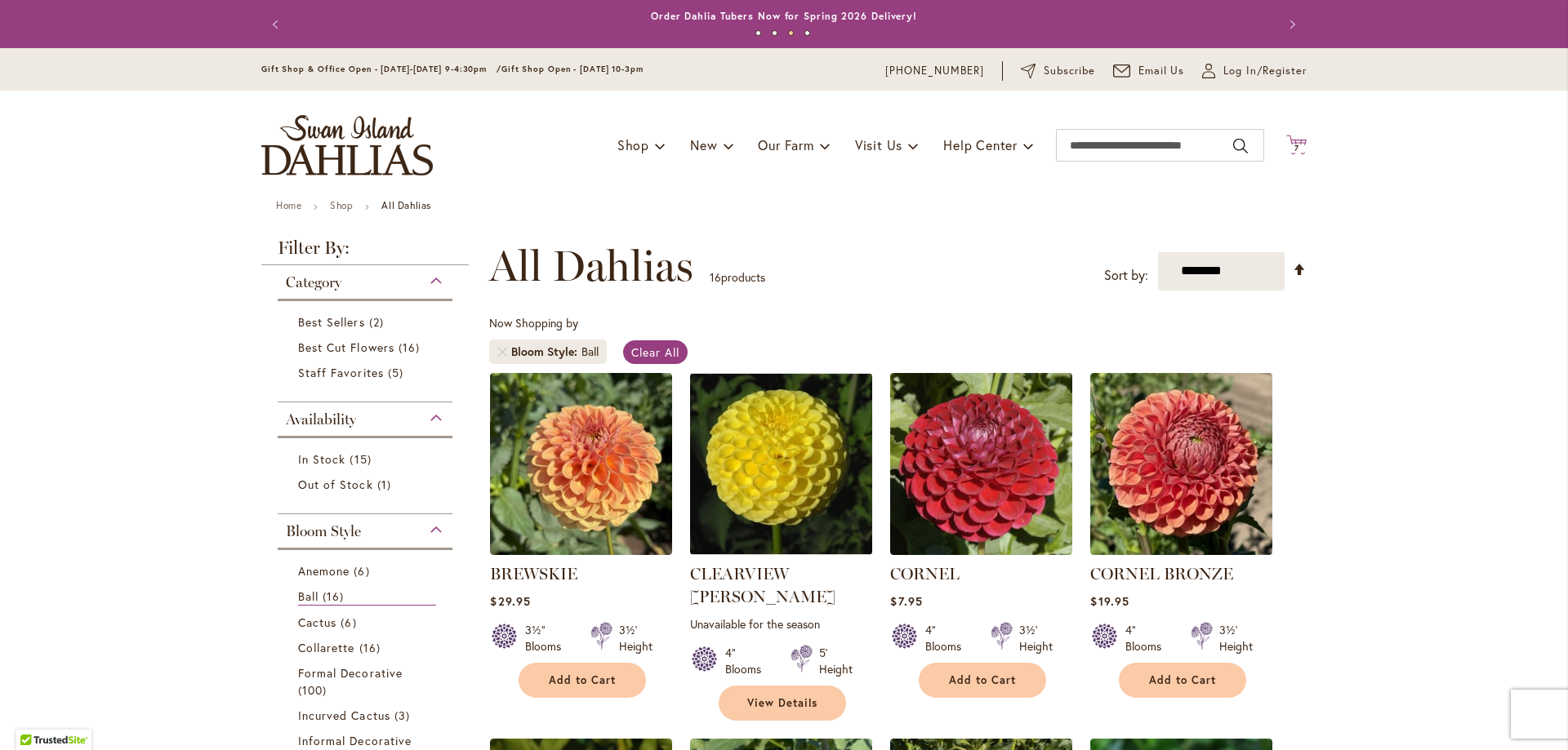
click at [1294, 149] on span "7 7 items" at bounding box center [1296, 149] width 16 height 9
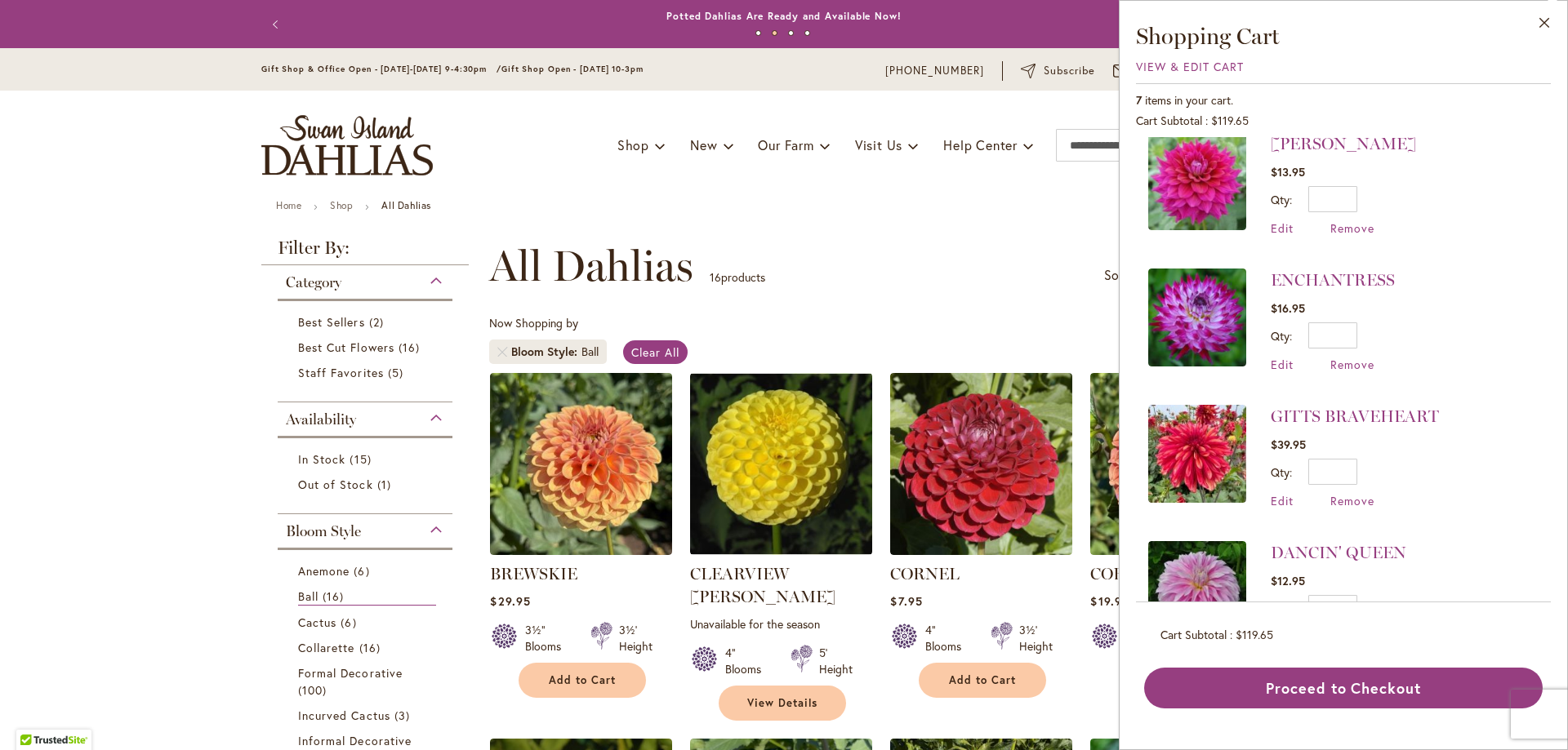
scroll to position [326, 0]
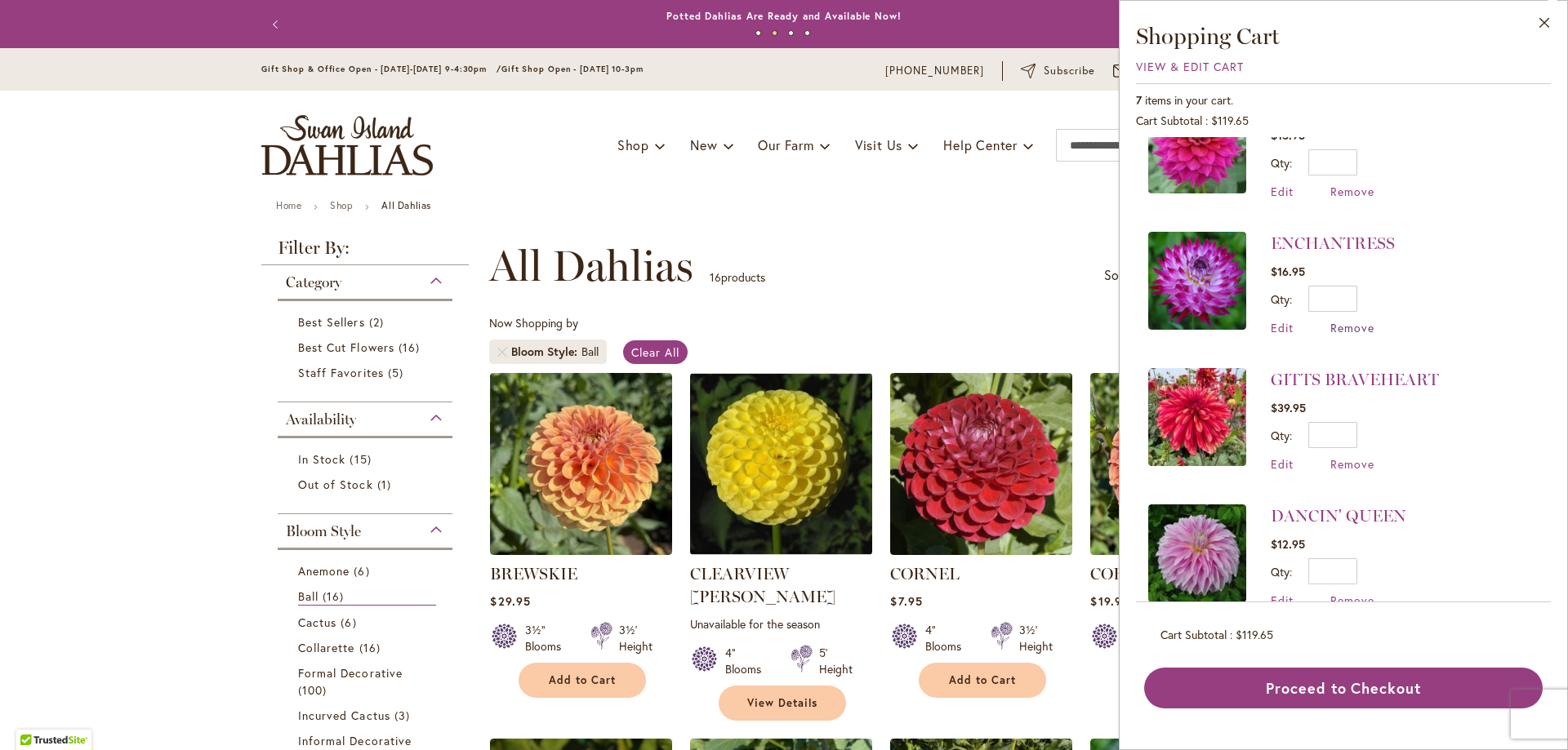
click at [1350, 326] on span "Remove" at bounding box center [1353, 328] width 44 height 15
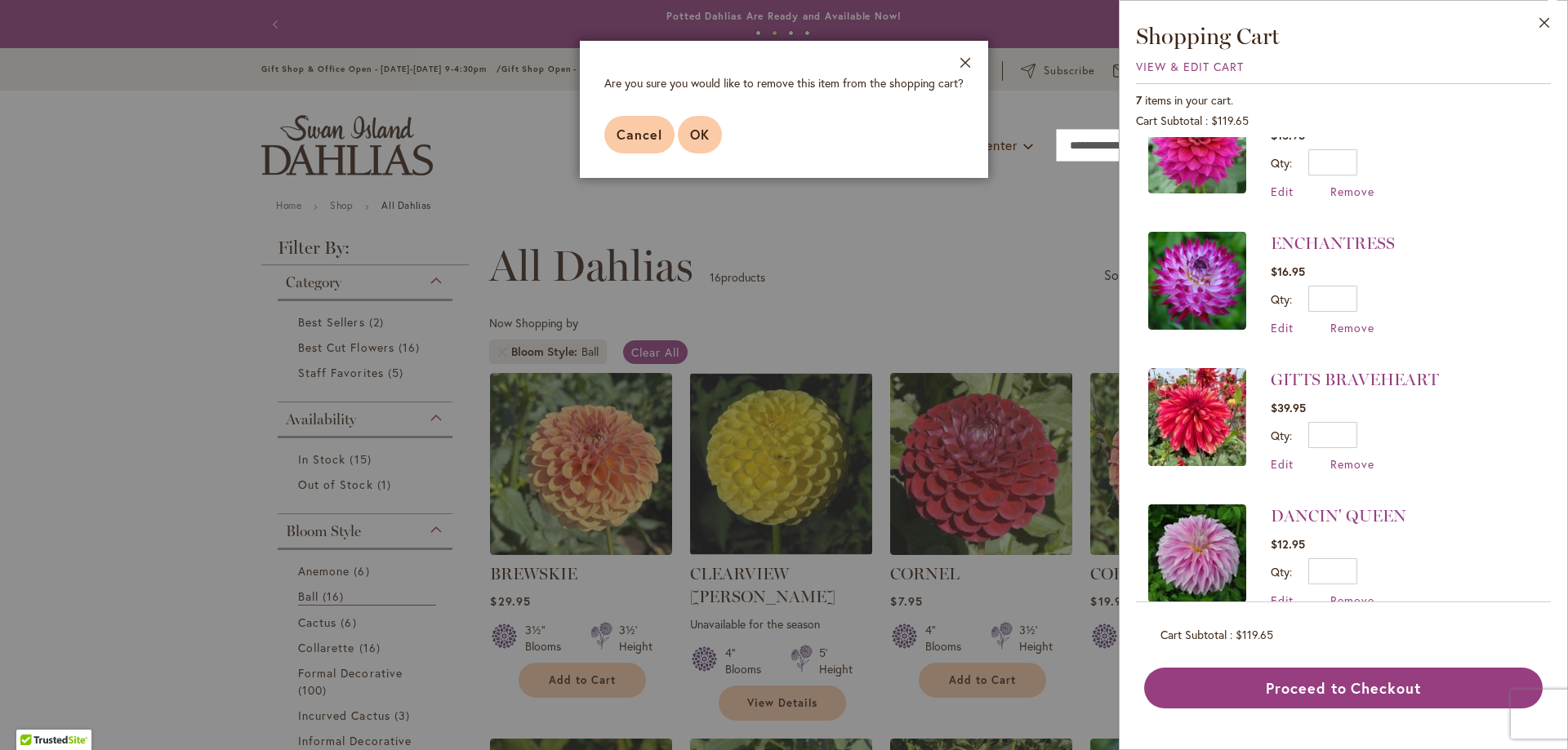
click at [700, 125] on button "OK" at bounding box center [700, 134] width 44 height 37
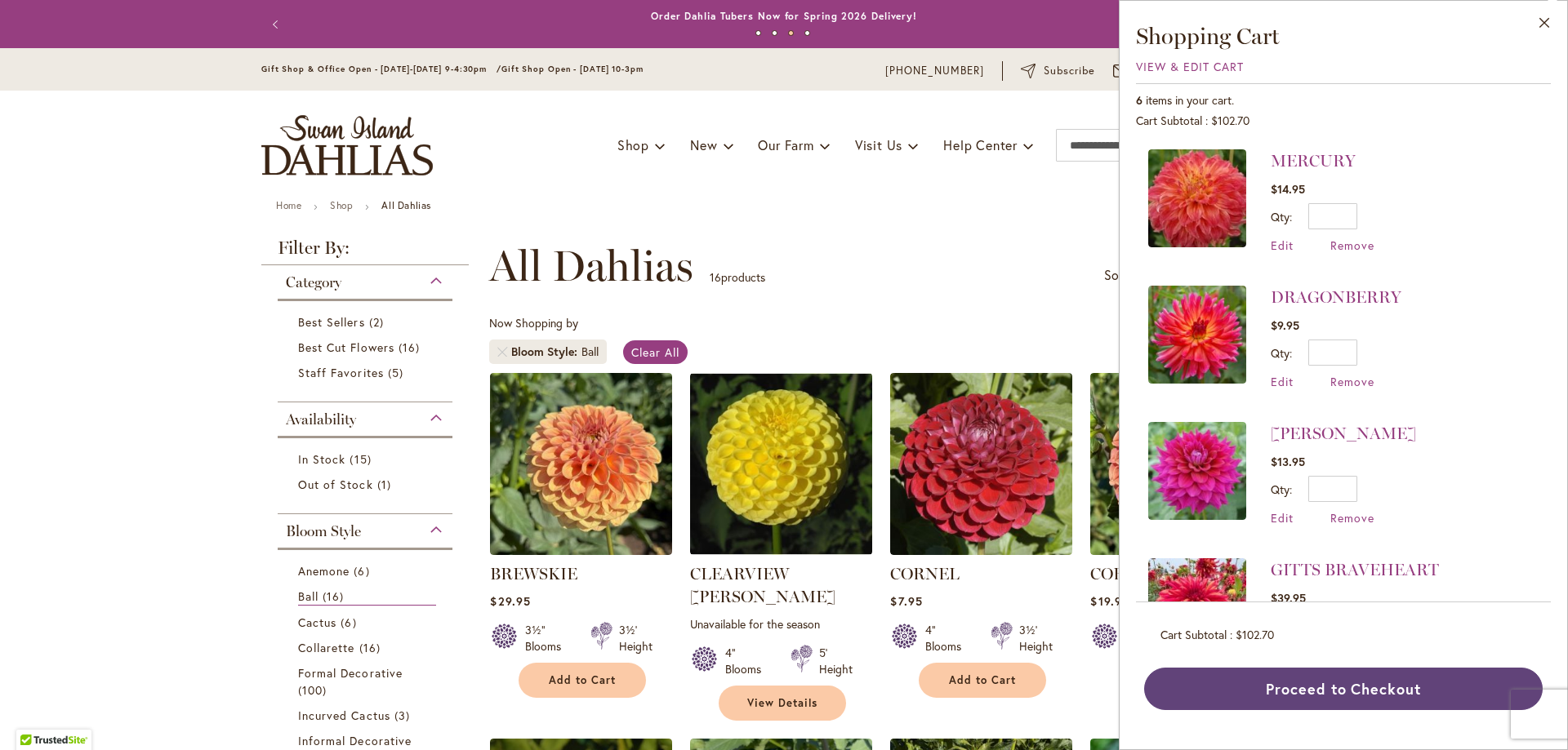
click at [1320, 692] on button "Proceed to Checkout" at bounding box center [1342, 689] width 398 height 42
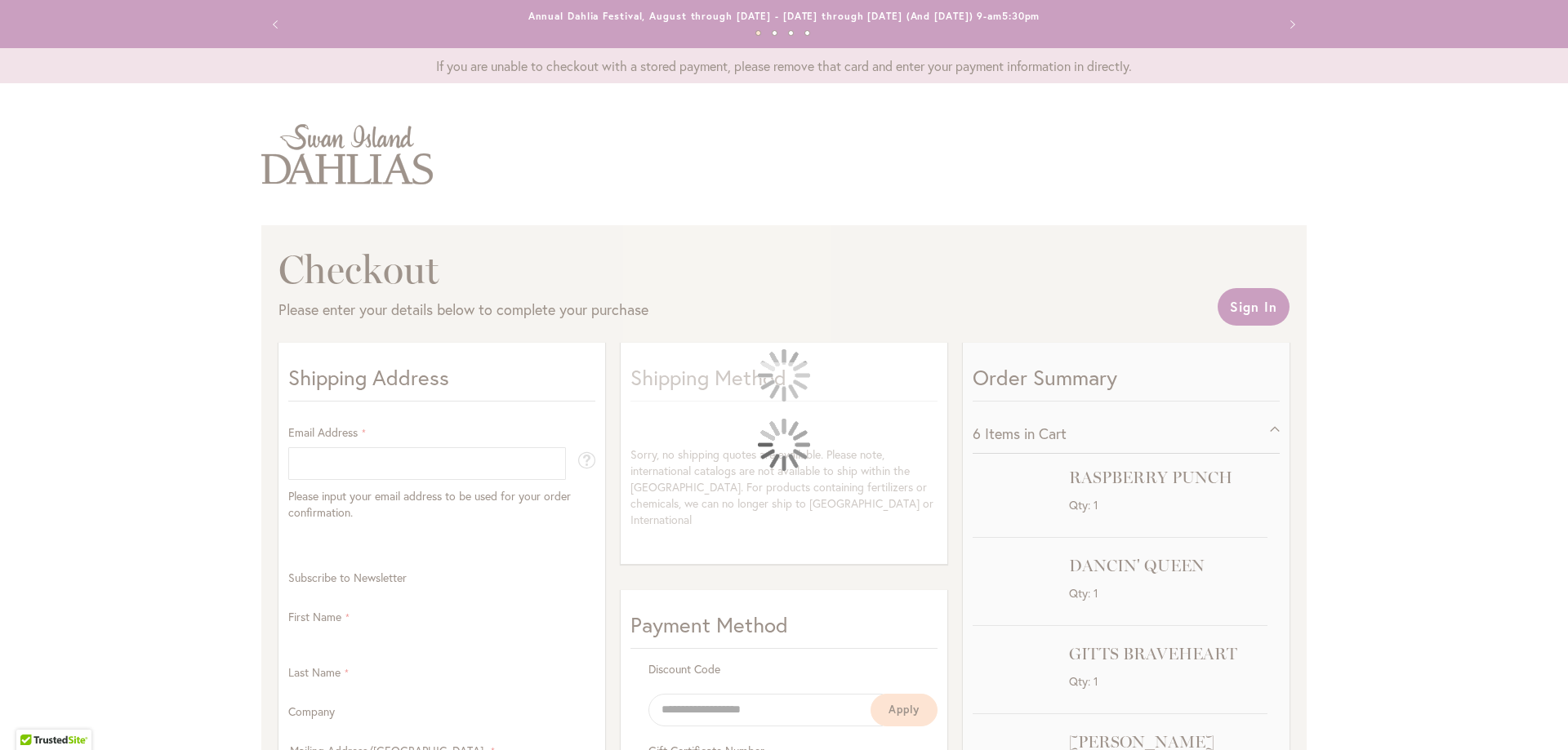
select select "**"
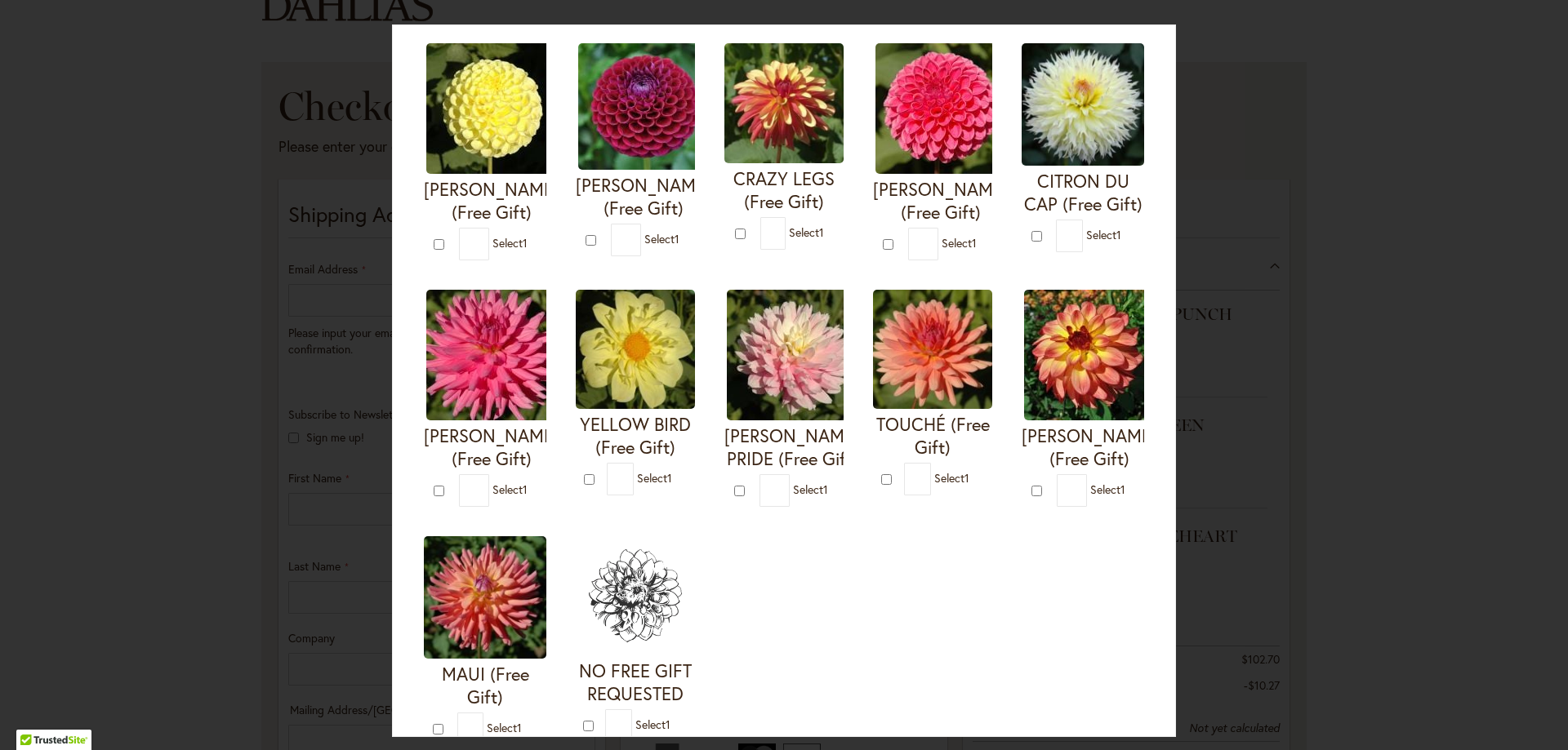
scroll to position [409, 0]
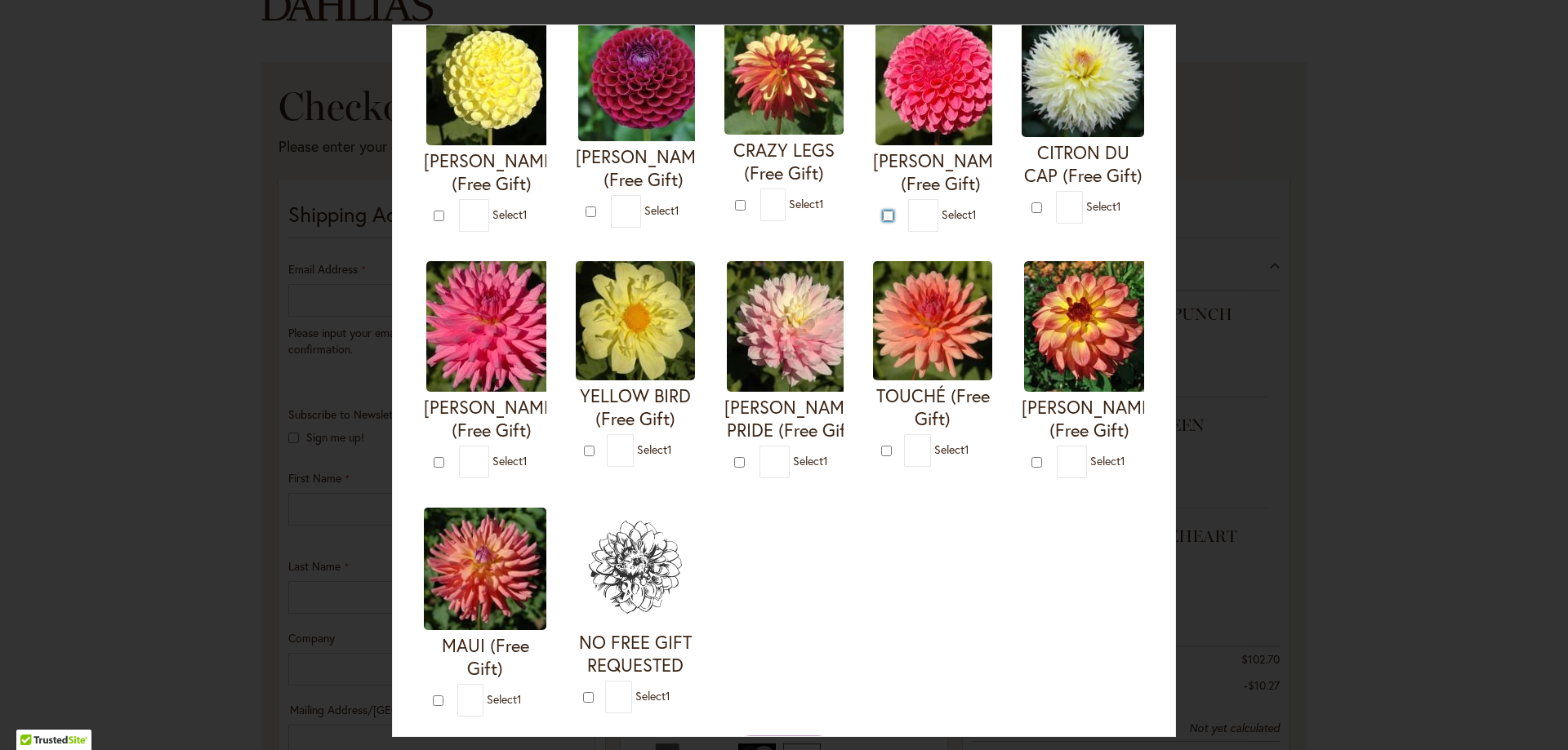
type input "*"
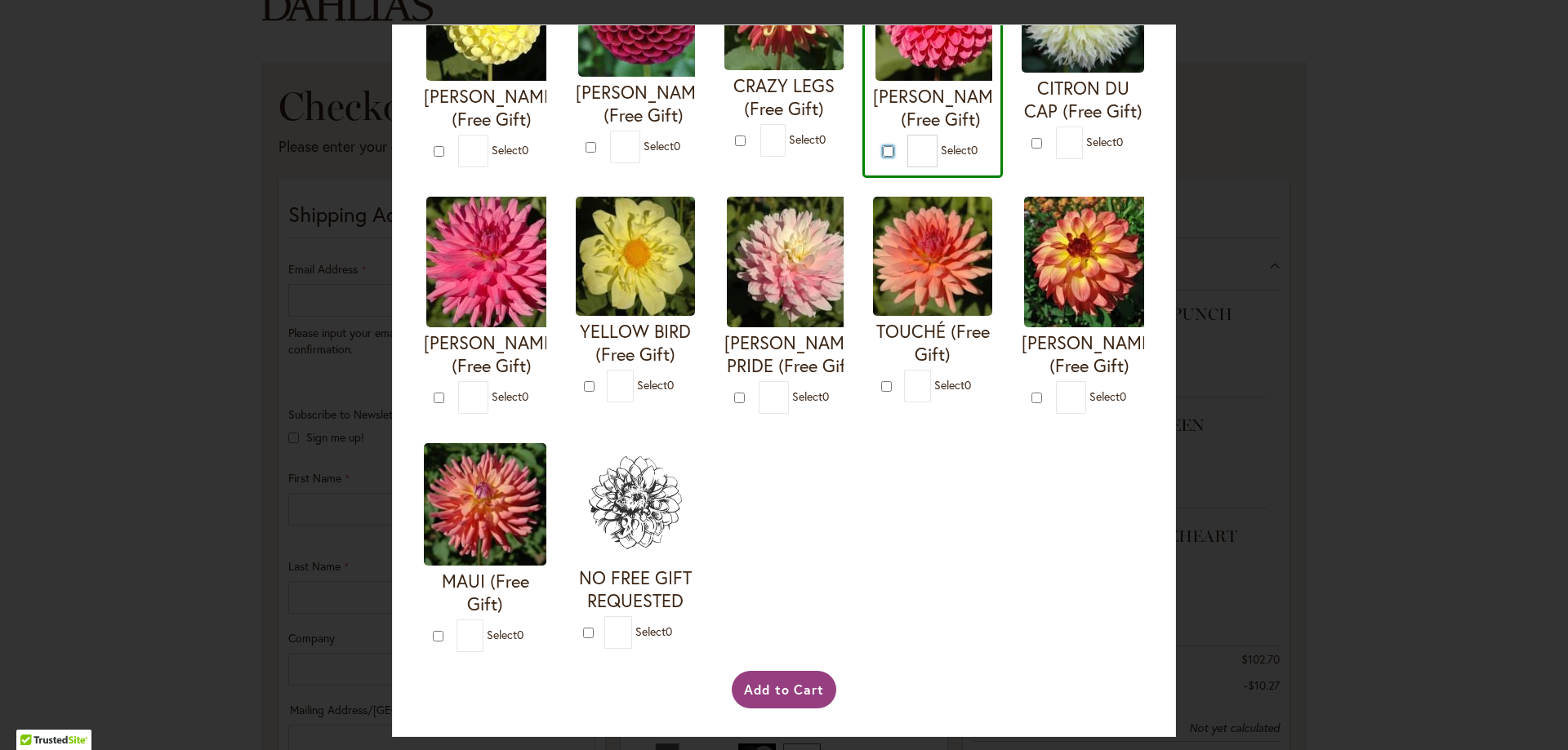
scroll to position [716, 0]
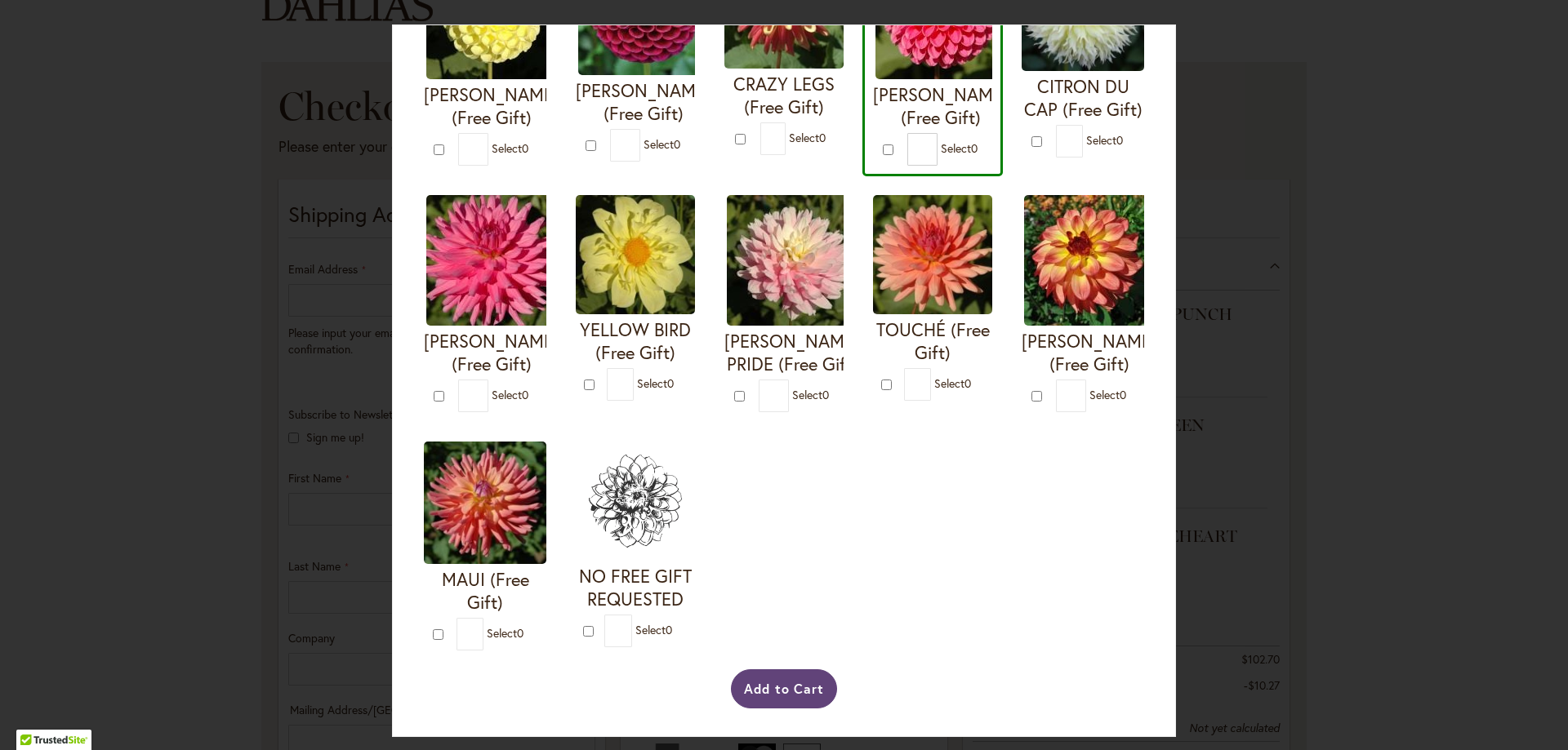
click at [786, 683] on button "Add to Cart" at bounding box center [785, 689] width 107 height 39
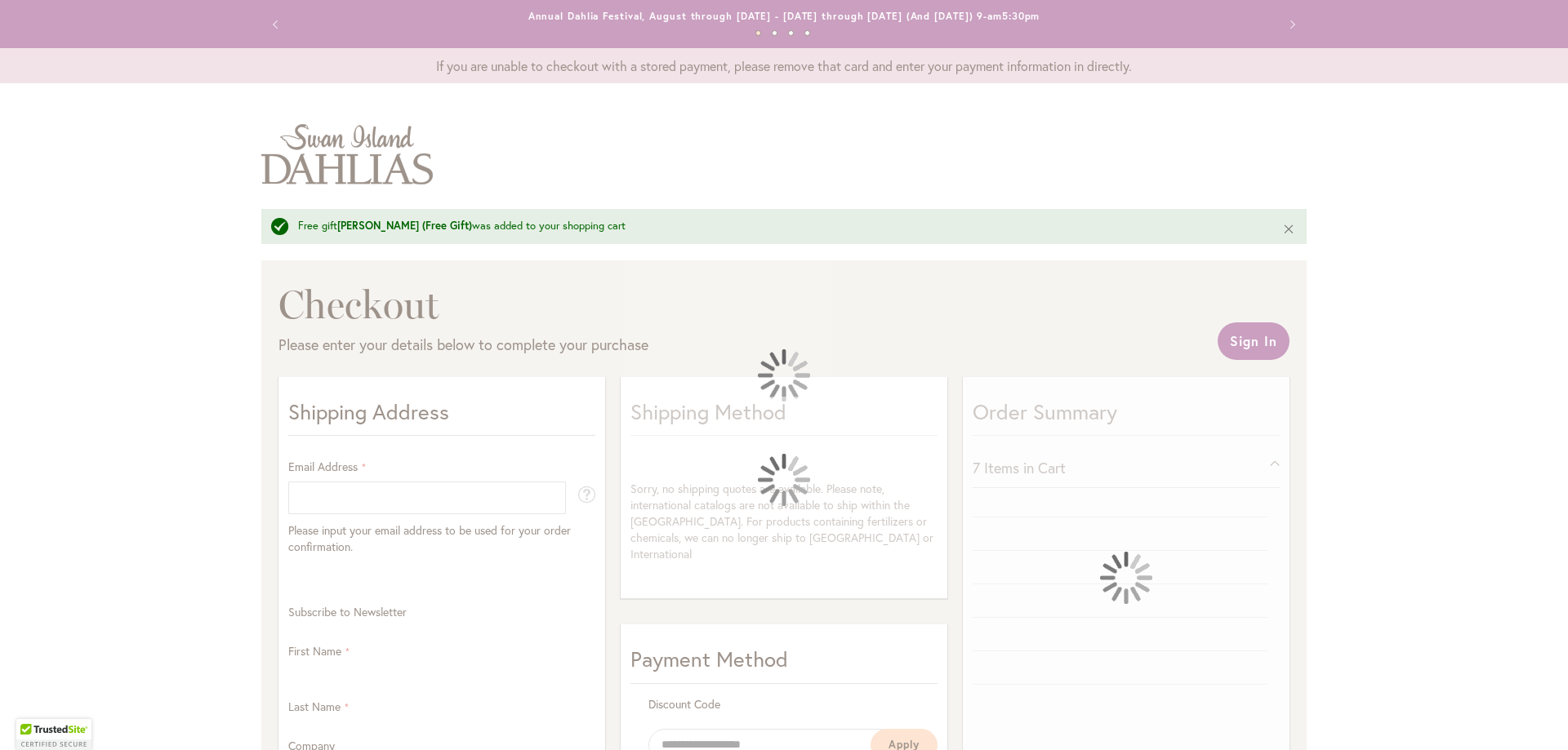
select select "**"
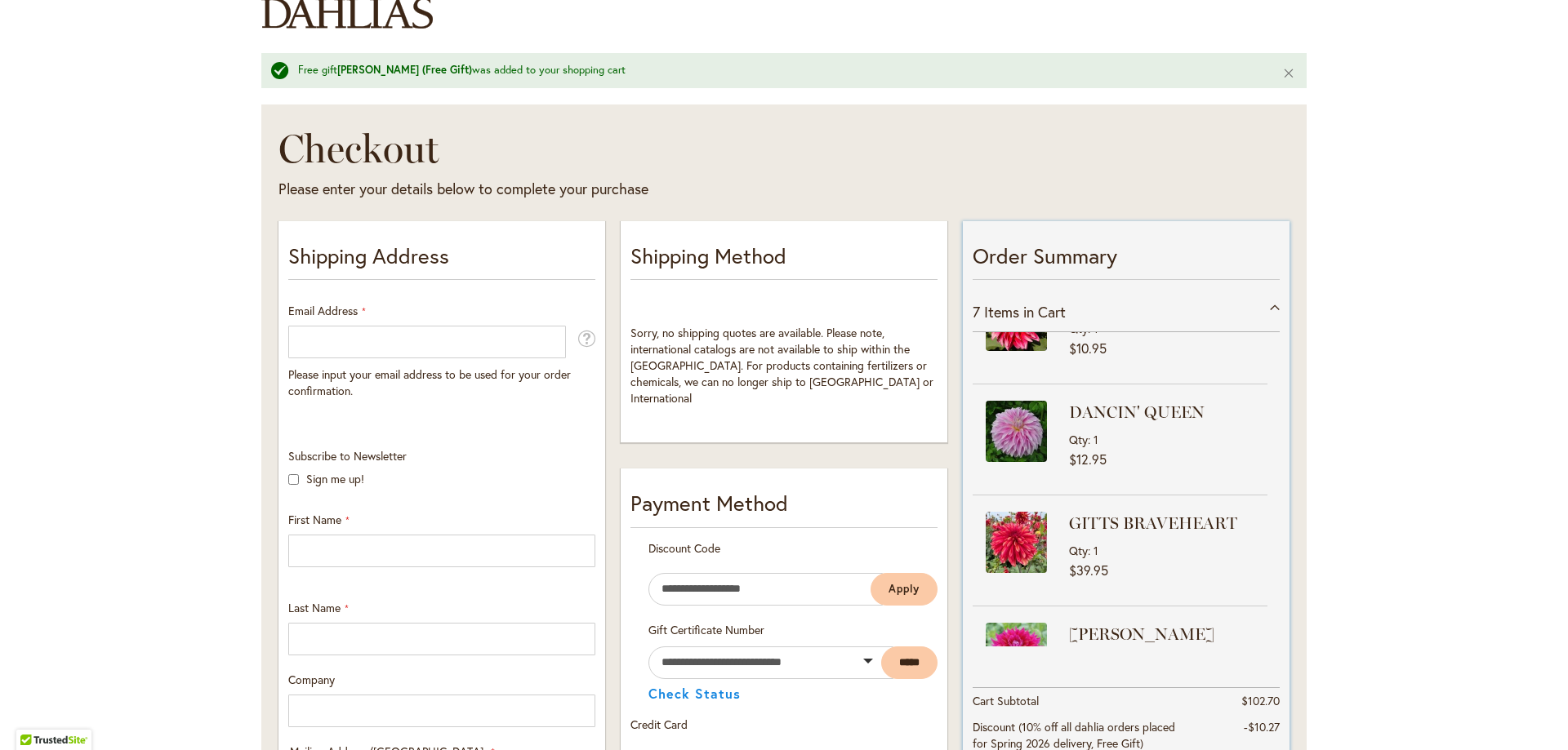
scroll to position [26, 0]
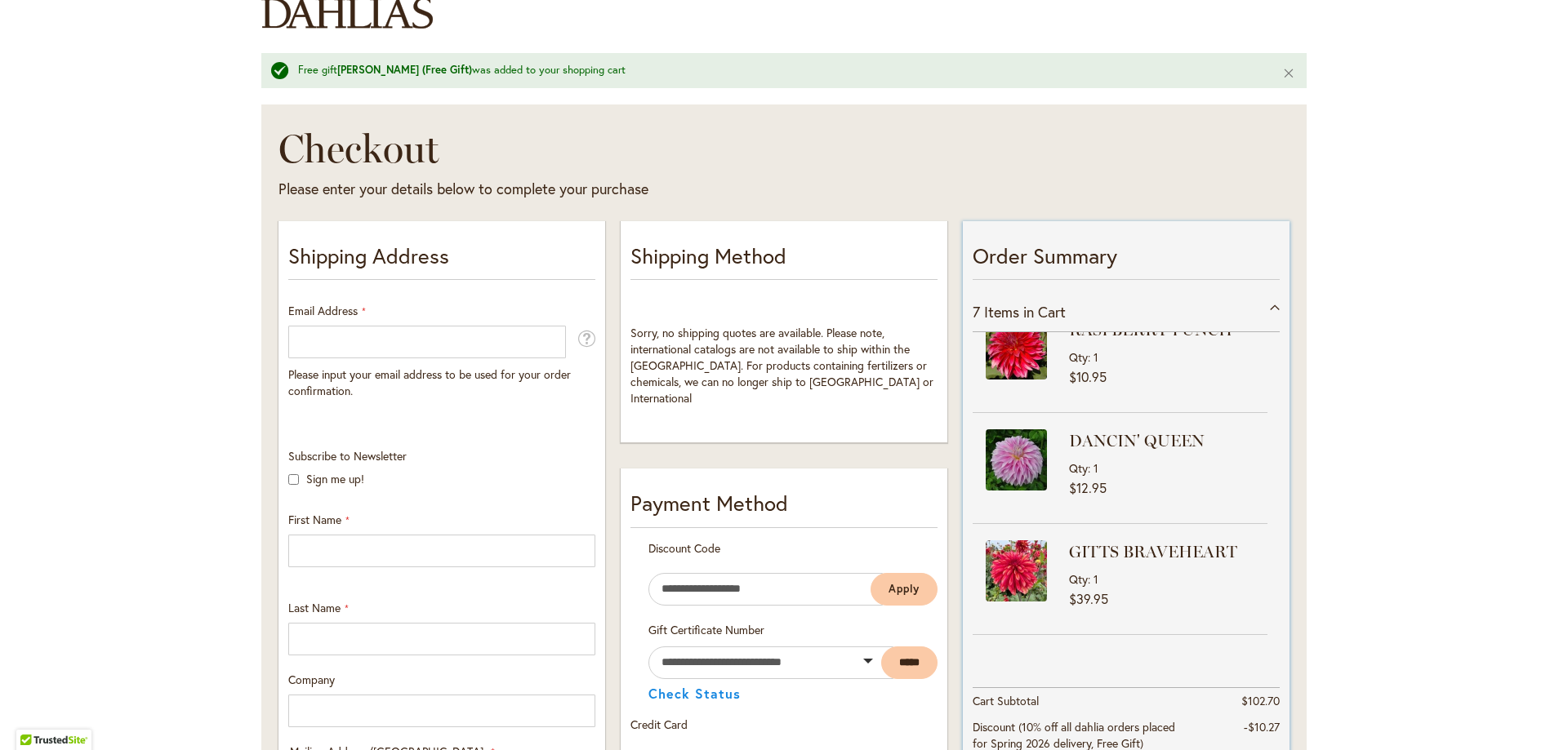
click at [1146, 451] on strong "DANCIN' QUEEN" at bounding box center [1166, 441] width 195 height 23
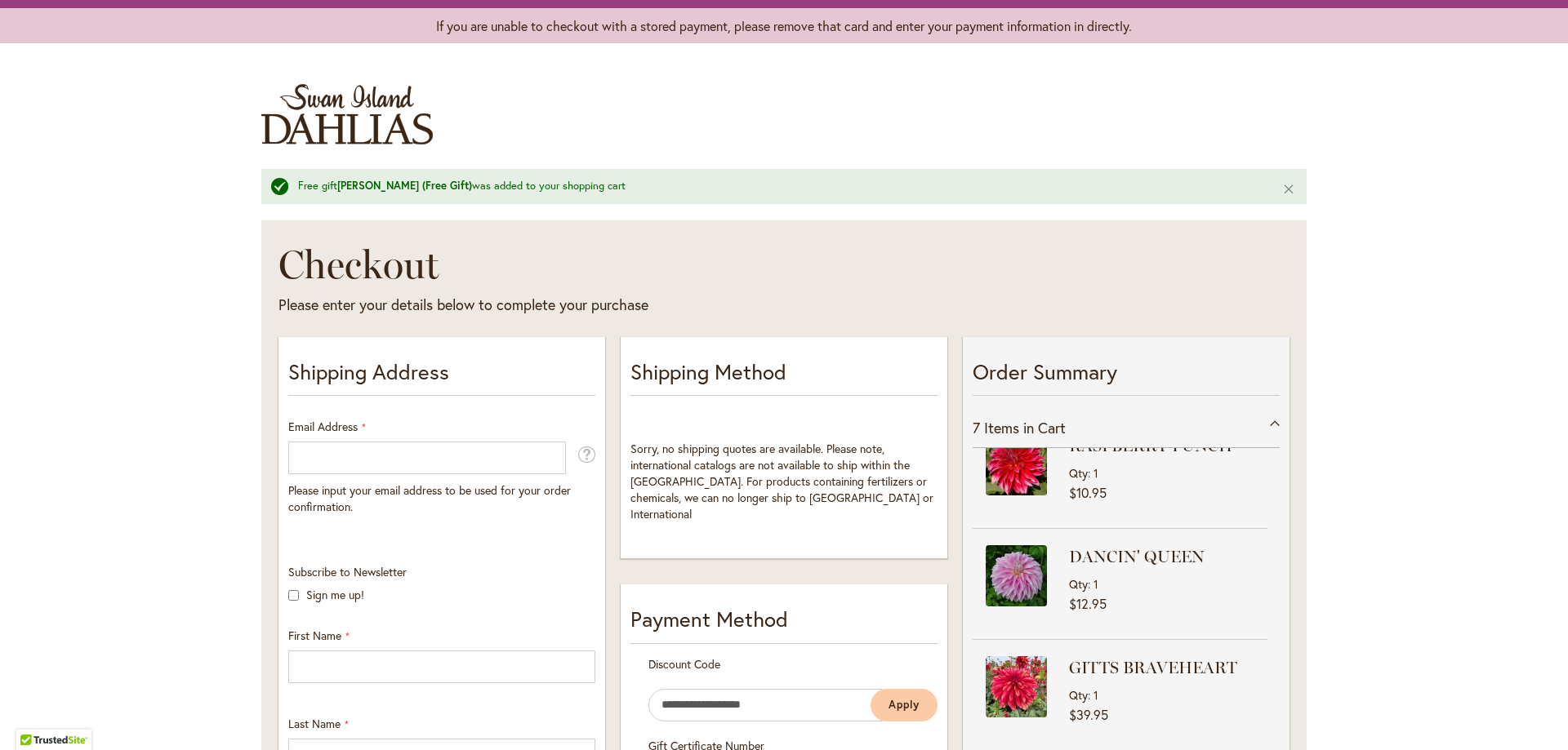
scroll to position [0, 0]
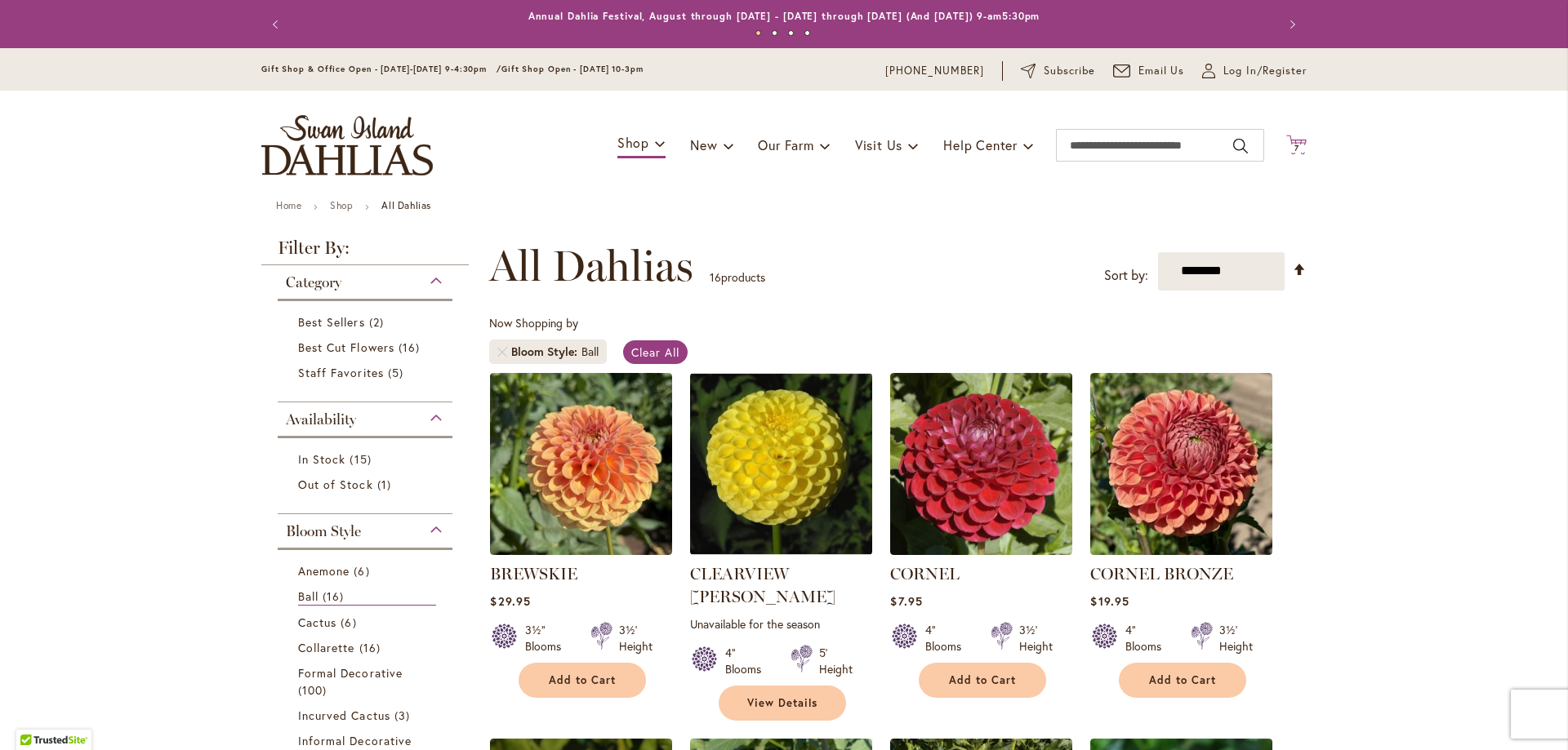
click at [1297, 143] on button "Cart .cls-1 { fill: #231f20; } 7 7 items" at bounding box center [1296, 145] width 20 height 22
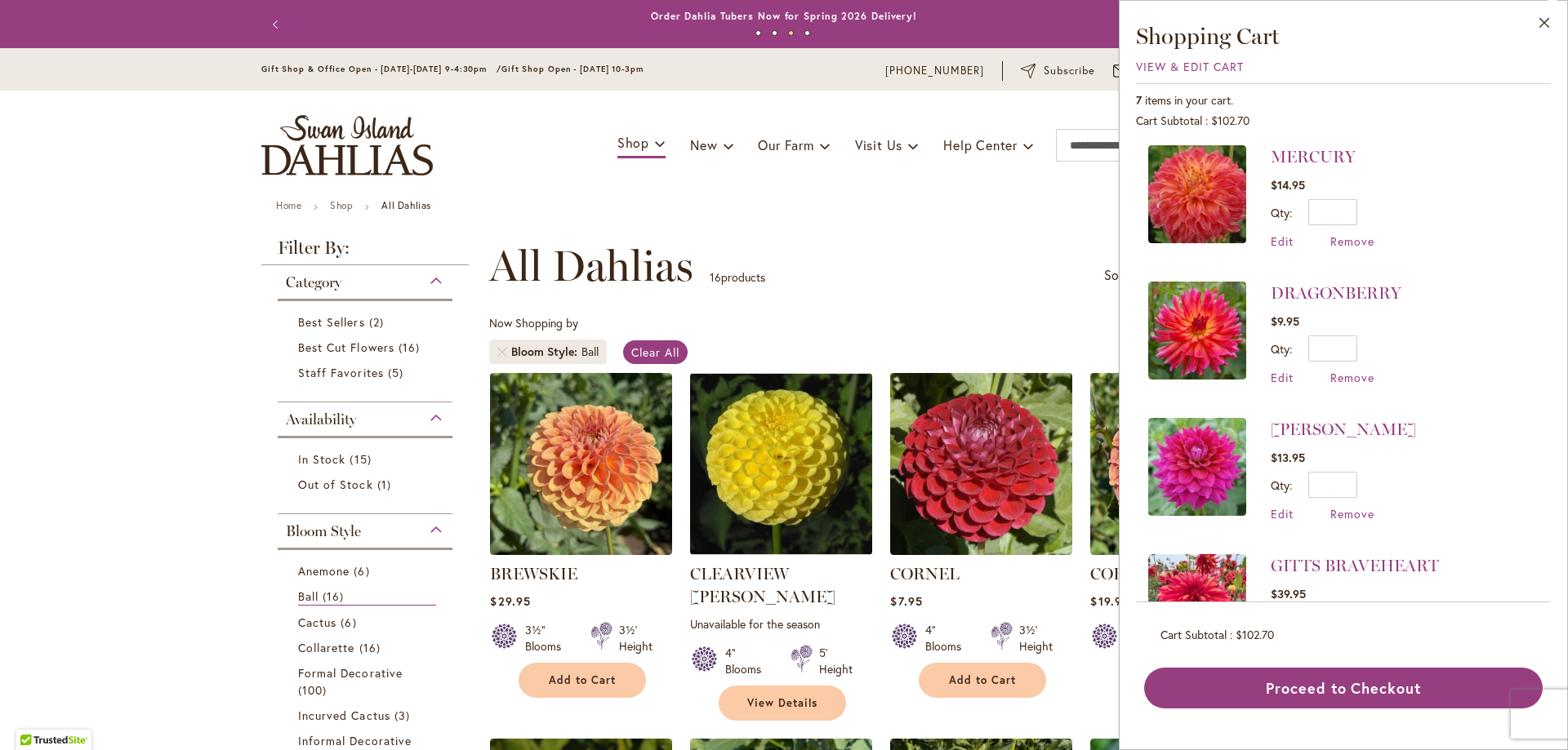
scroll to position [245, 0]
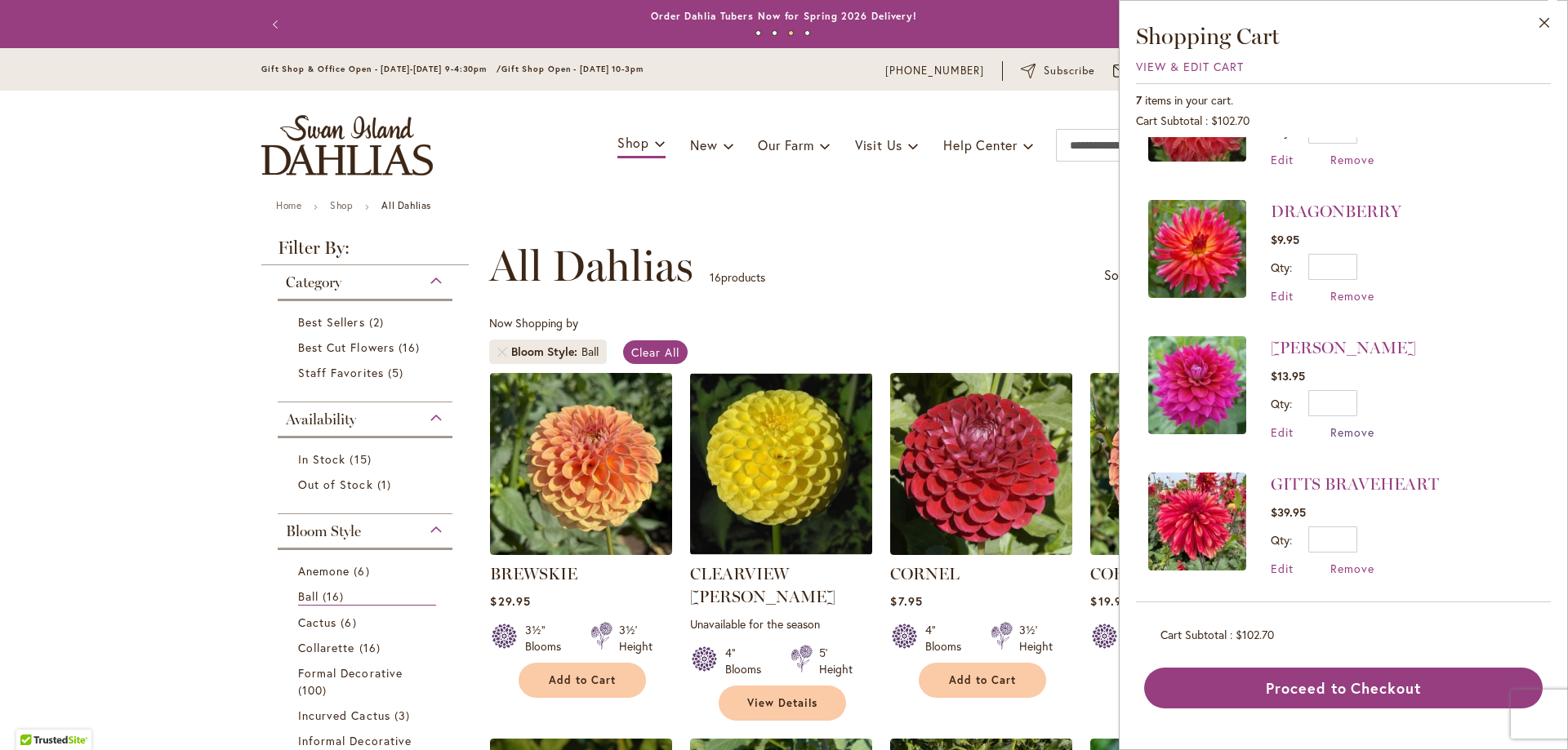
click at [1342, 428] on span "Remove" at bounding box center [1353, 433] width 44 height 15
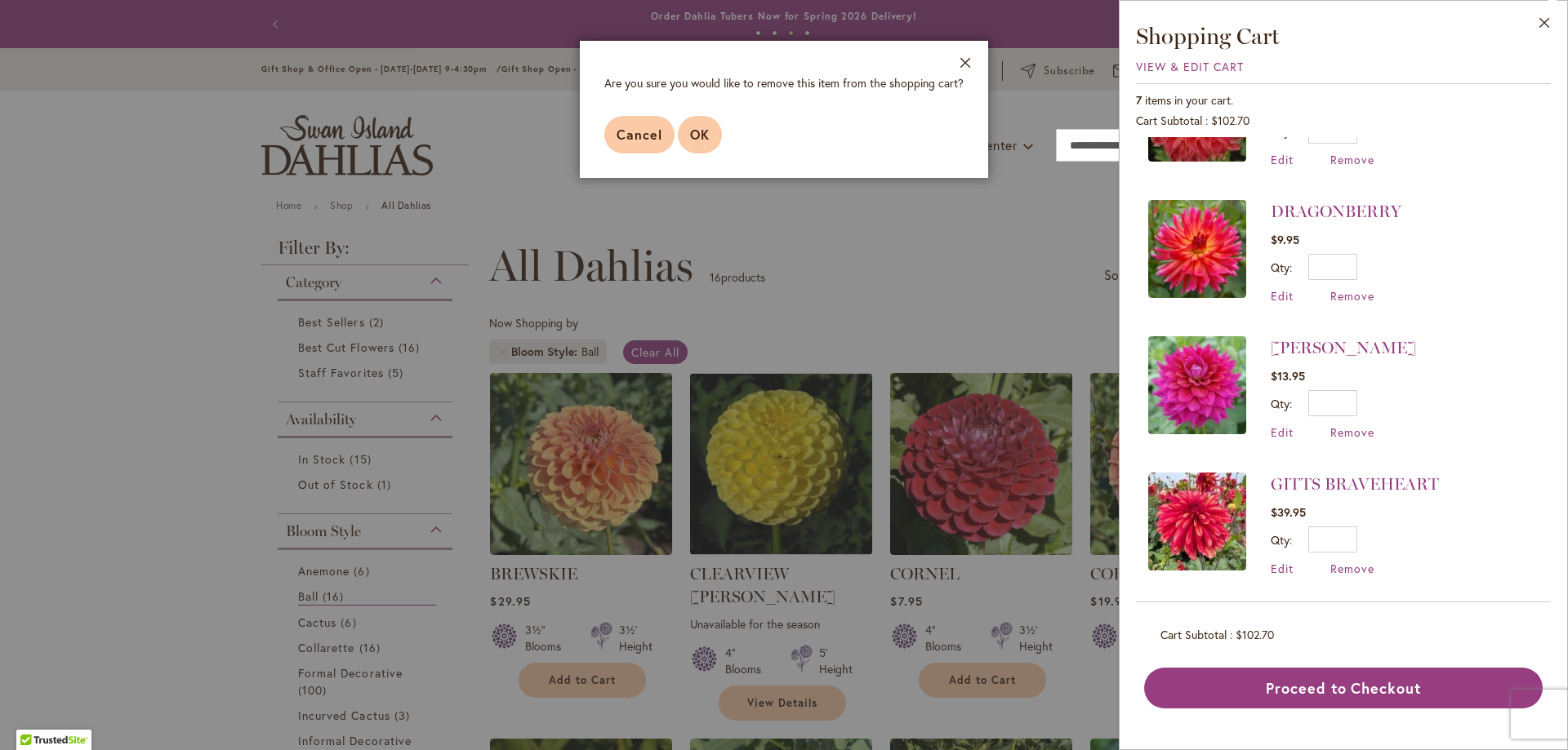
click at [704, 124] on button "OK" at bounding box center [700, 134] width 44 height 37
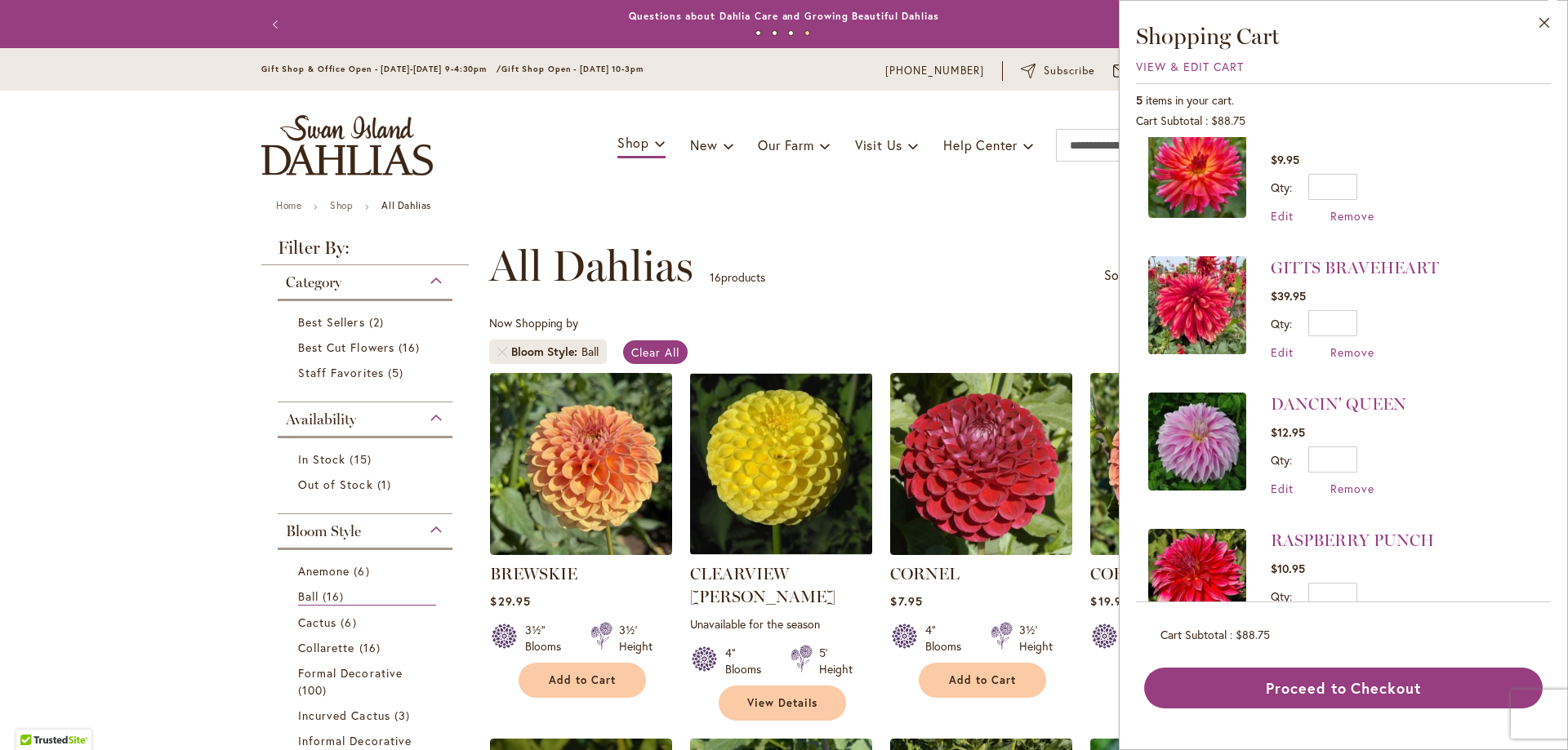
scroll to position [222, 0]
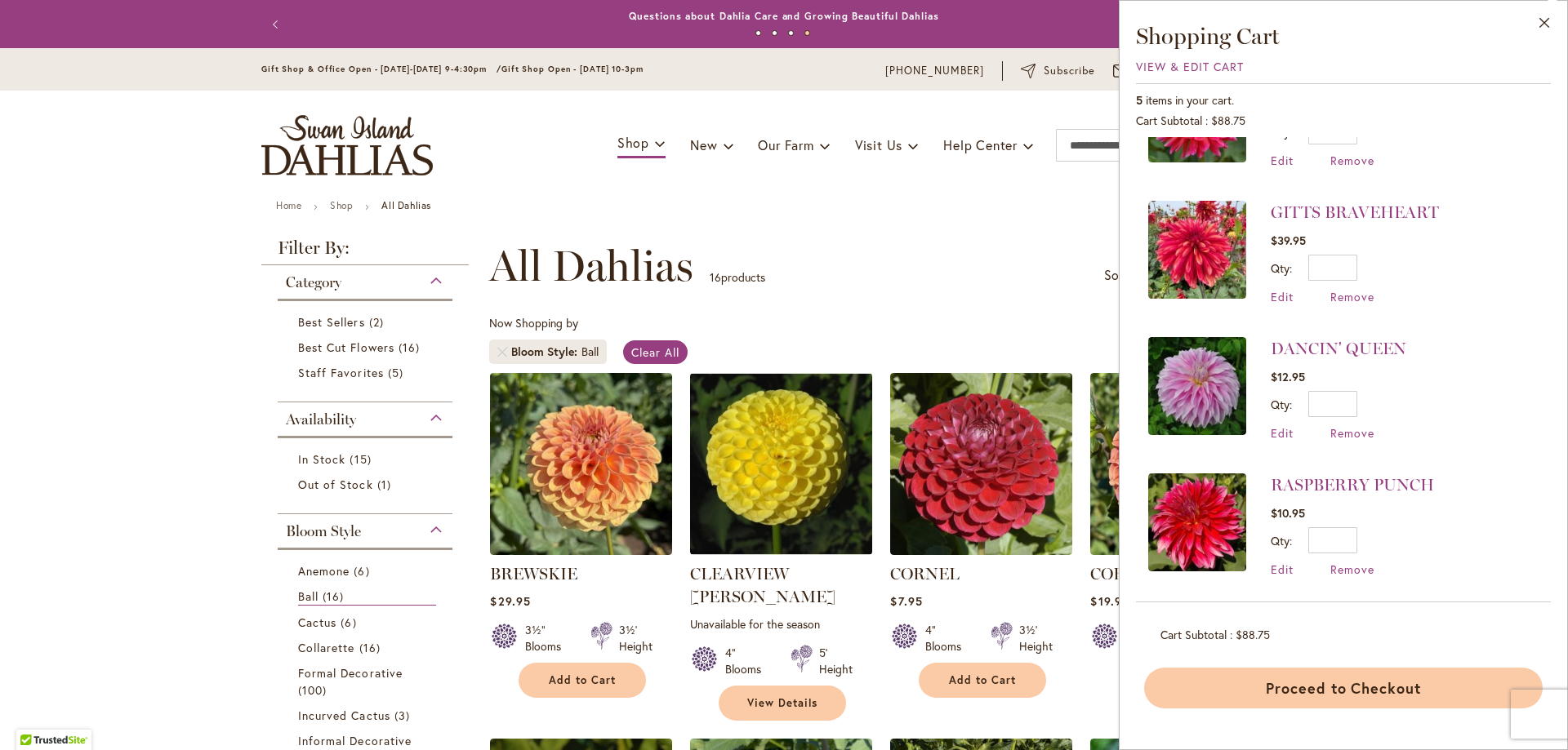
click at [1316, 688] on button "Proceed to Checkout" at bounding box center [1342, 688] width 398 height 41
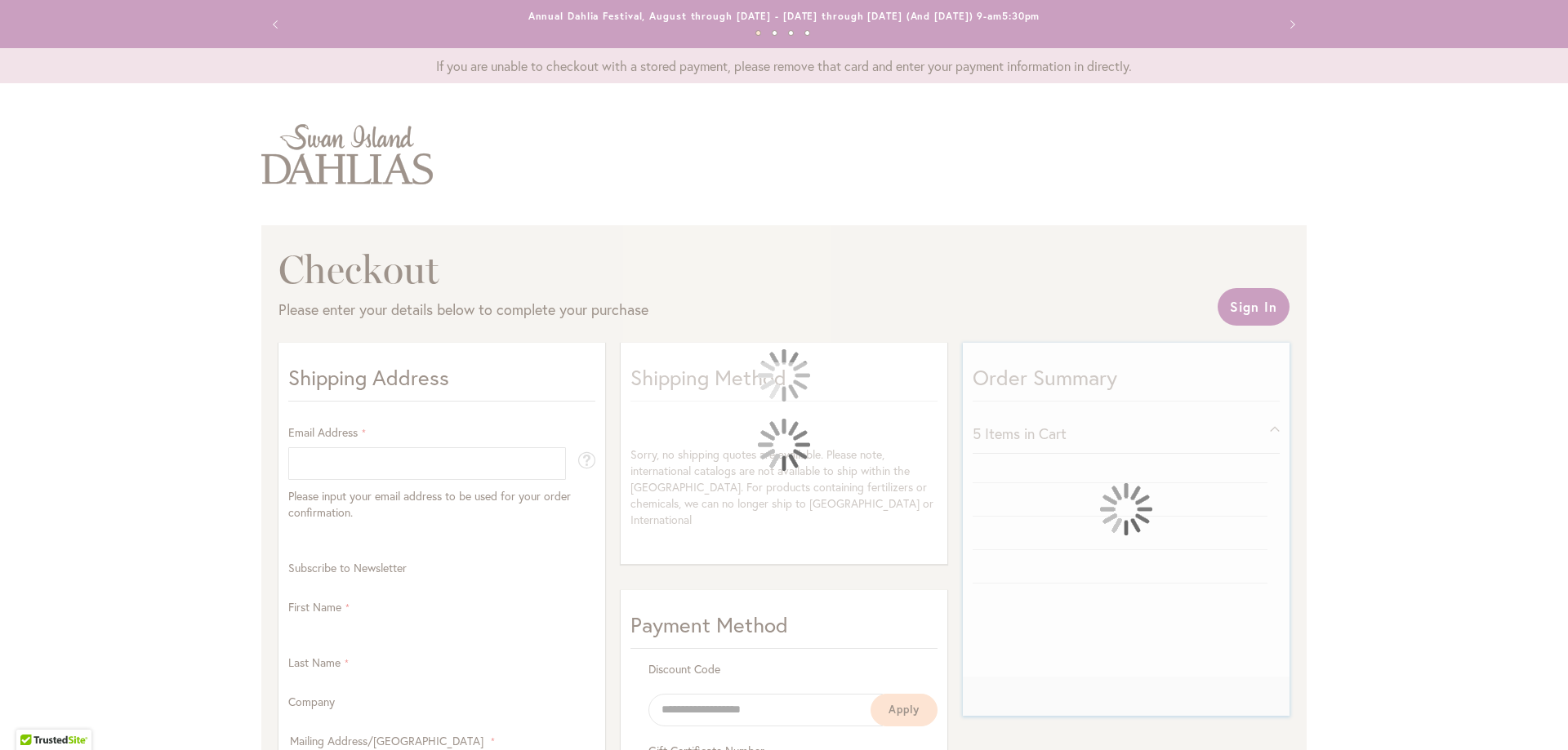
select select "**"
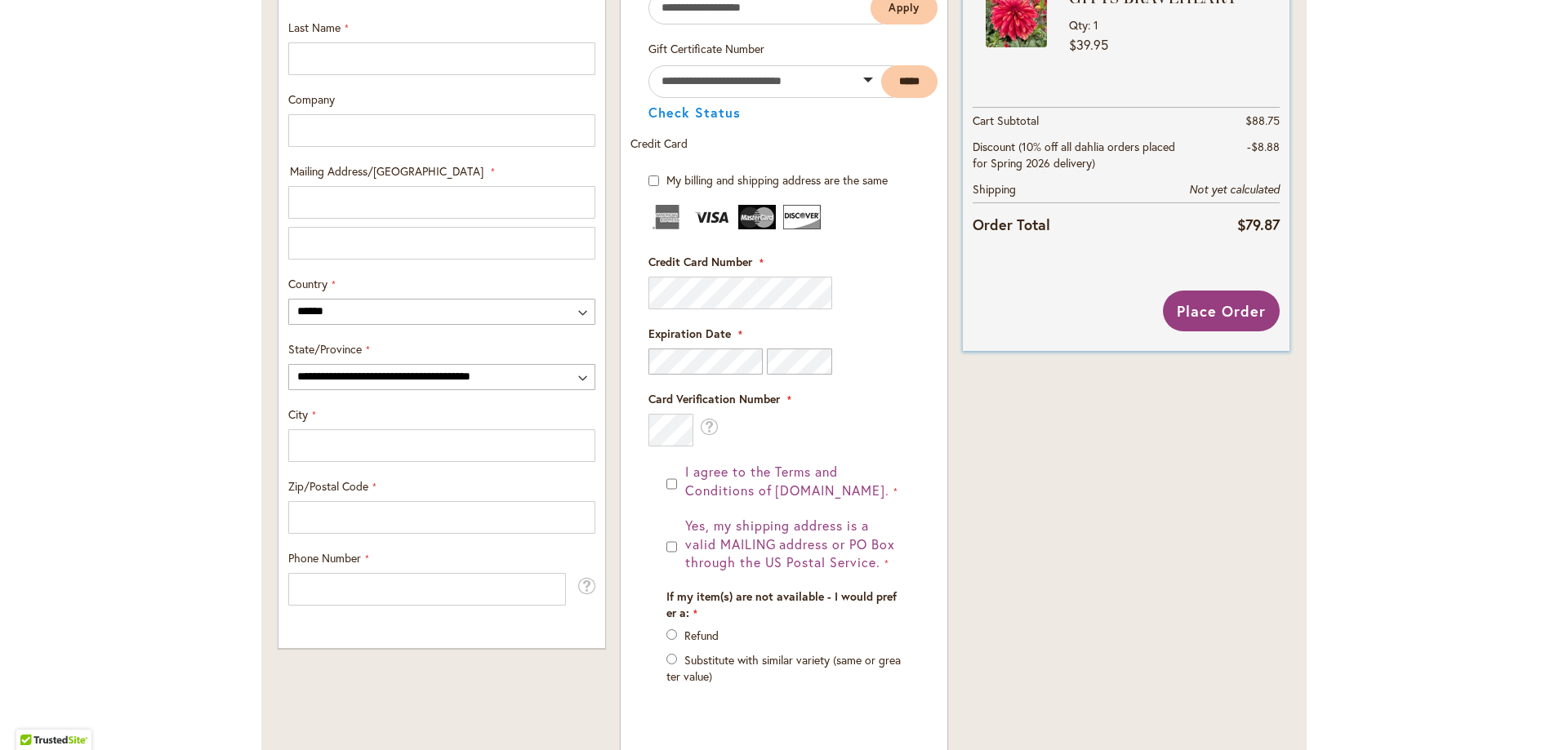
scroll to position [816, 0]
